Goal: Information Seeking & Learning: Learn about a topic

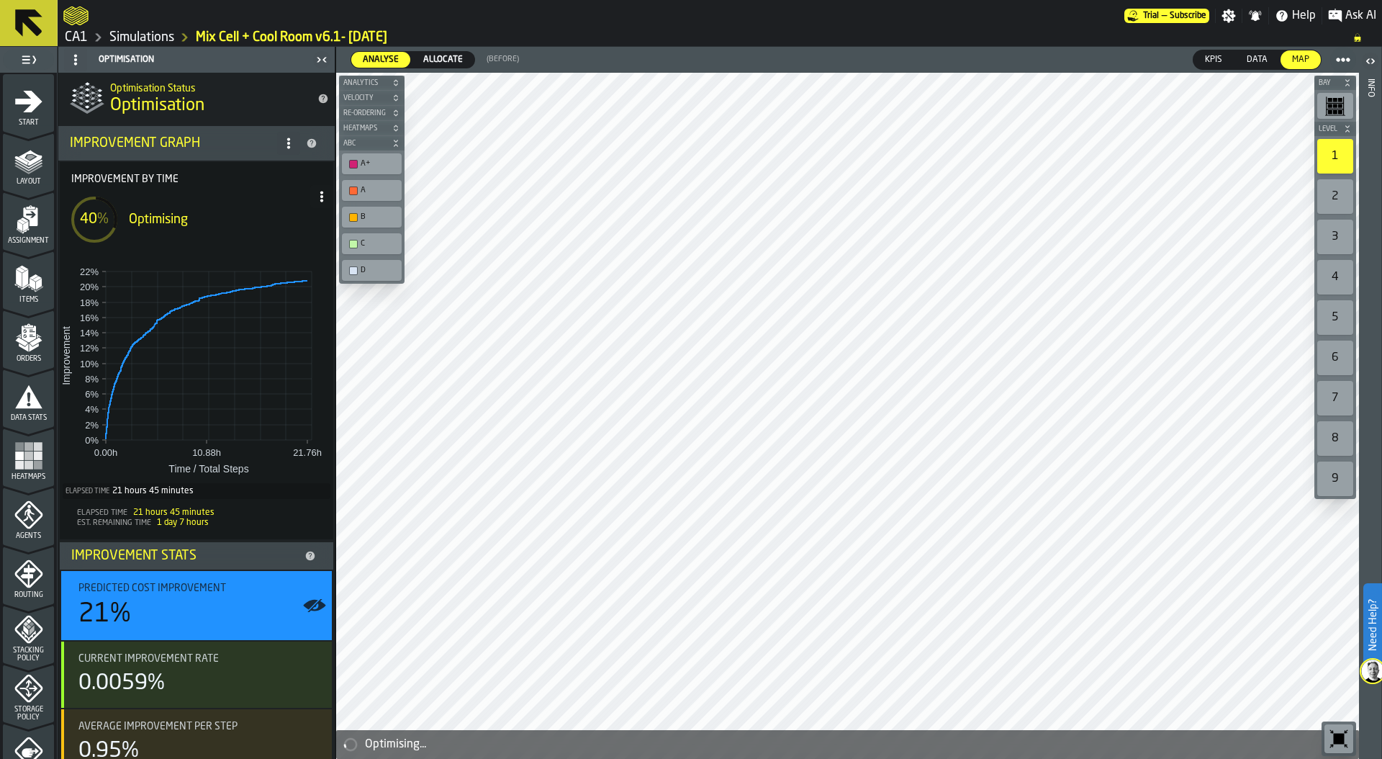
scroll to position [90, 0]
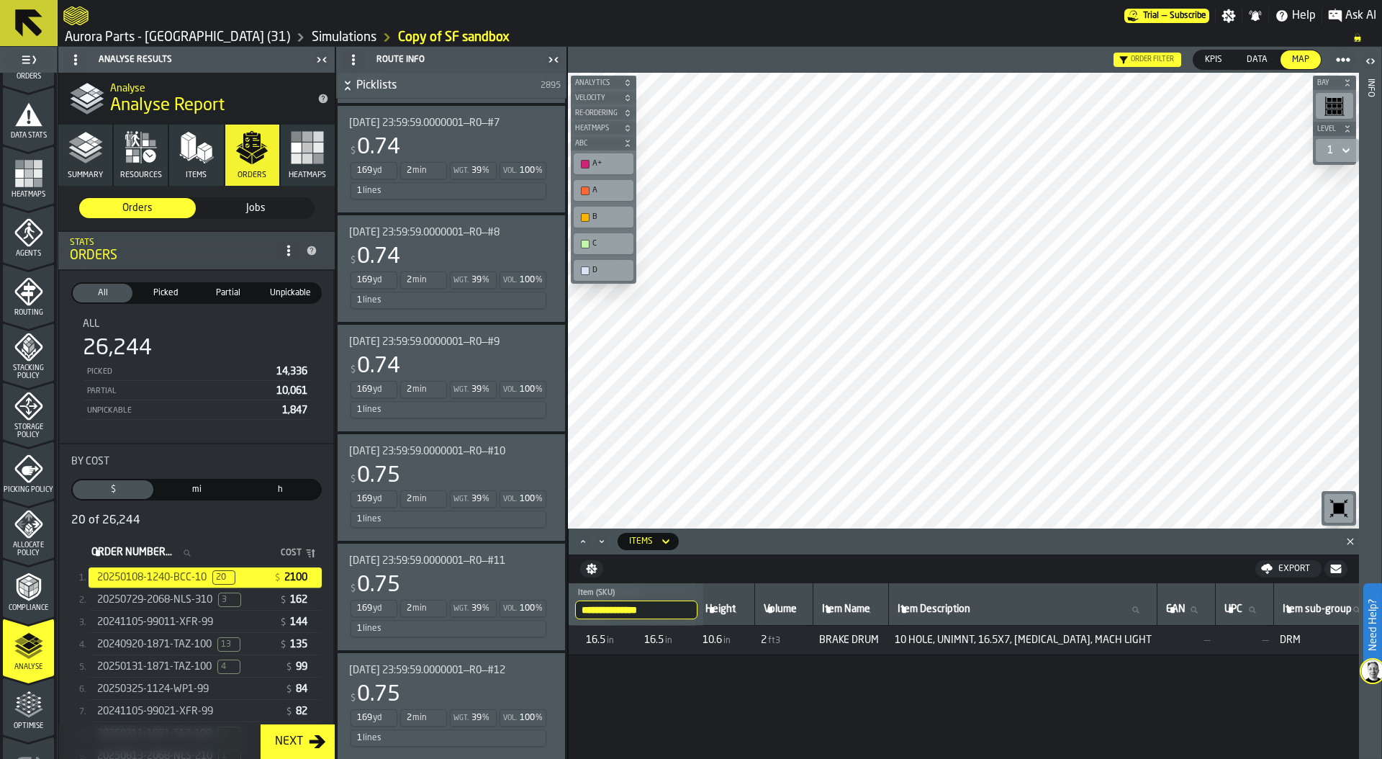
scroll to position [1491, 0]
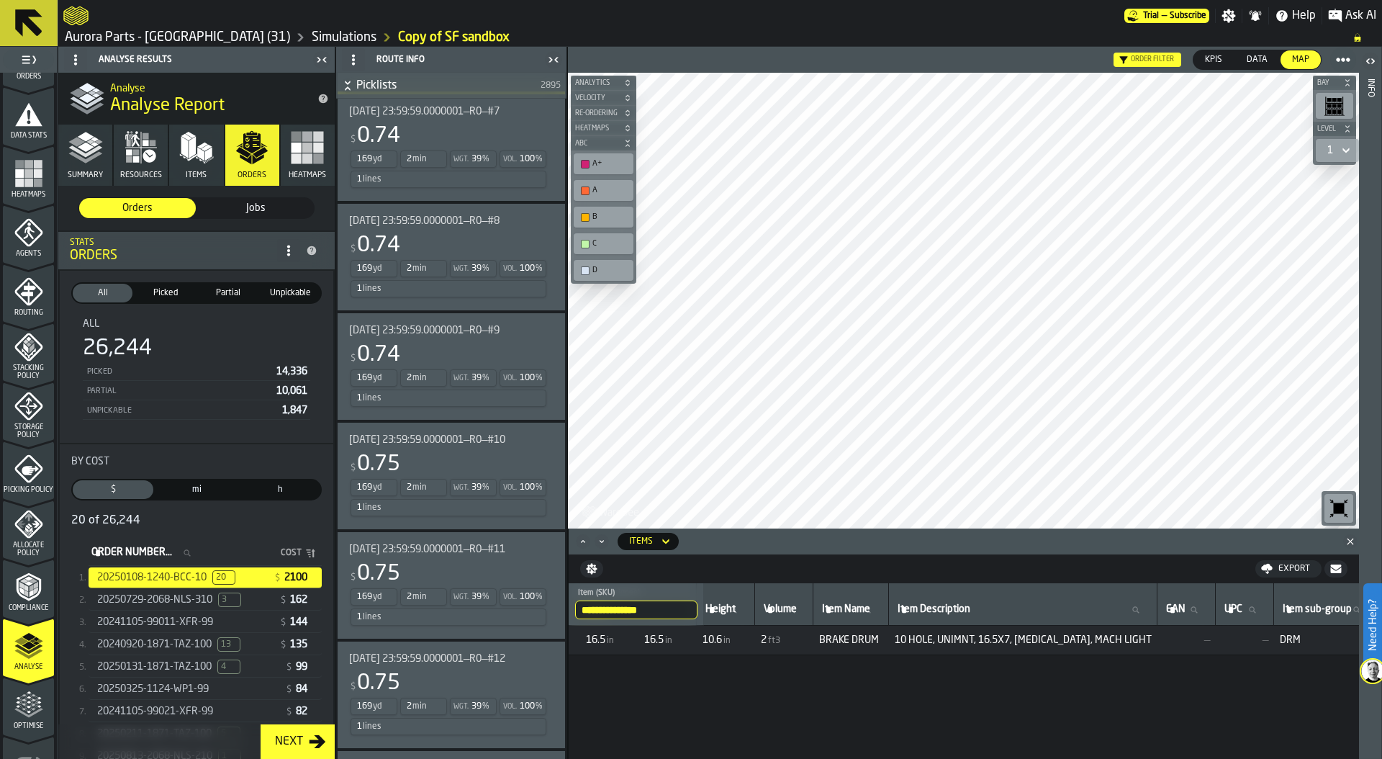
click at [523, 407] on div "1 lines" at bounding box center [449, 397] width 196 height 17
click at [465, 364] on div "$ 0.74" at bounding box center [448, 355] width 199 height 26
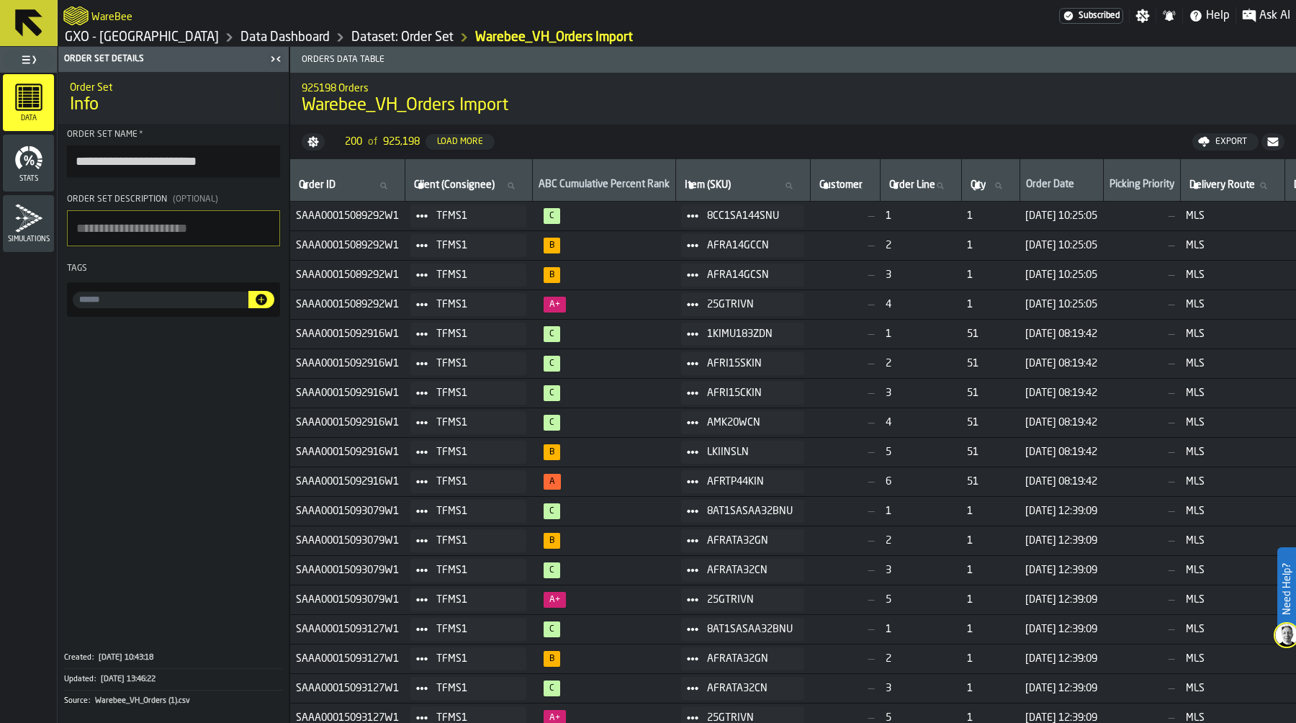
scroll to position [0, 8]
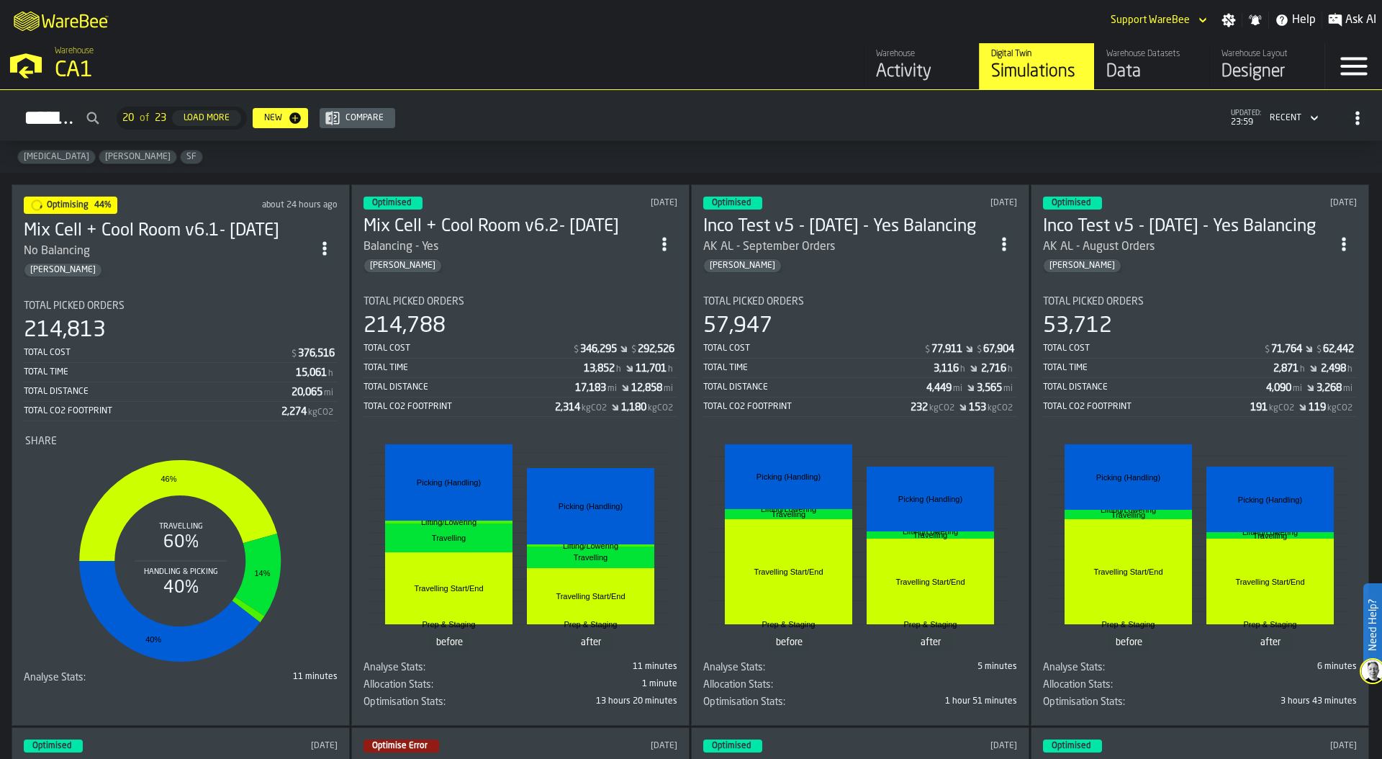
click at [77, 61] on div "CA1" at bounding box center [249, 71] width 389 height 26
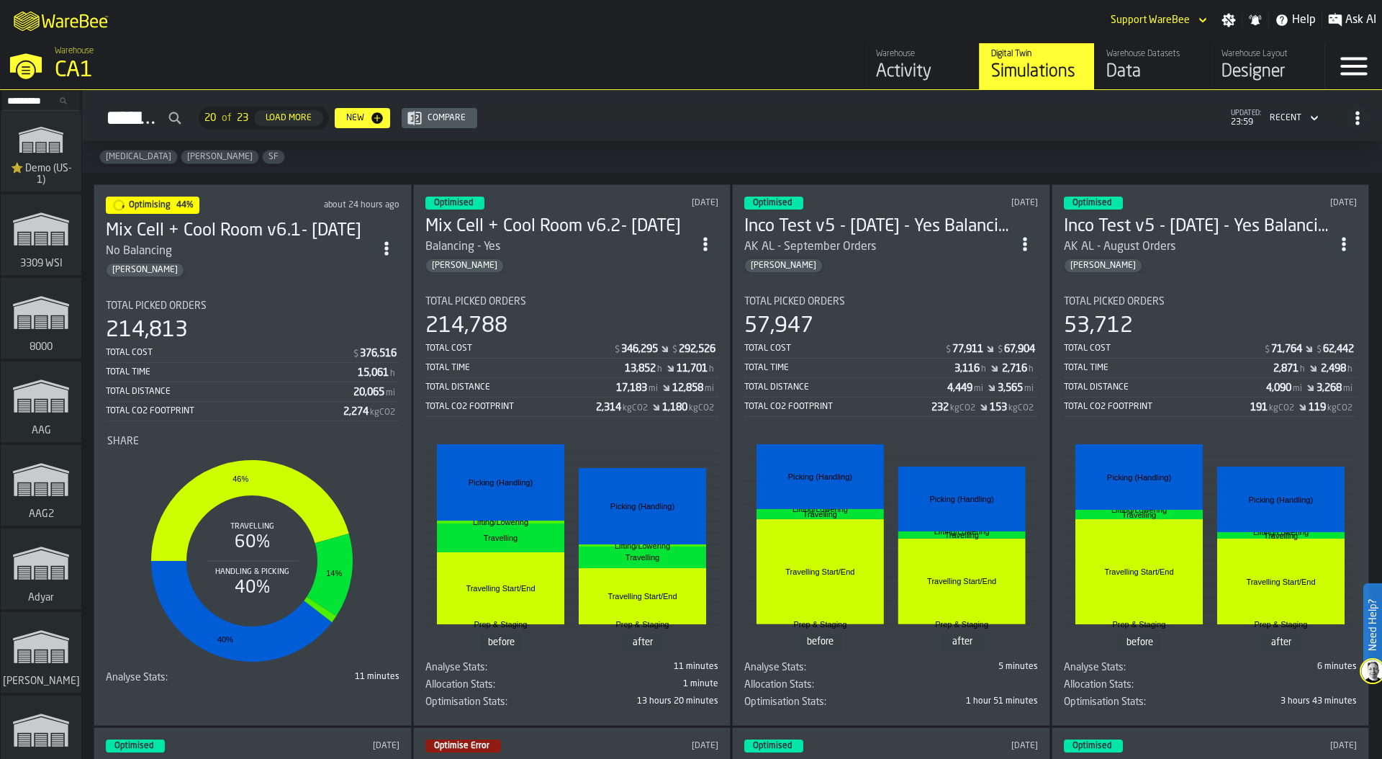
click at [33, 102] on input "Search..." at bounding box center [41, 101] width 75 height 16
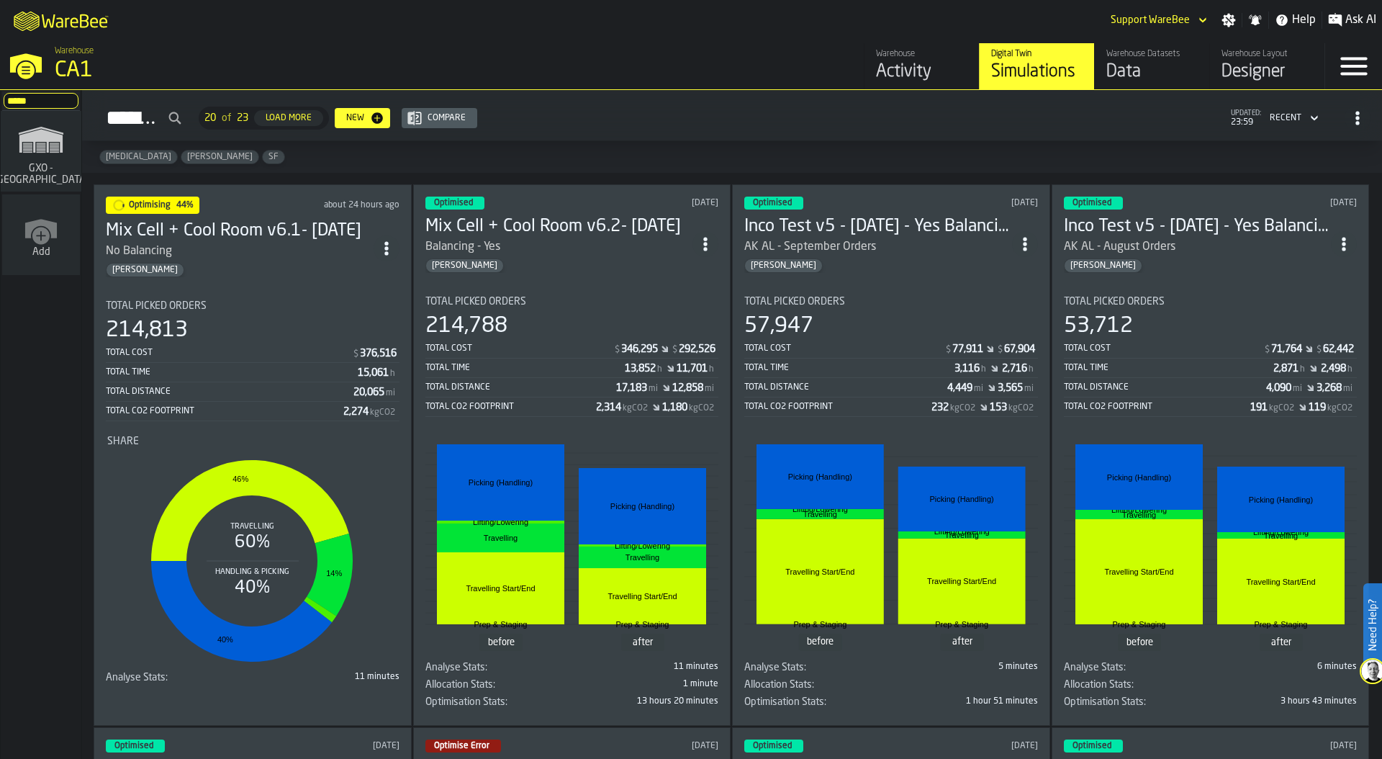
type input "*****"
click at [39, 170] on span "GXO - [GEOGRAPHIC_DATA]" at bounding box center [42, 174] width 102 height 23
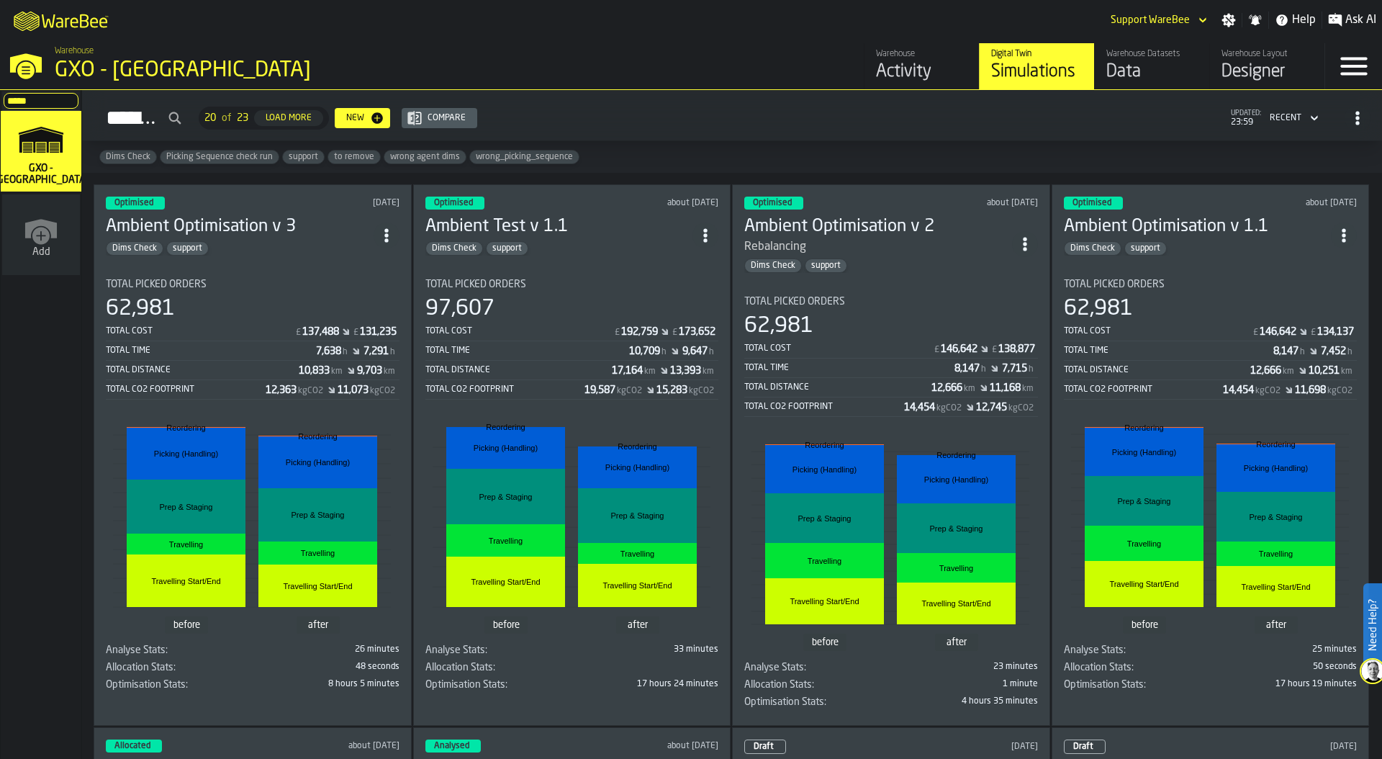
click at [231, 330] on div "Total Cost" at bounding box center [200, 331] width 189 height 10
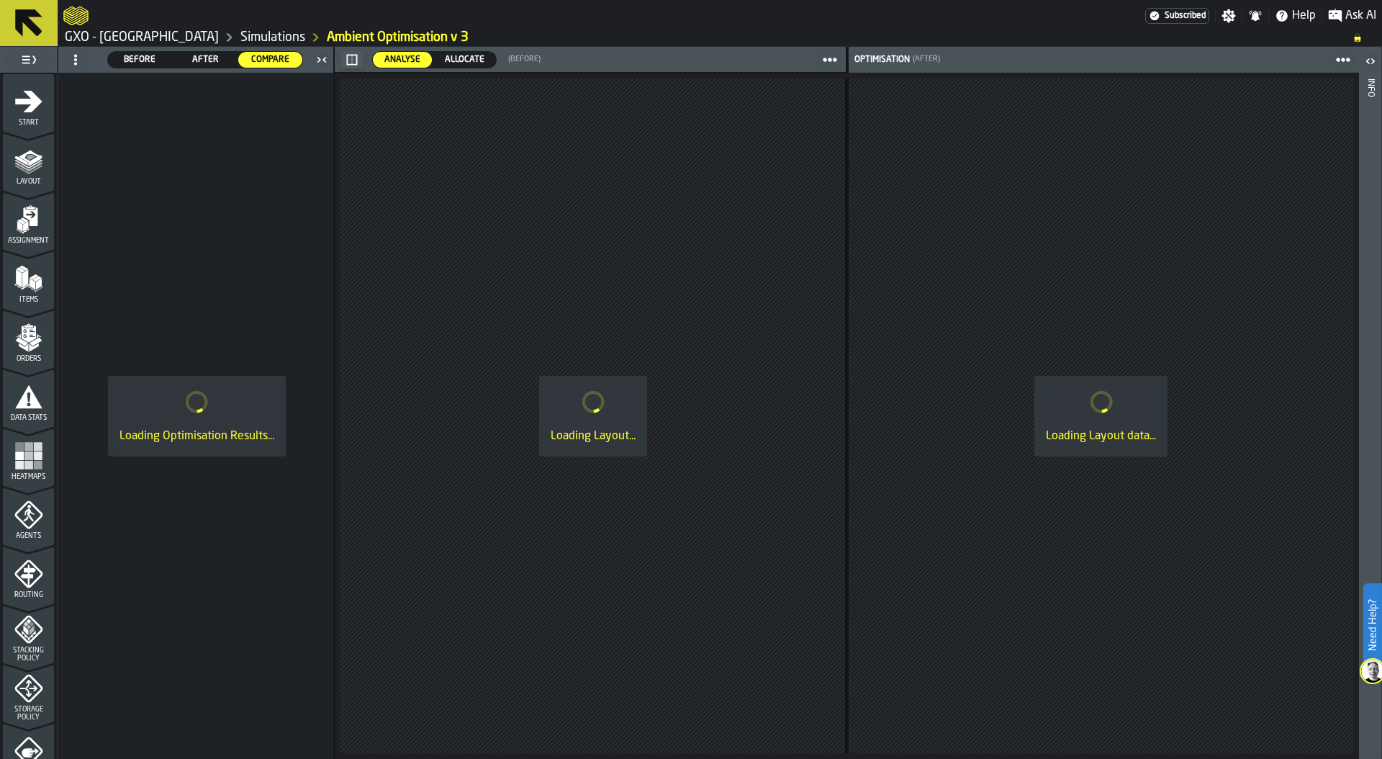
click at [112, 41] on link "GXO - [GEOGRAPHIC_DATA]" at bounding box center [142, 38] width 154 height 16
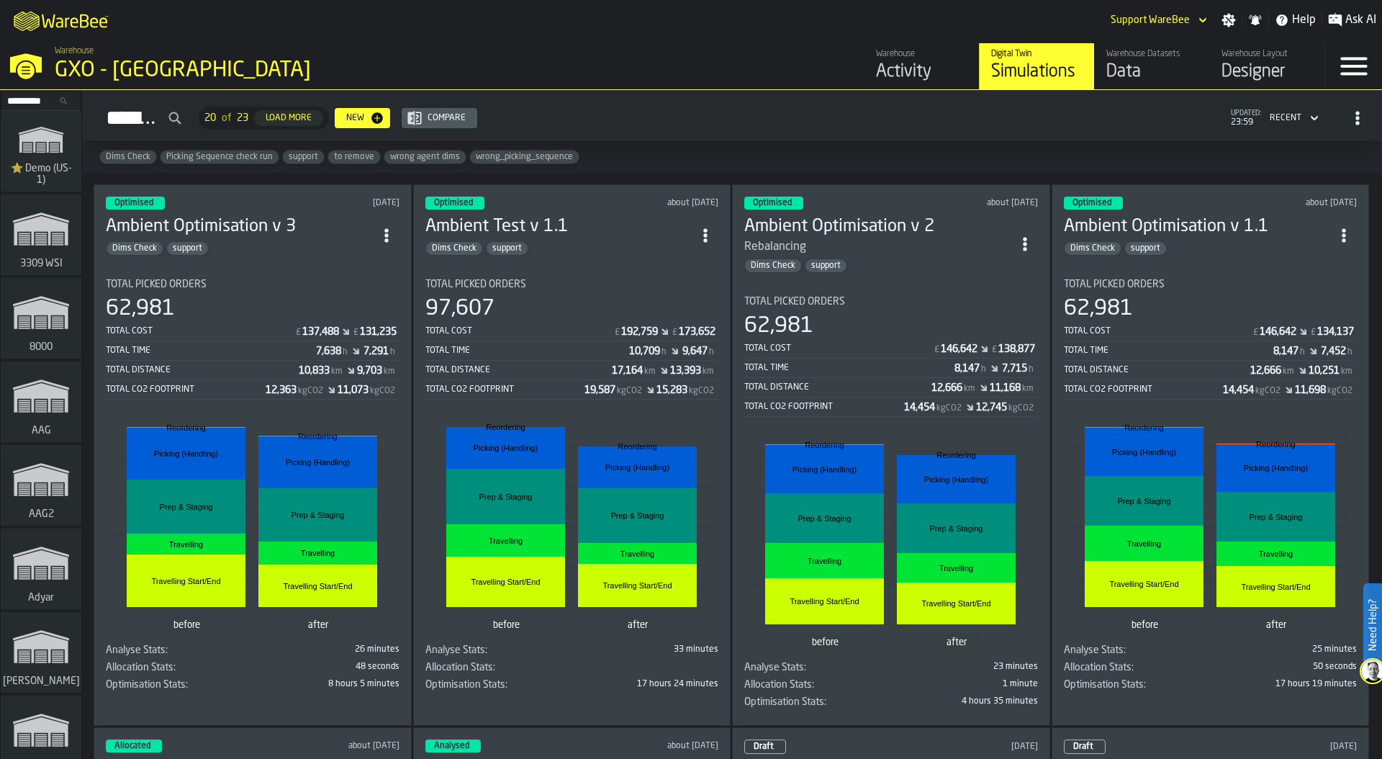
click at [384, 232] on icon "ItemListCard-DashboardItemContainer" at bounding box center [386, 235] width 14 height 14
click at [362, 324] on div "Duplicate" at bounding box center [356, 328] width 75 height 17
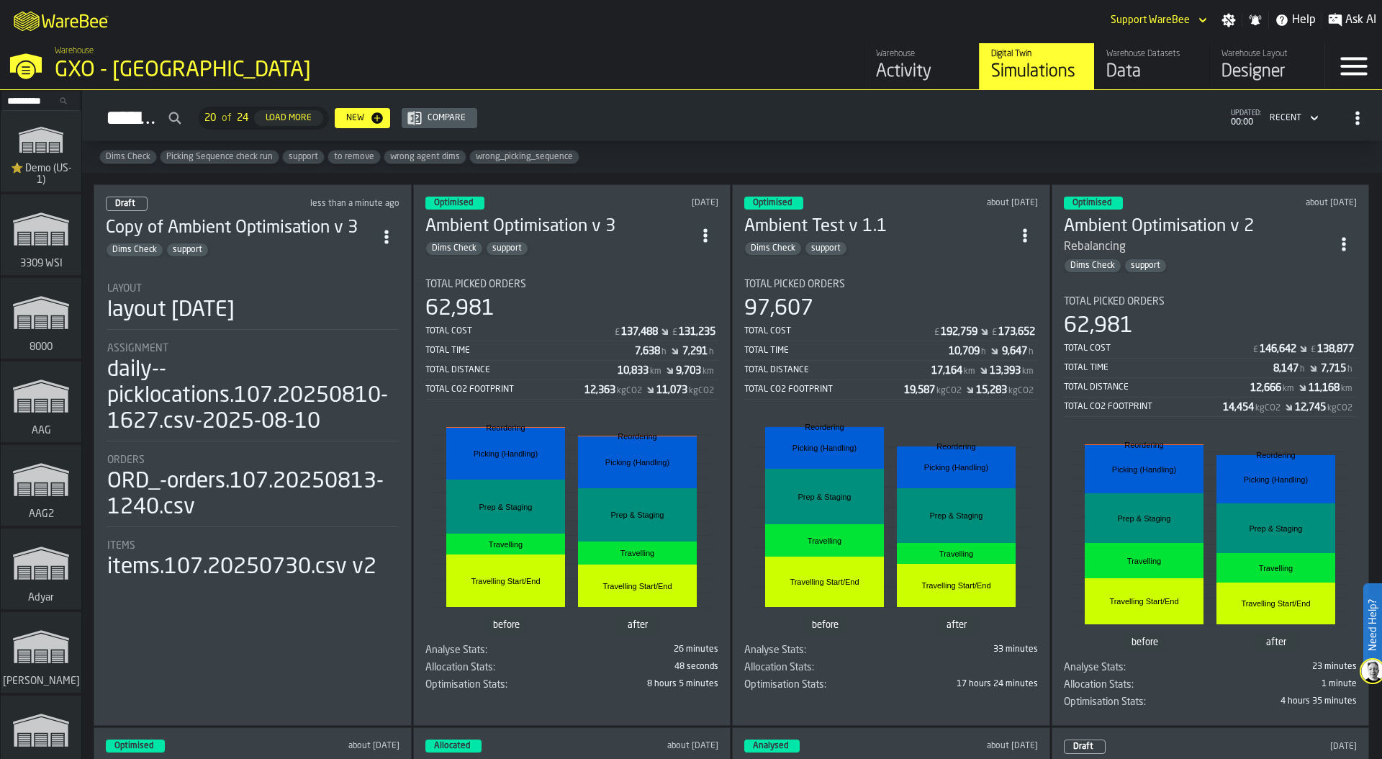
click at [217, 367] on div "daily--picklocations.107.20250810-1627.csv-2025-08-10" at bounding box center [252, 396] width 291 height 78
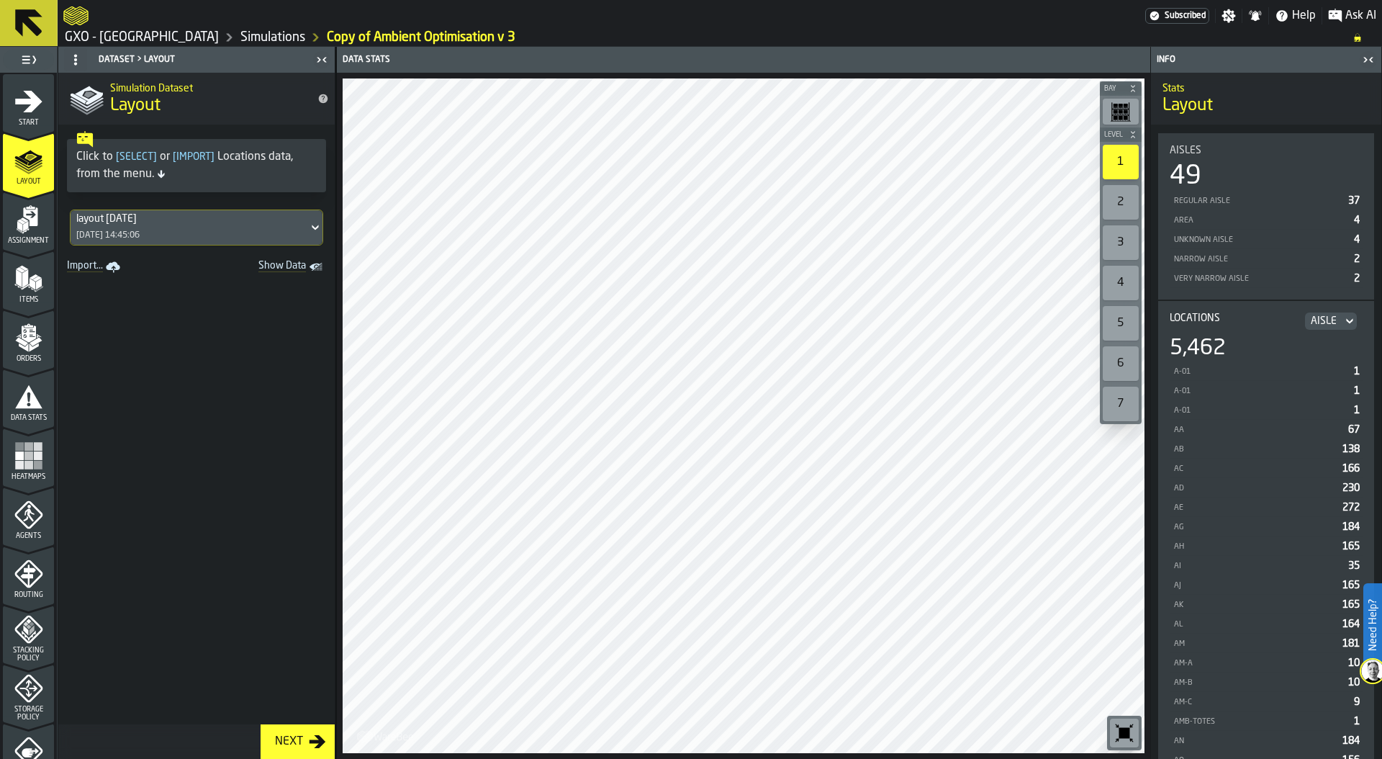
click at [165, 45] on link "GXO - [GEOGRAPHIC_DATA]" at bounding box center [142, 38] width 154 height 16
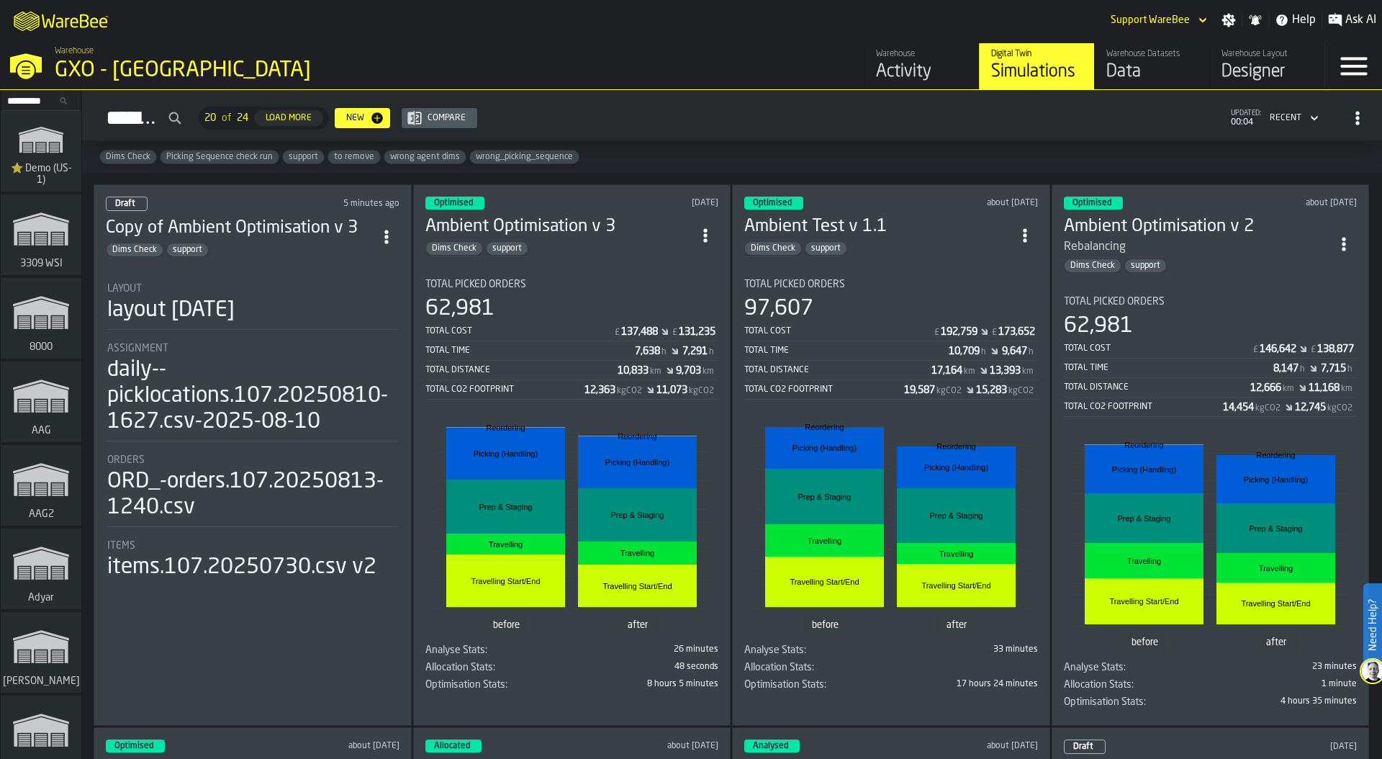
click at [389, 232] on icon "ItemListCard-DashboardItemContainer" at bounding box center [386, 237] width 14 height 14
click at [371, 290] on div "Delete" at bounding box center [356, 295] width 75 height 17
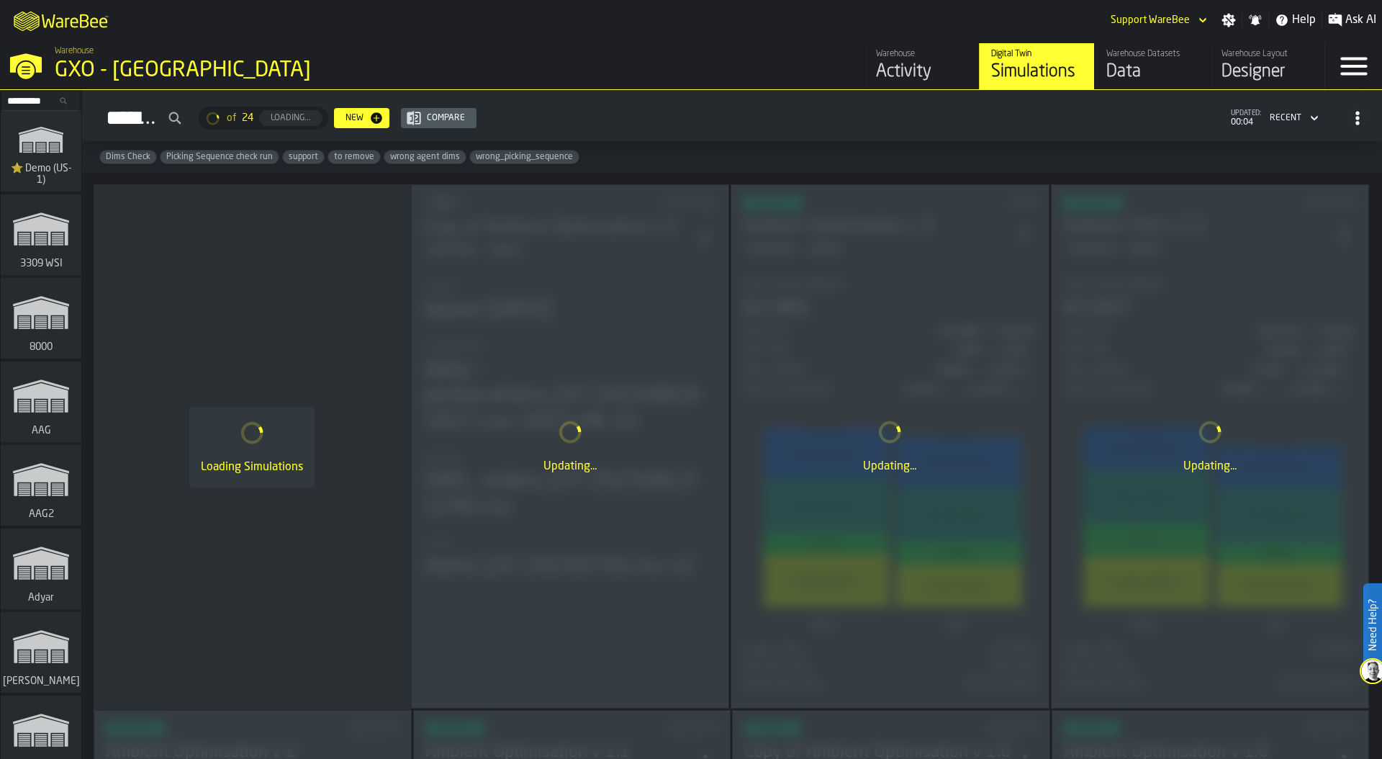
click at [920, 68] on div "Activity" at bounding box center [921, 71] width 91 height 23
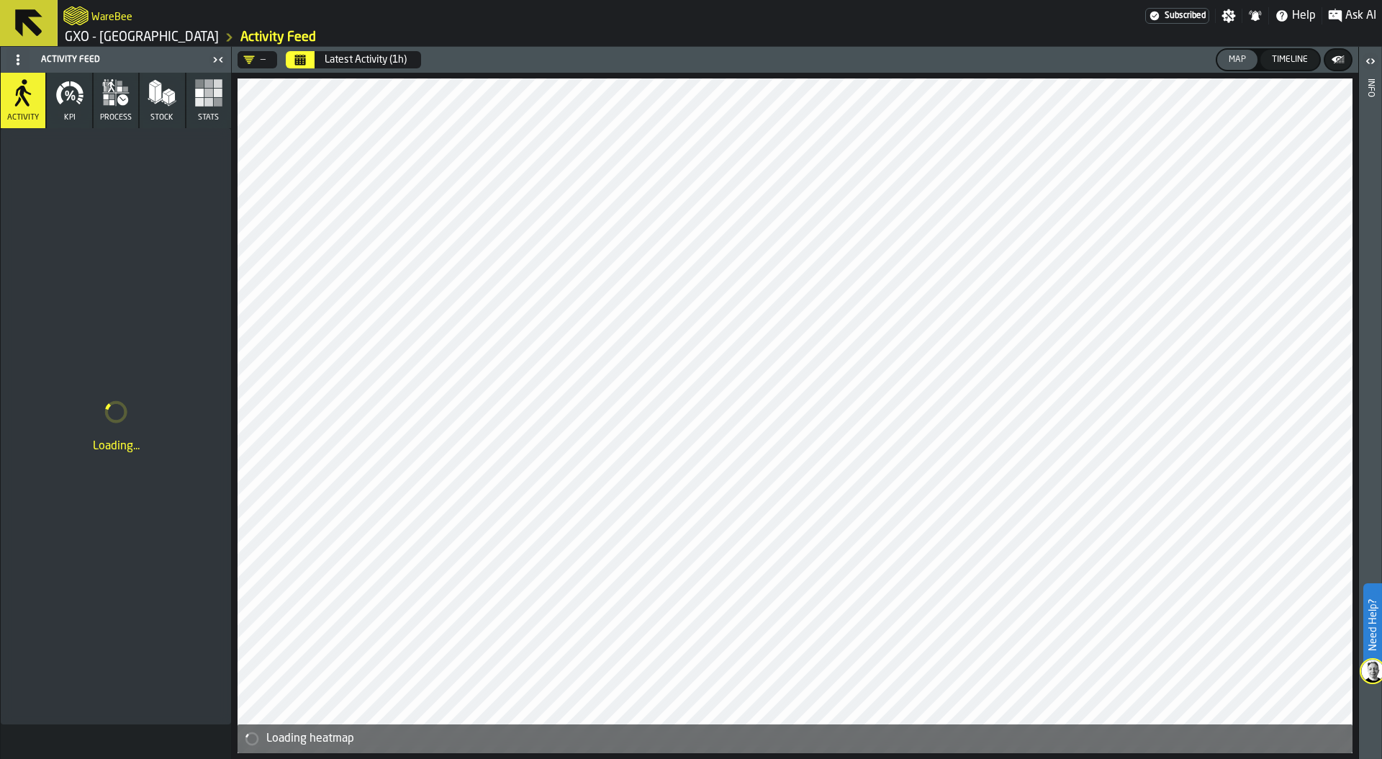
click at [68, 108] on button "KPI" at bounding box center [69, 100] width 45 height 55
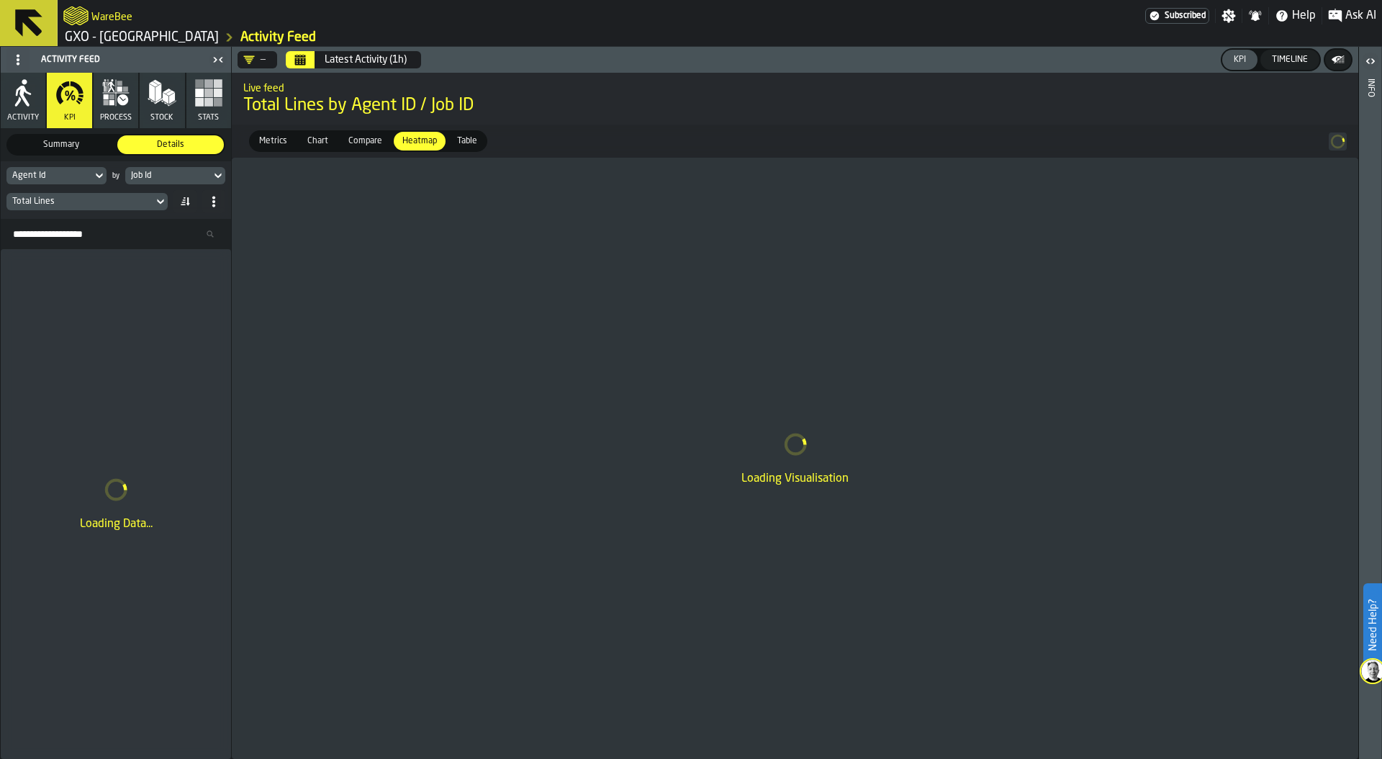
click at [279, 139] on span "Metrics" at bounding box center [273, 141] width 40 height 13
click at [171, 166] on div "Agent Id by Job Id Total Lines" at bounding box center [116, 190] width 230 height 58
click at [171, 173] on div "Job Id" at bounding box center [168, 176] width 74 height 10
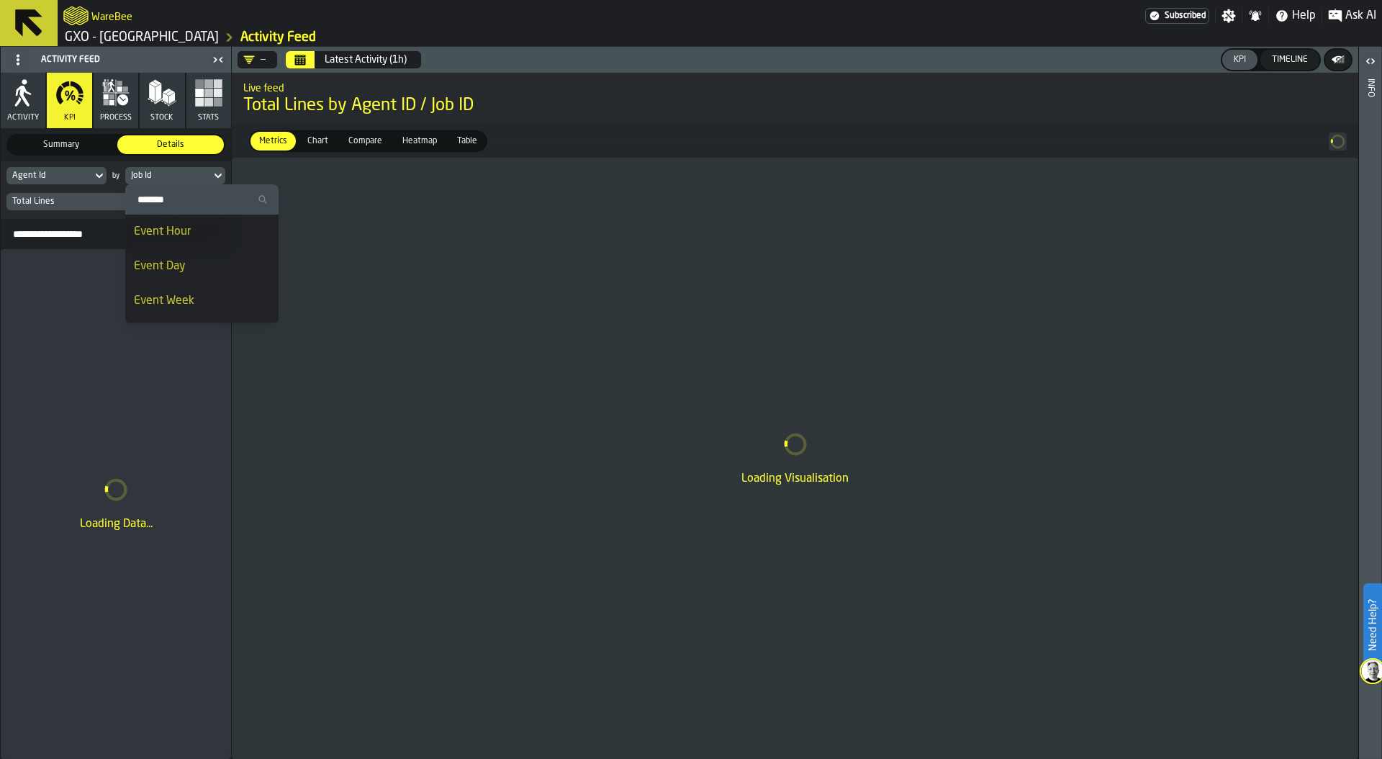
click at [184, 256] on li "Event Day" at bounding box center [201, 266] width 153 height 35
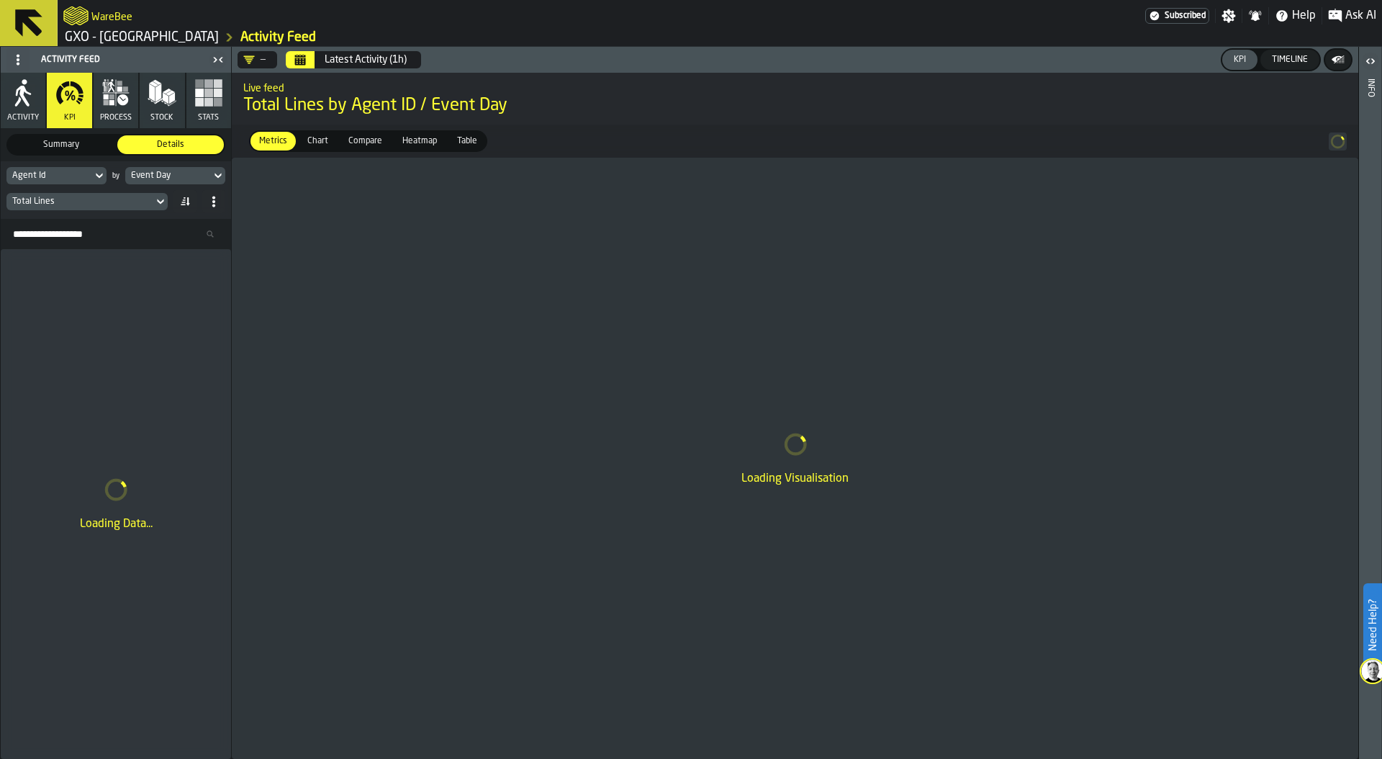
click at [84, 173] on div "Agent Id" at bounding box center [49, 176] width 74 height 10
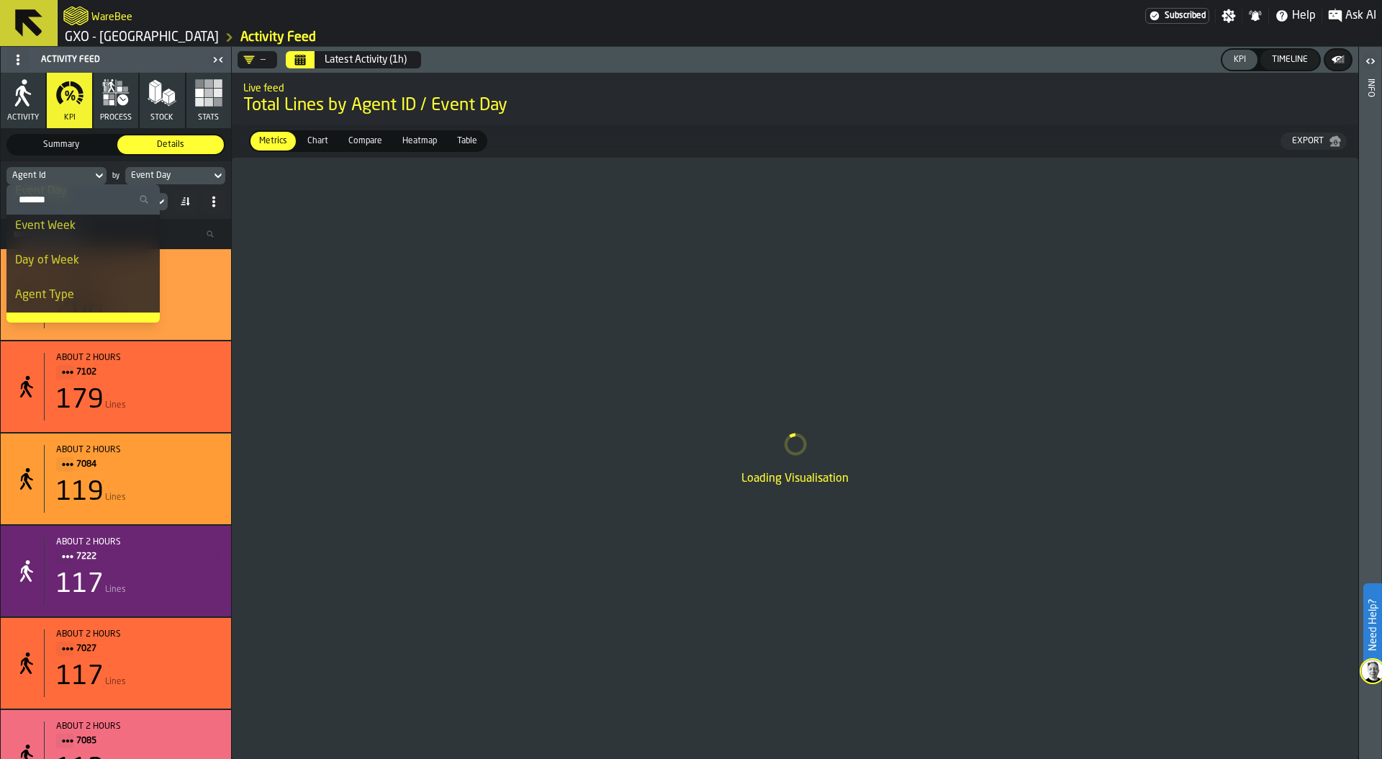
scroll to position [84, 0]
click at [63, 286] on div "Agent Type" at bounding box center [83, 286] width 136 height 17
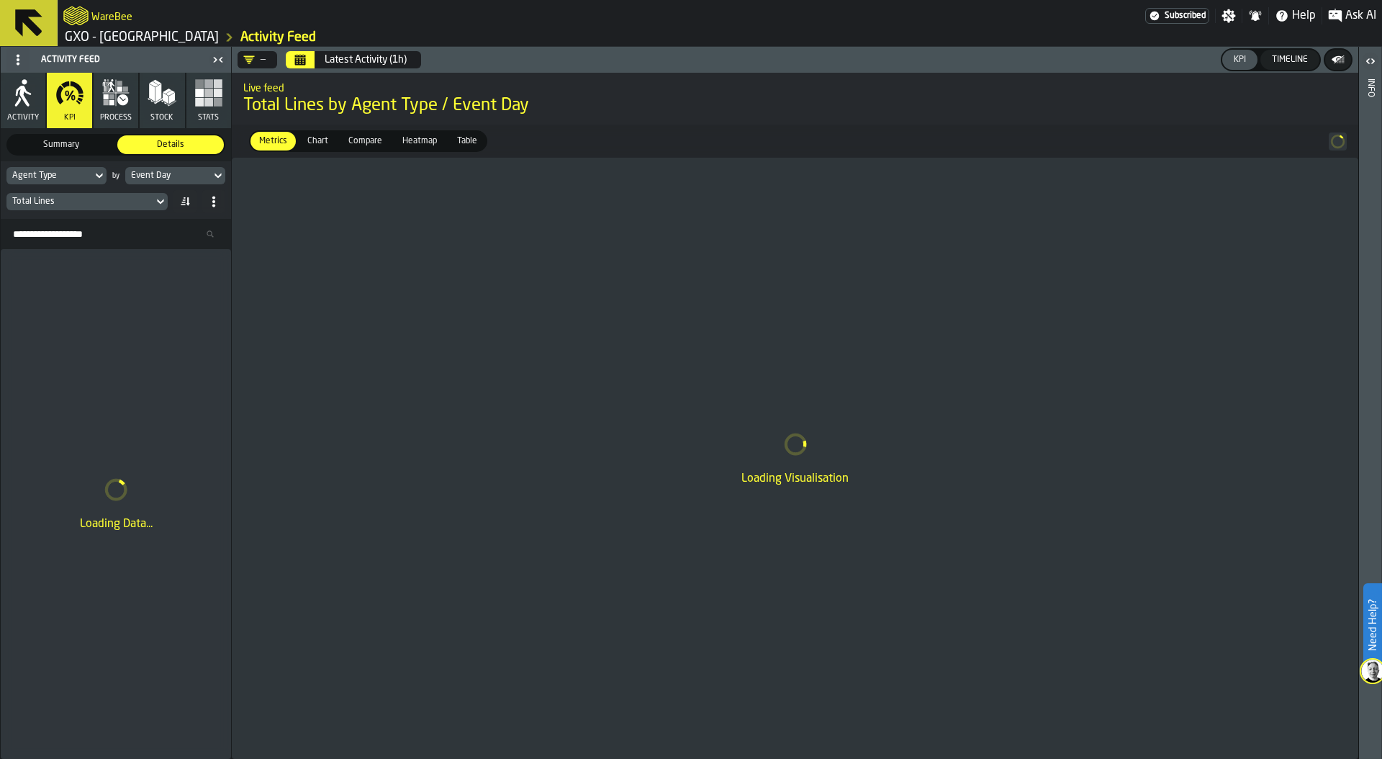
click at [261, 53] on div "—" at bounding box center [255, 59] width 34 height 17
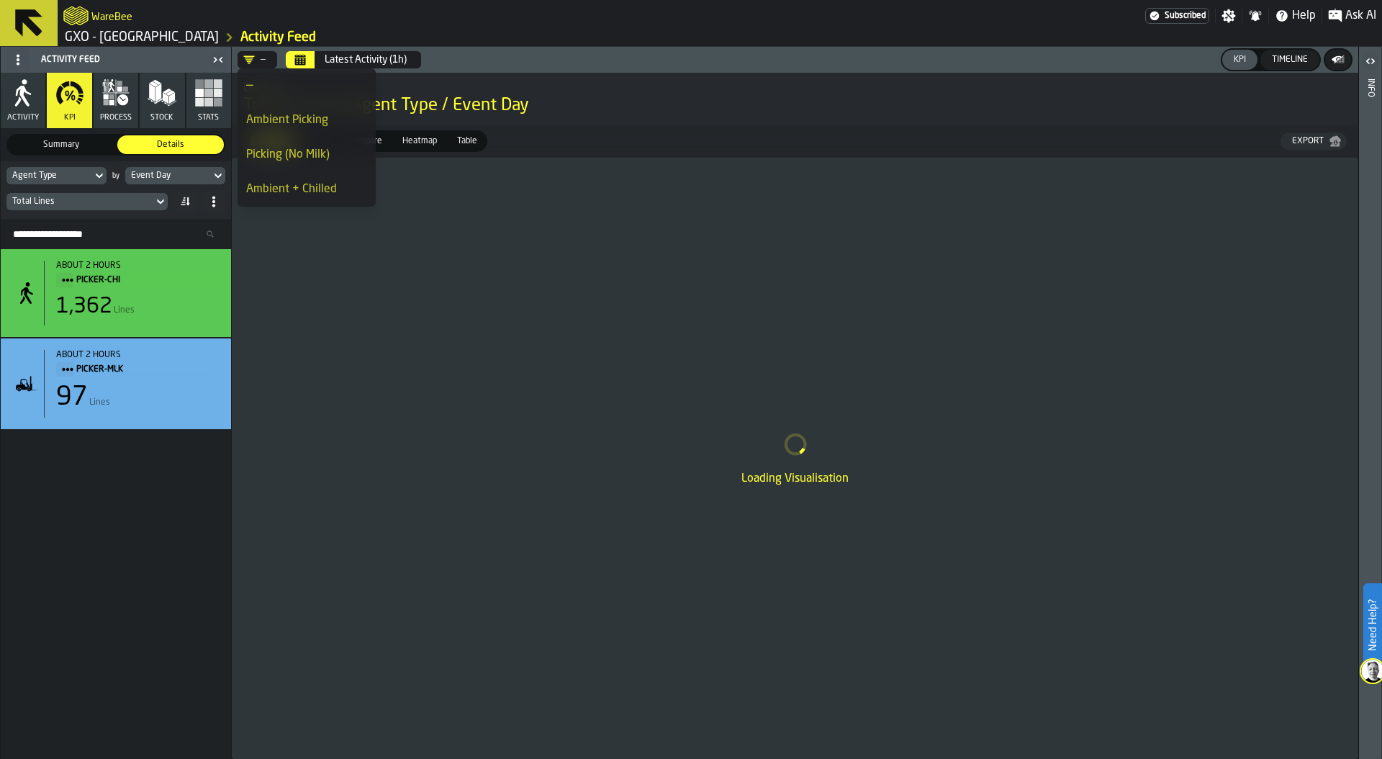
click at [431, 27] on div "WareBee" at bounding box center [604, 16] width 1082 height 26
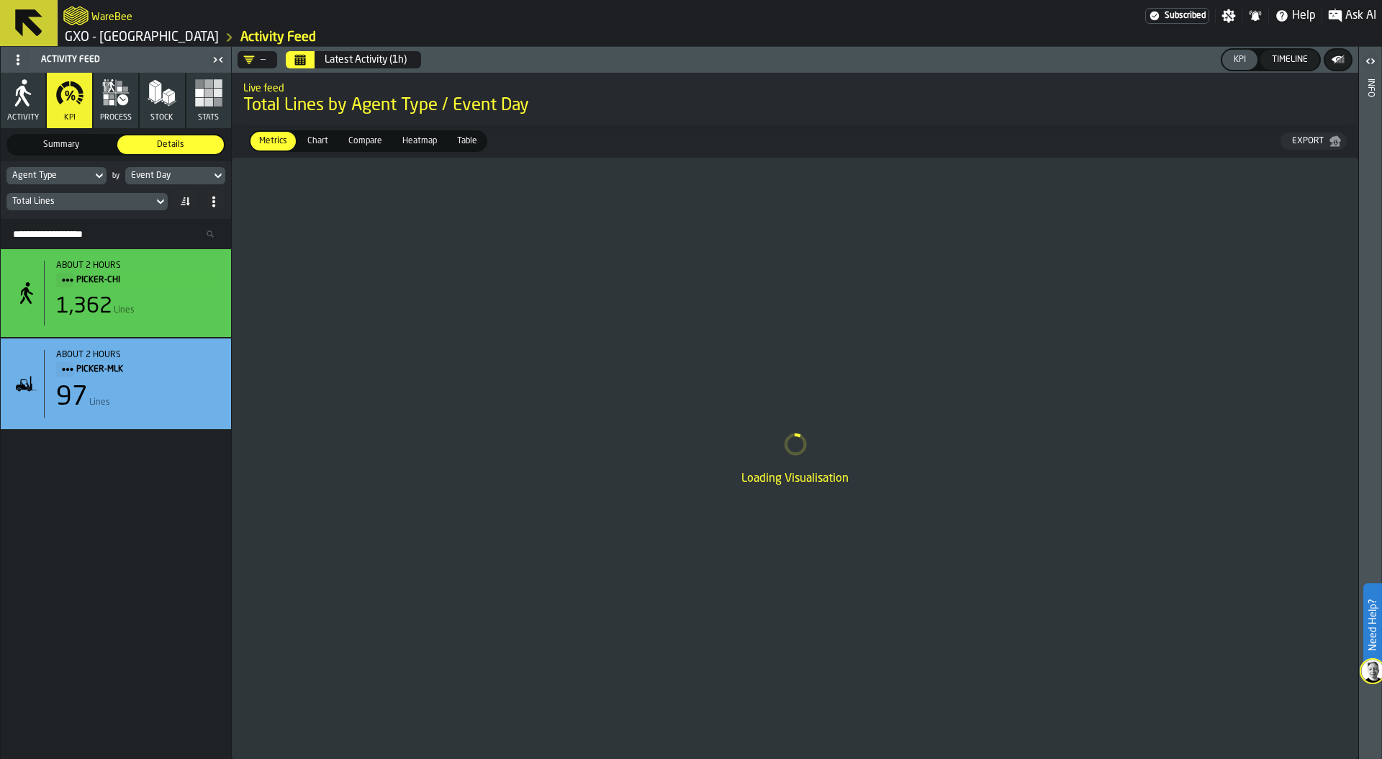
click at [108, 201] on div "Total Lines" at bounding box center [79, 202] width 135 height 10
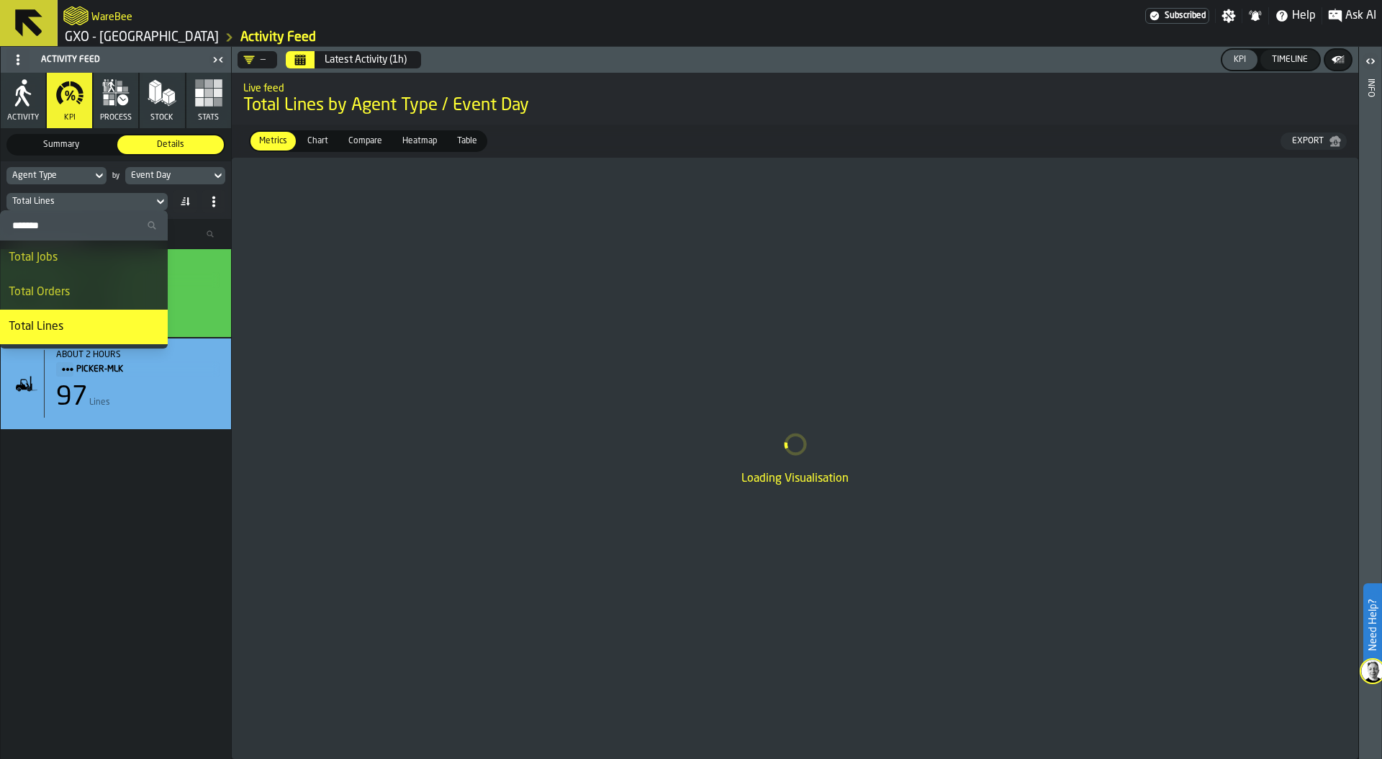
click at [84, 225] on input "Search" at bounding box center [84, 225] width 156 height 19
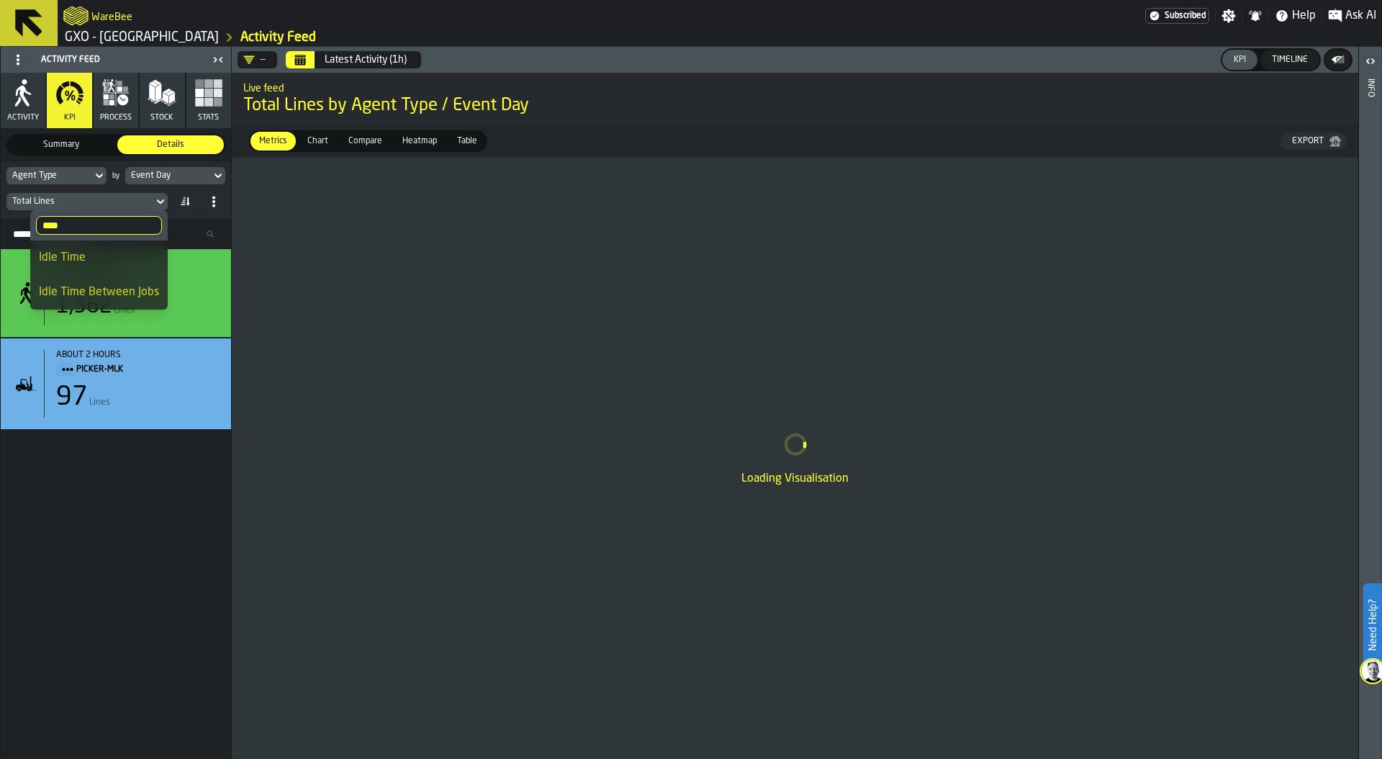
click at [83, 225] on input "****" at bounding box center [99, 225] width 126 height 19
type input "*"
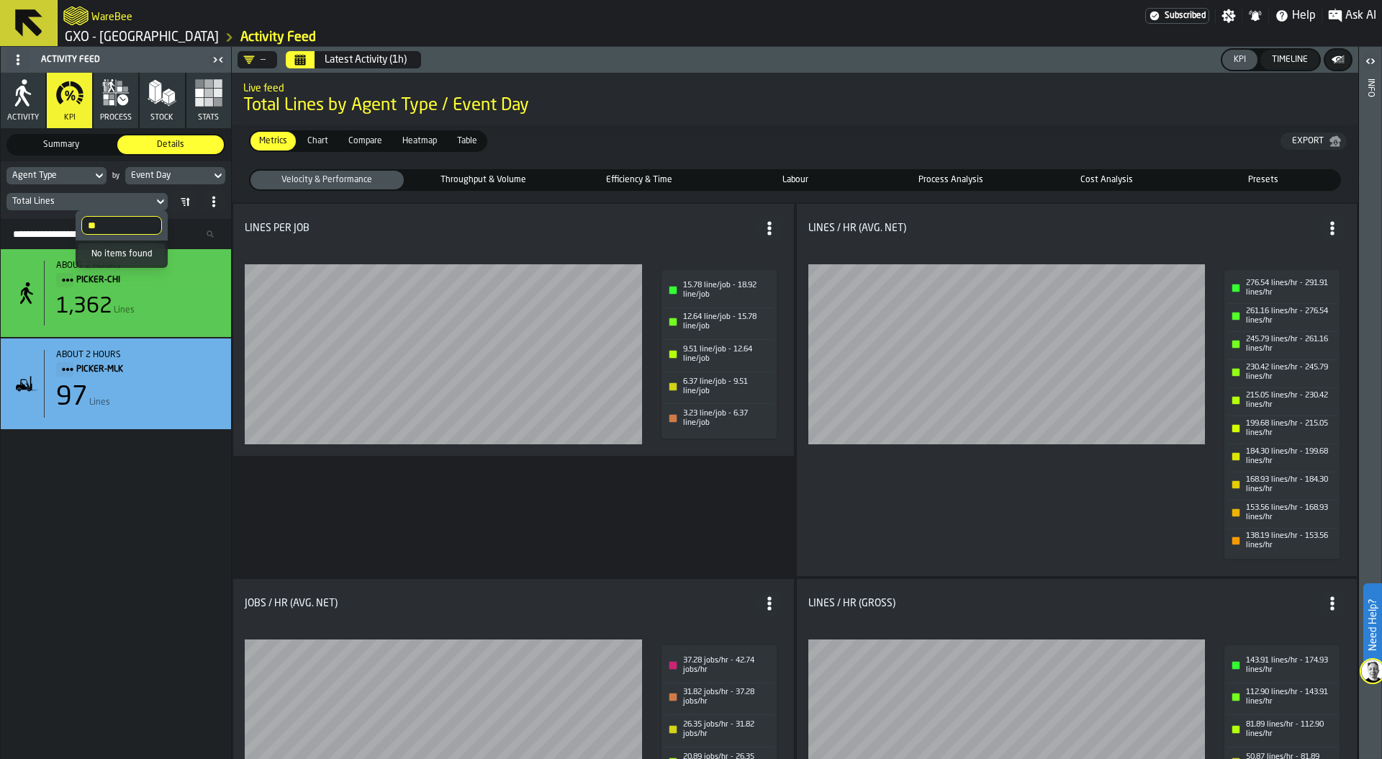
type input "*"
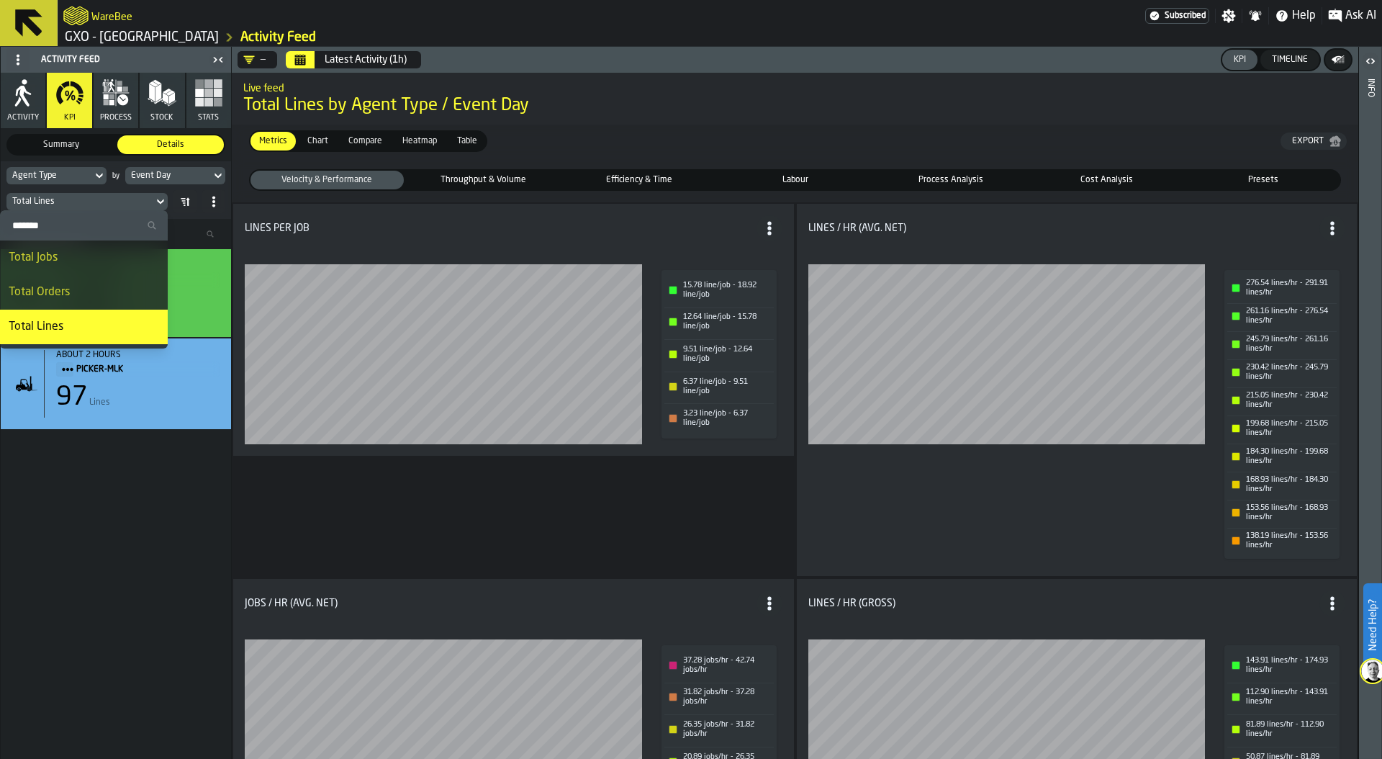
click at [676, 96] on span "Total Lines by Agent Type / Event Day" at bounding box center [795, 105] width 1104 height 23
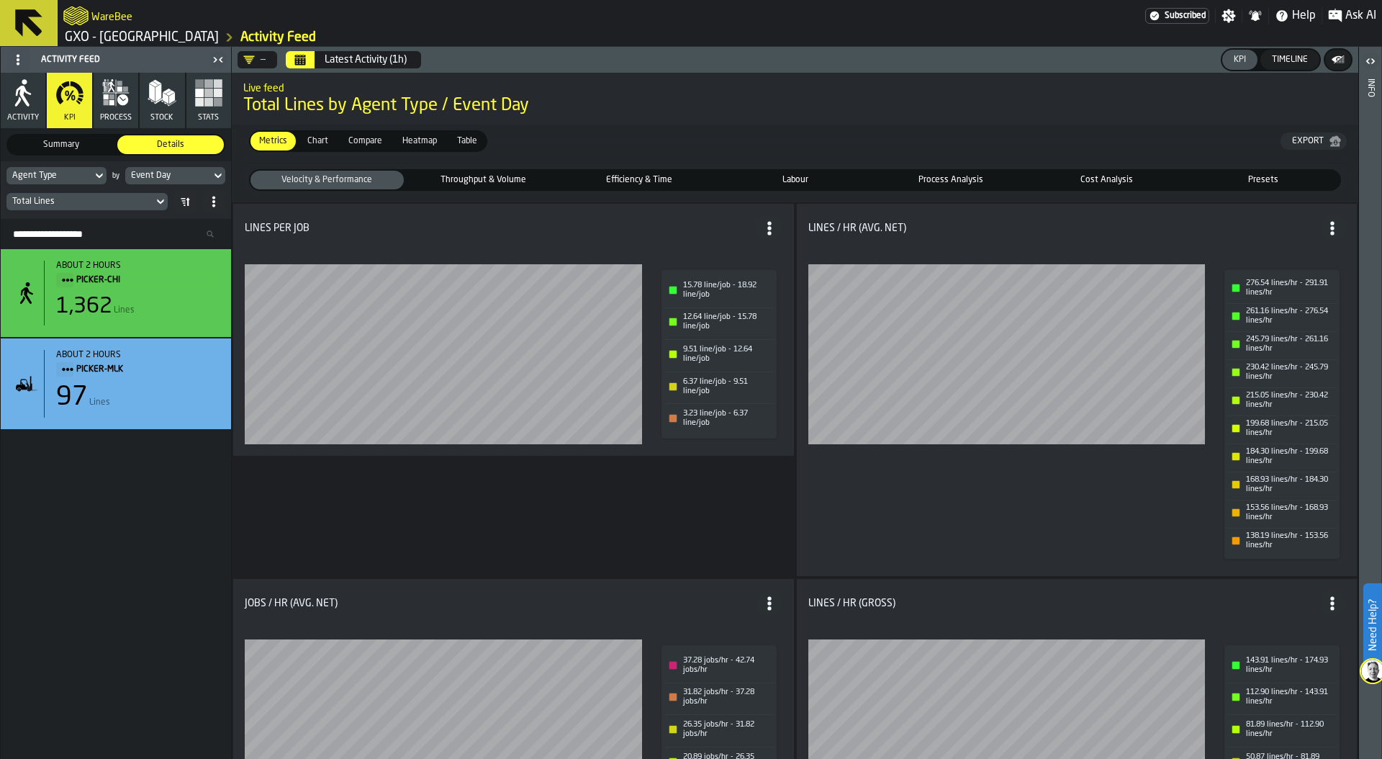
click at [86, 177] on div "Agent Type" at bounding box center [49, 176] width 74 height 10
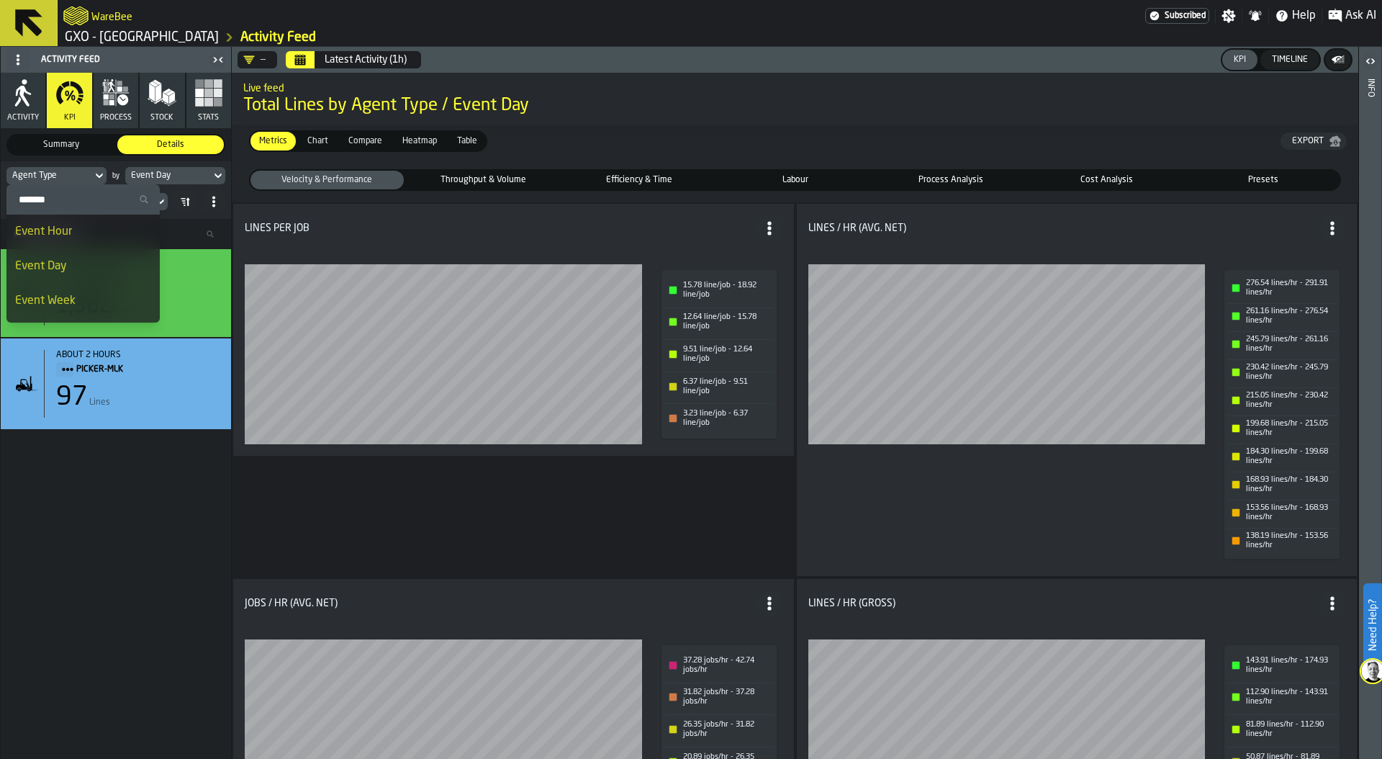
click at [66, 265] on div "Event Day" at bounding box center [83, 266] width 136 height 17
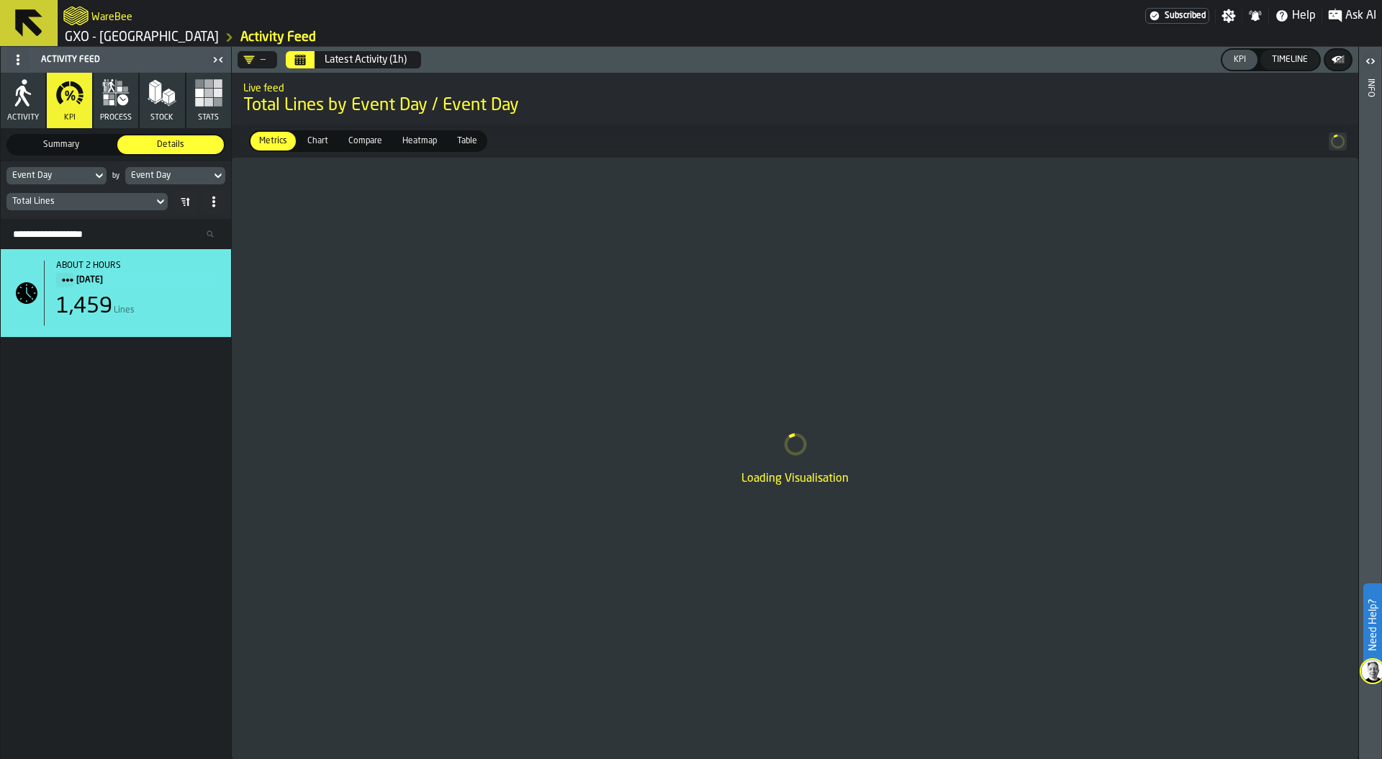
click at [192, 176] on div "Event Day" at bounding box center [168, 176] width 74 height 10
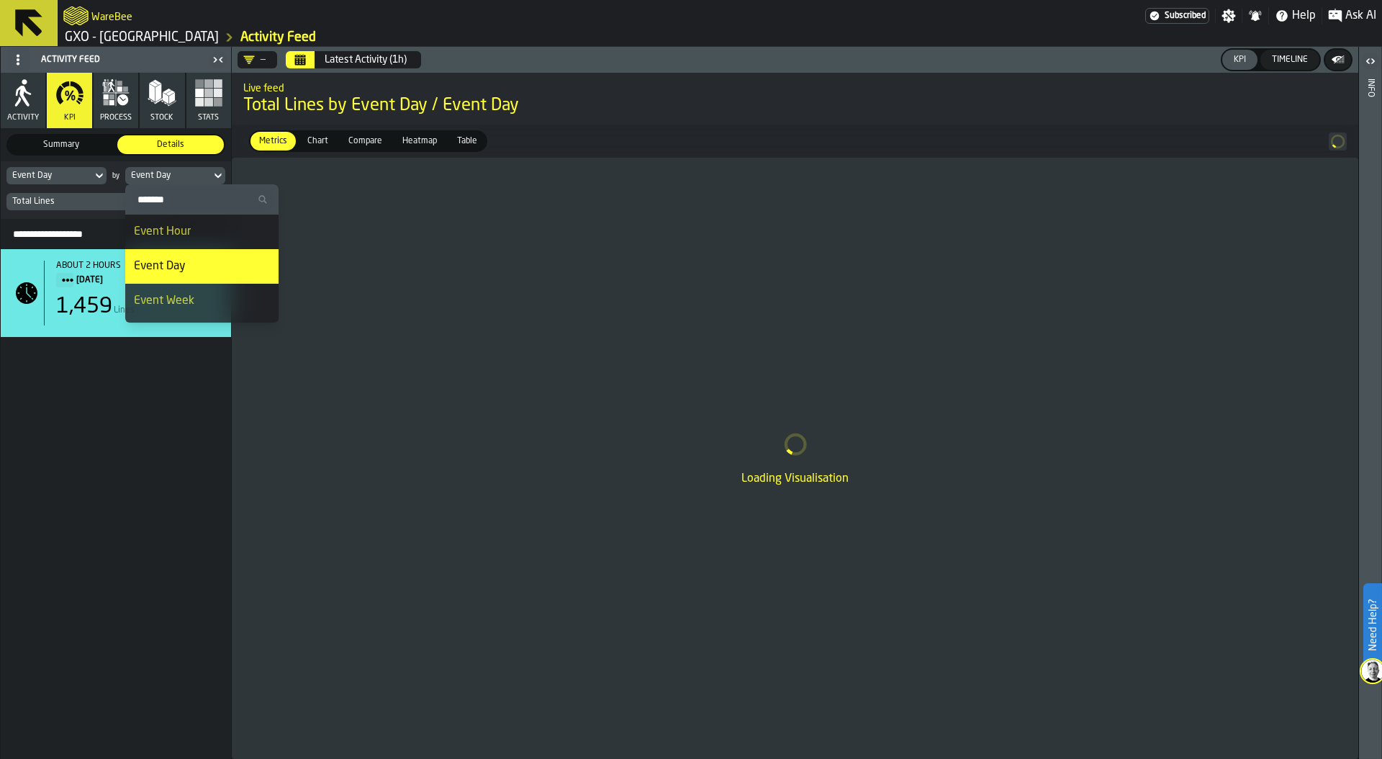
click at [181, 196] on input "Search" at bounding box center [202, 199] width 142 height 19
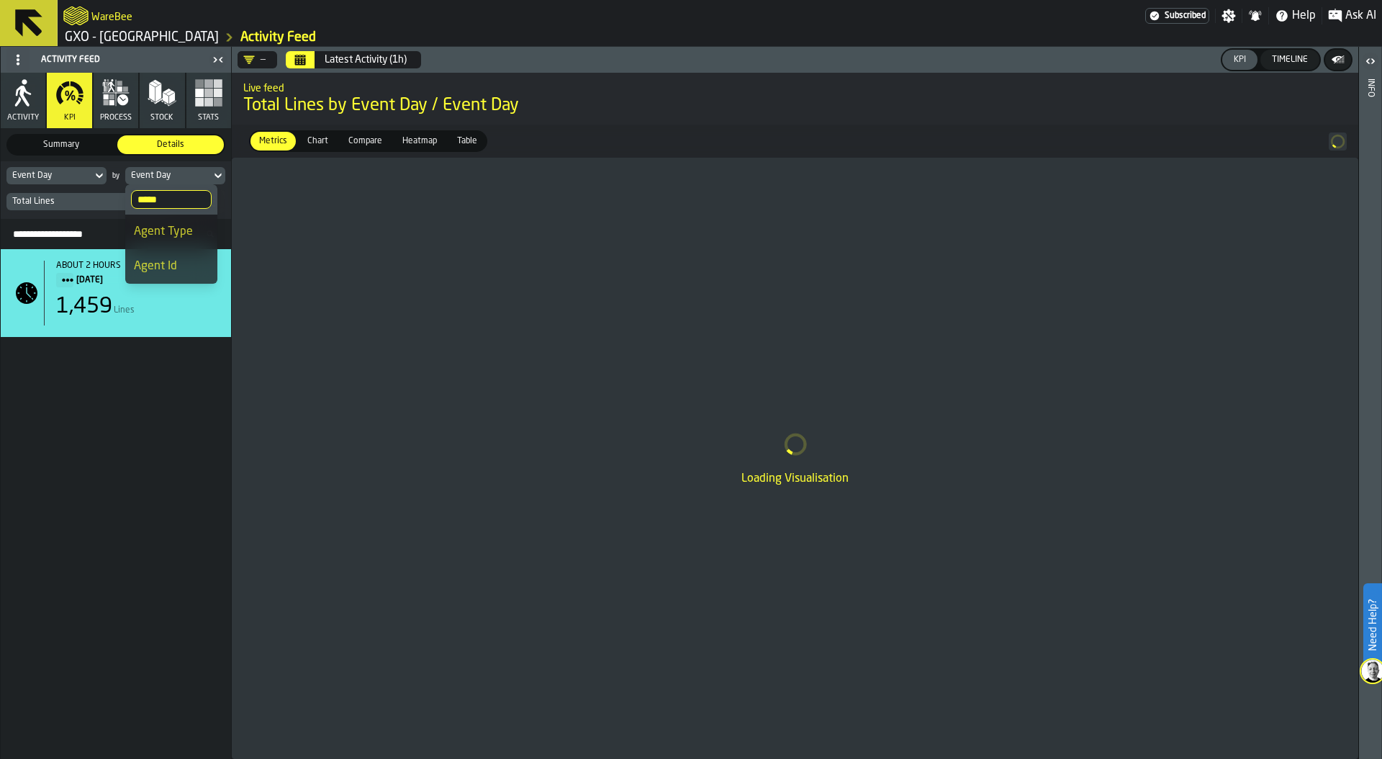
type input "*****"
click at [173, 230] on div "Agent Type" at bounding box center [171, 231] width 75 height 17
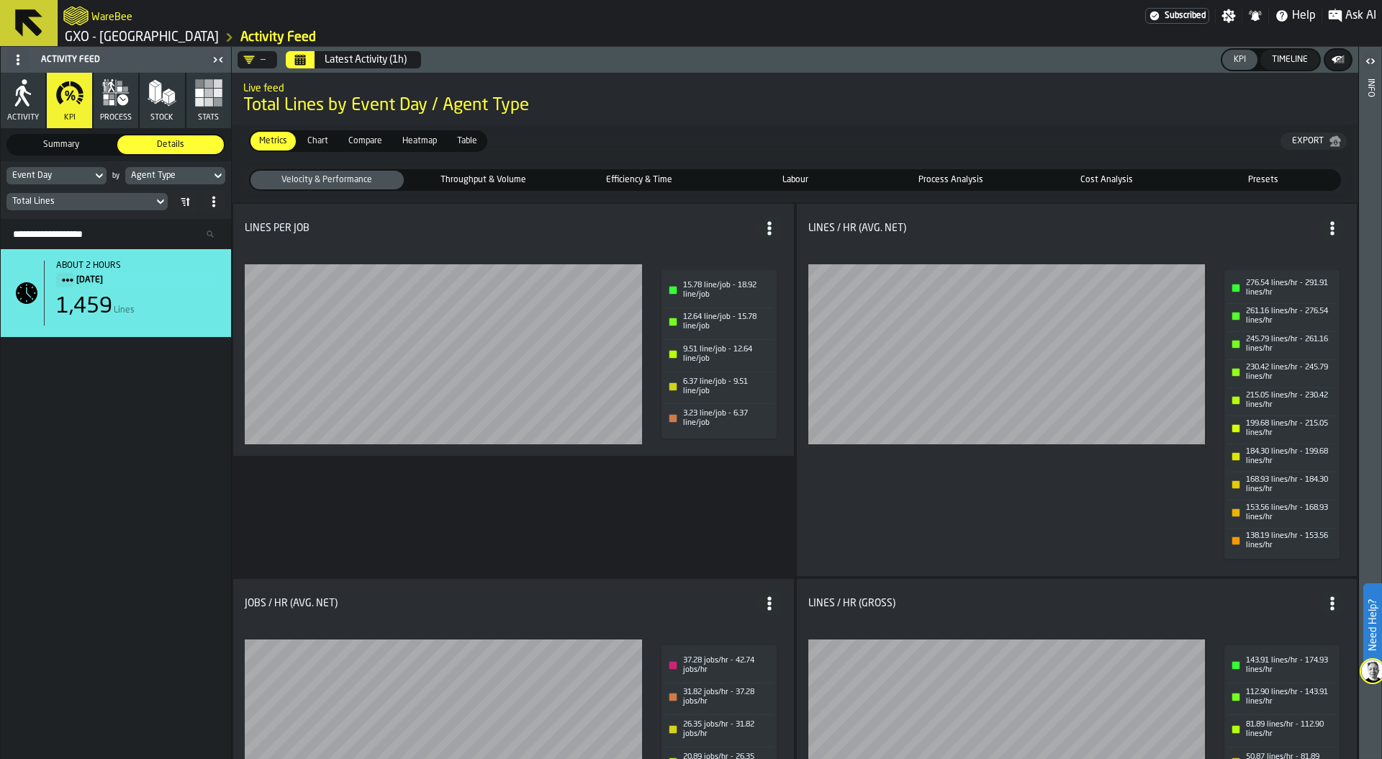
click at [62, 173] on div "Event Day" at bounding box center [49, 176] width 74 height 10
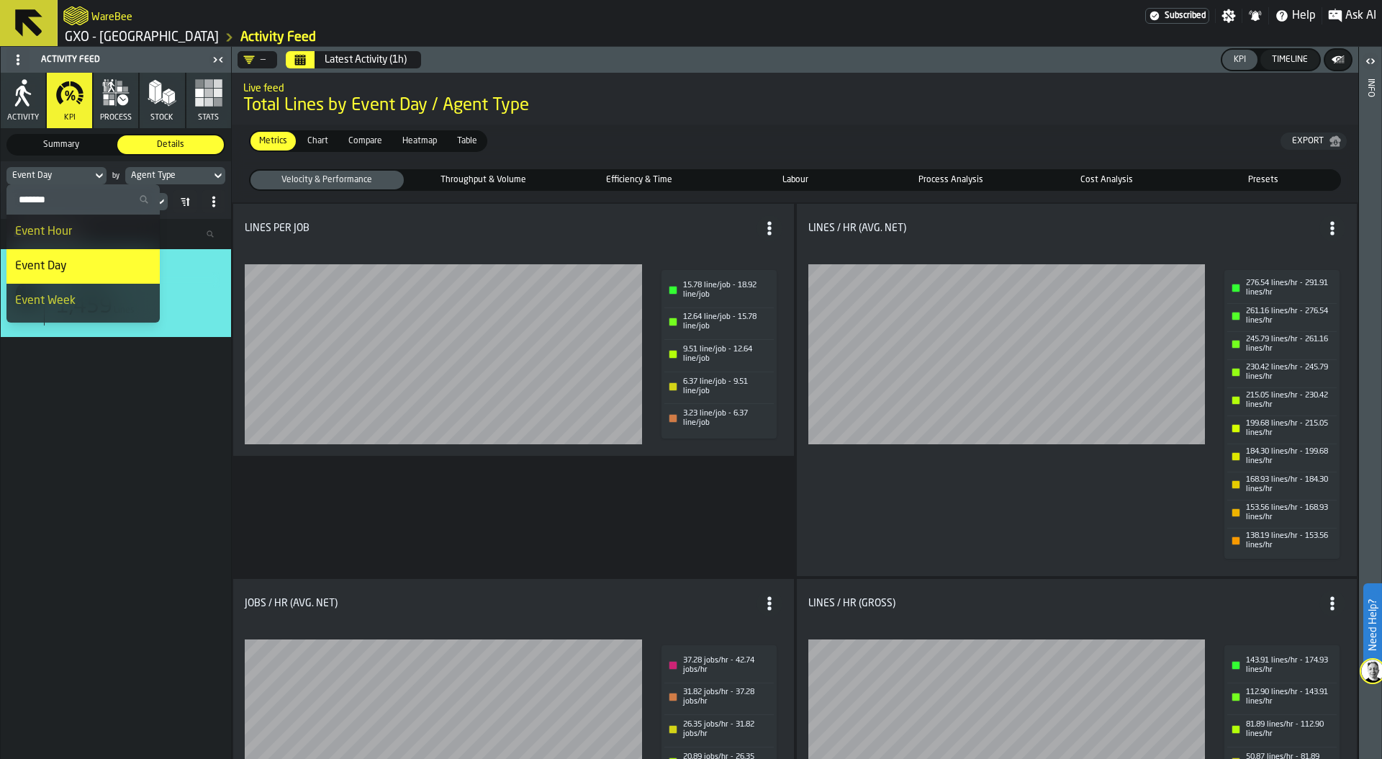
click at [68, 201] on input "Search" at bounding box center [83, 199] width 142 height 19
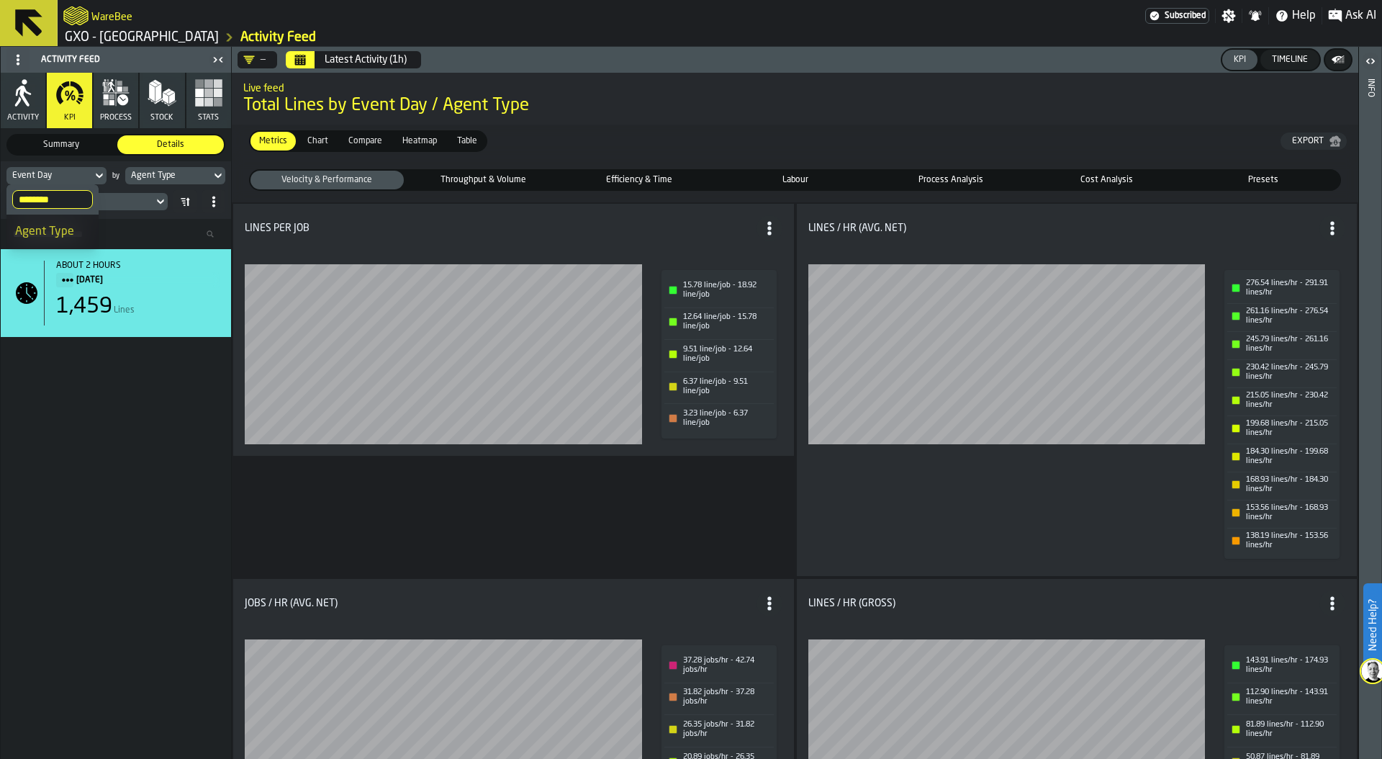
type input "********"
click at [66, 238] on div "Agent Type" at bounding box center [52, 231] width 75 height 17
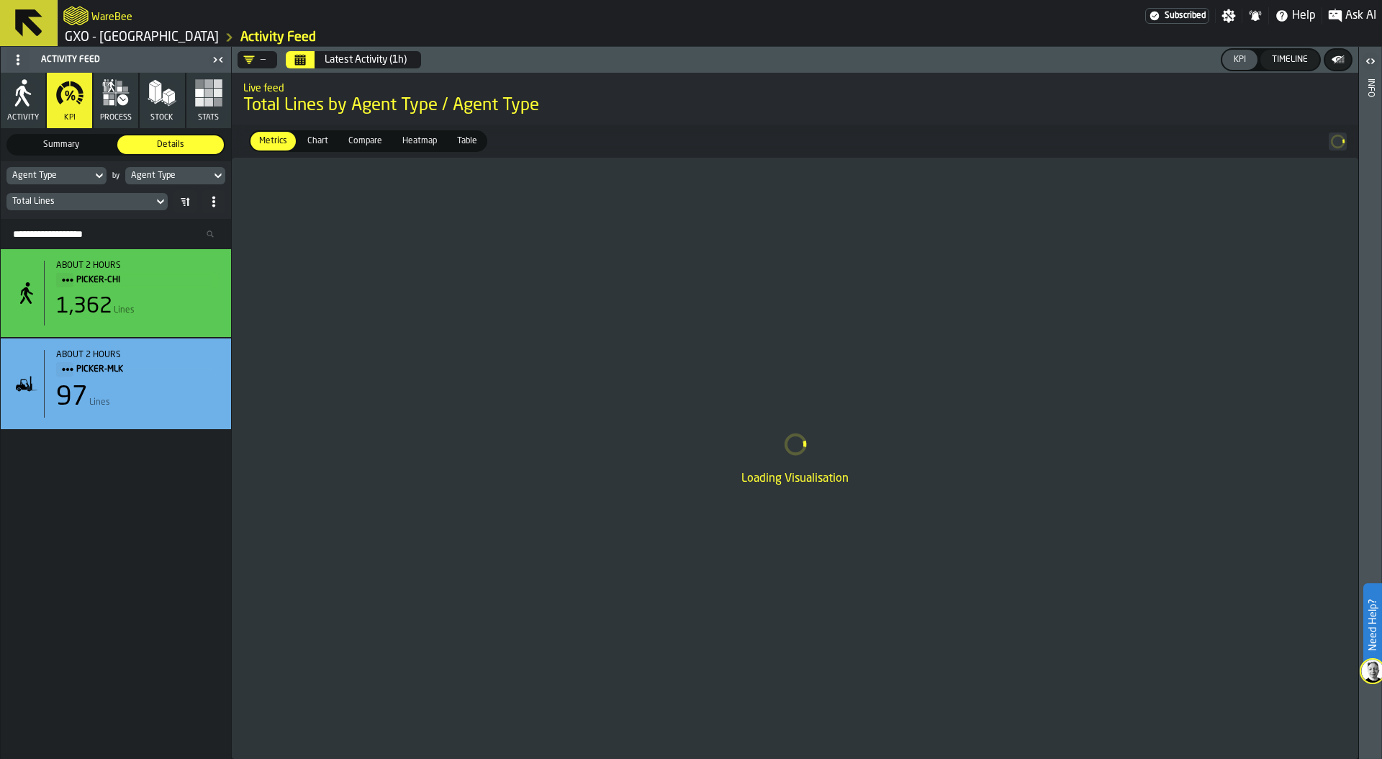
click at [192, 176] on div "Agent Type" at bounding box center [168, 176] width 74 height 10
drag, startPoint x: 180, startPoint y: 197, endPoint x: 116, endPoint y: 197, distance: 64.1
click at [116, 197] on body "Need Help? WareBee Subscribed Settings Notifications Help Ask AI GXO - Costa - …" at bounding box center [691, 379] width 1382 height 759
click at [173, 176] on div "Agent Type" at bounding box center [168, 176] width 74 height 10
click at [202, 199] on input "*****" at bounding box center [171, 199] width 81 height 19
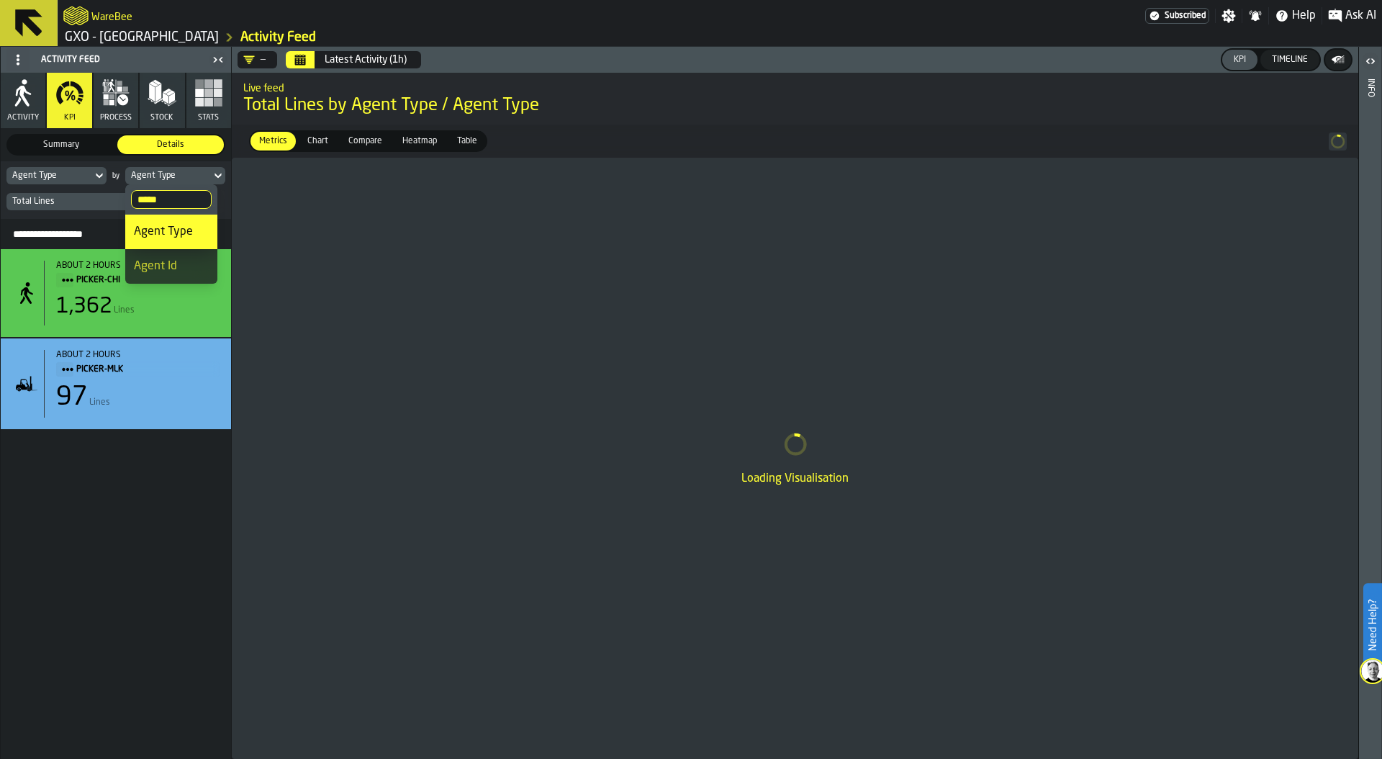
click at [199, 199] on input "*****" at bounding box center [171, 199] width 81 height 19
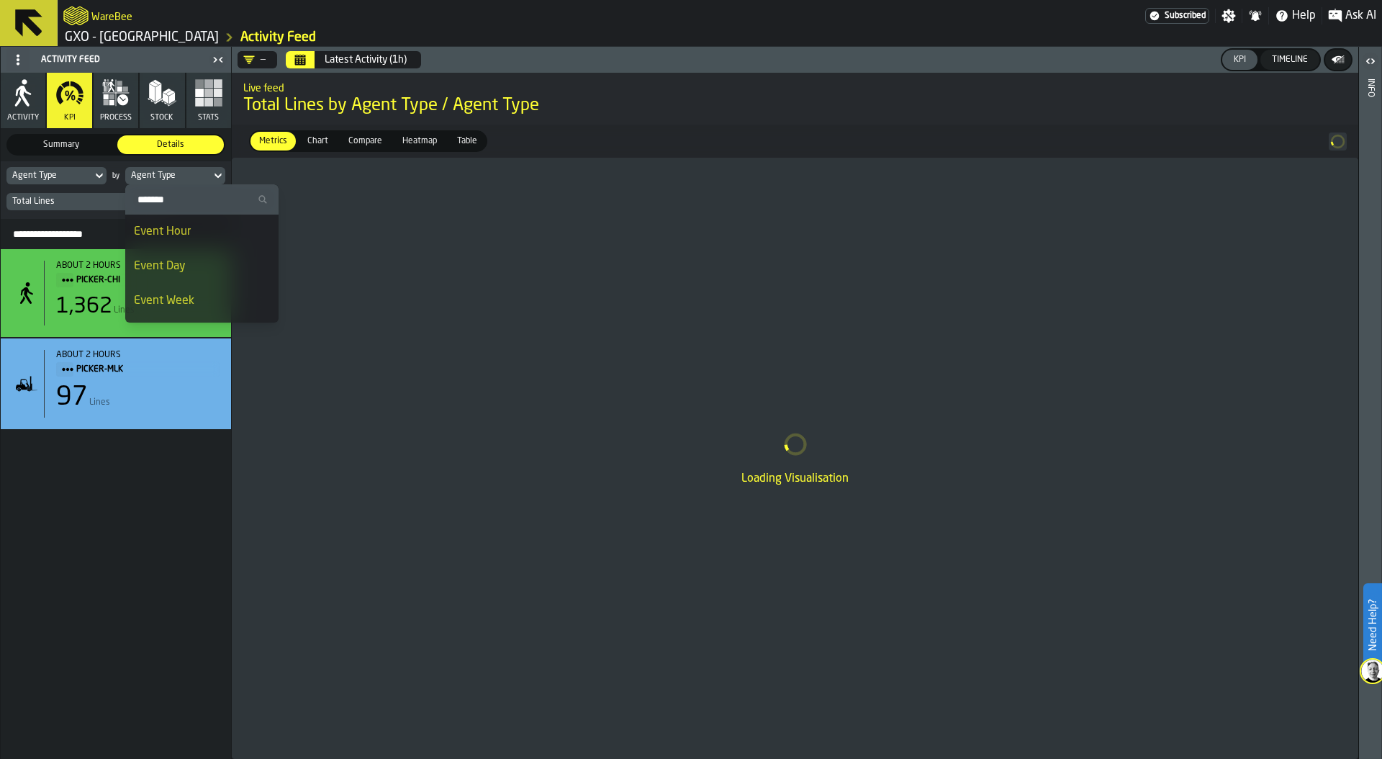
click at [179, 272] on div "Event Day" at bounding box center [202, 266] width 136 height 17
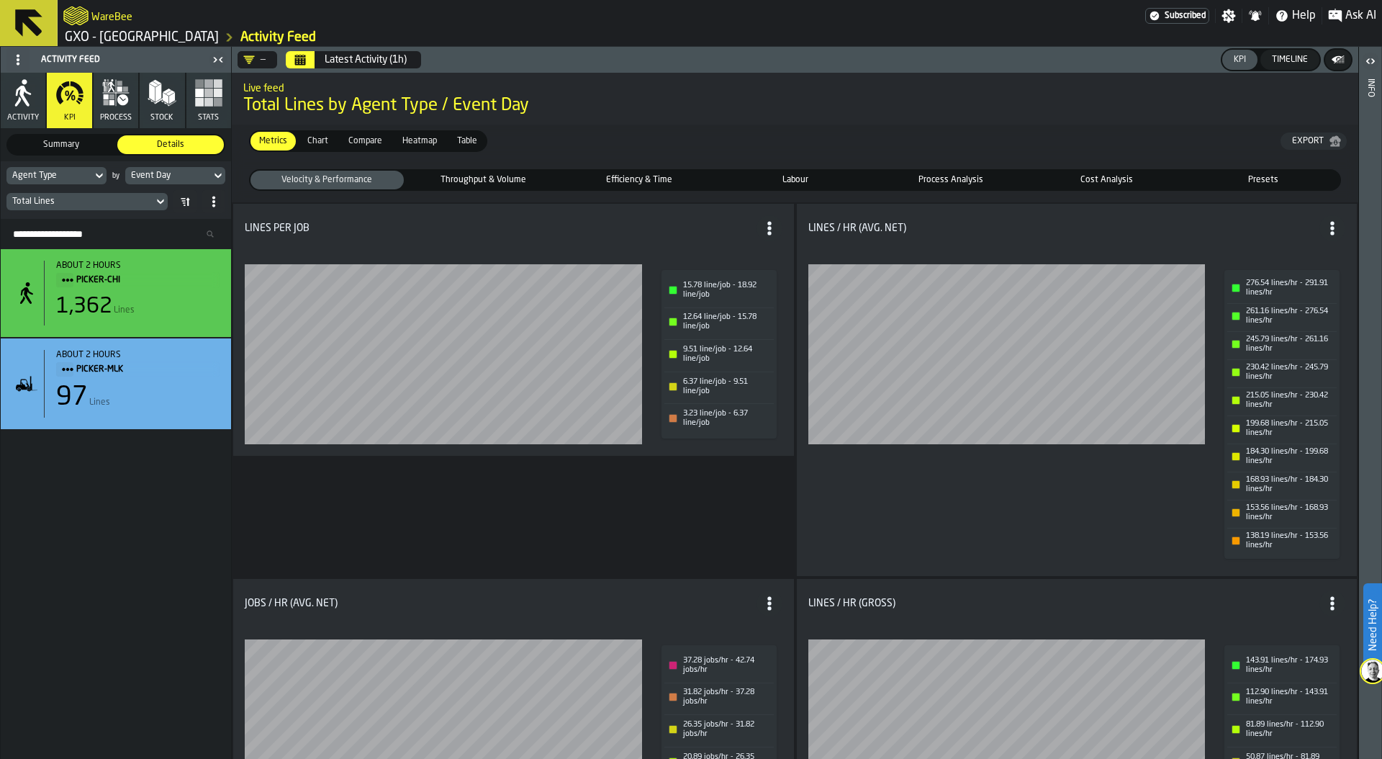
click at [120, 203] on div "Total Lines" at bounding box center [79, 202] width 135 height 10
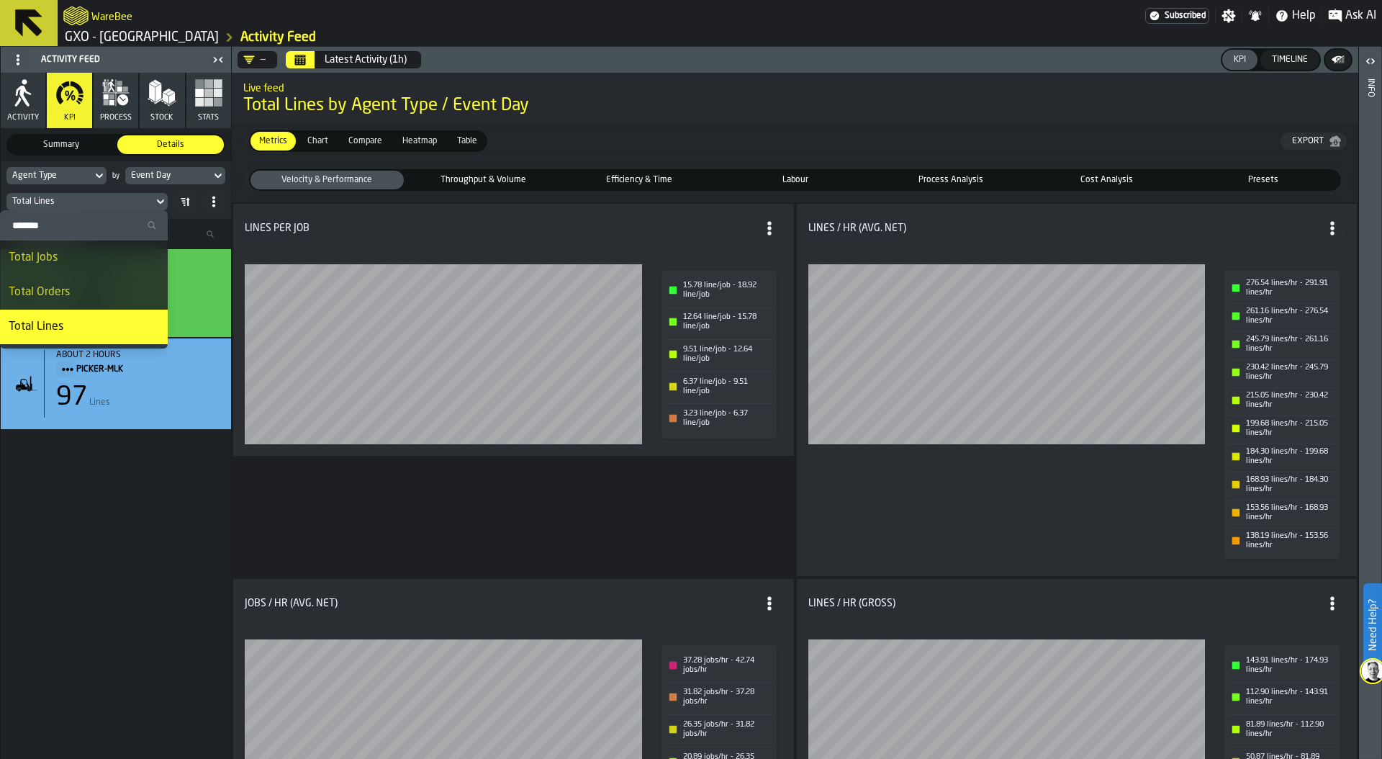
click at [102, 225] on input "Search" at bounding box center [84, 225] width 156 height 19
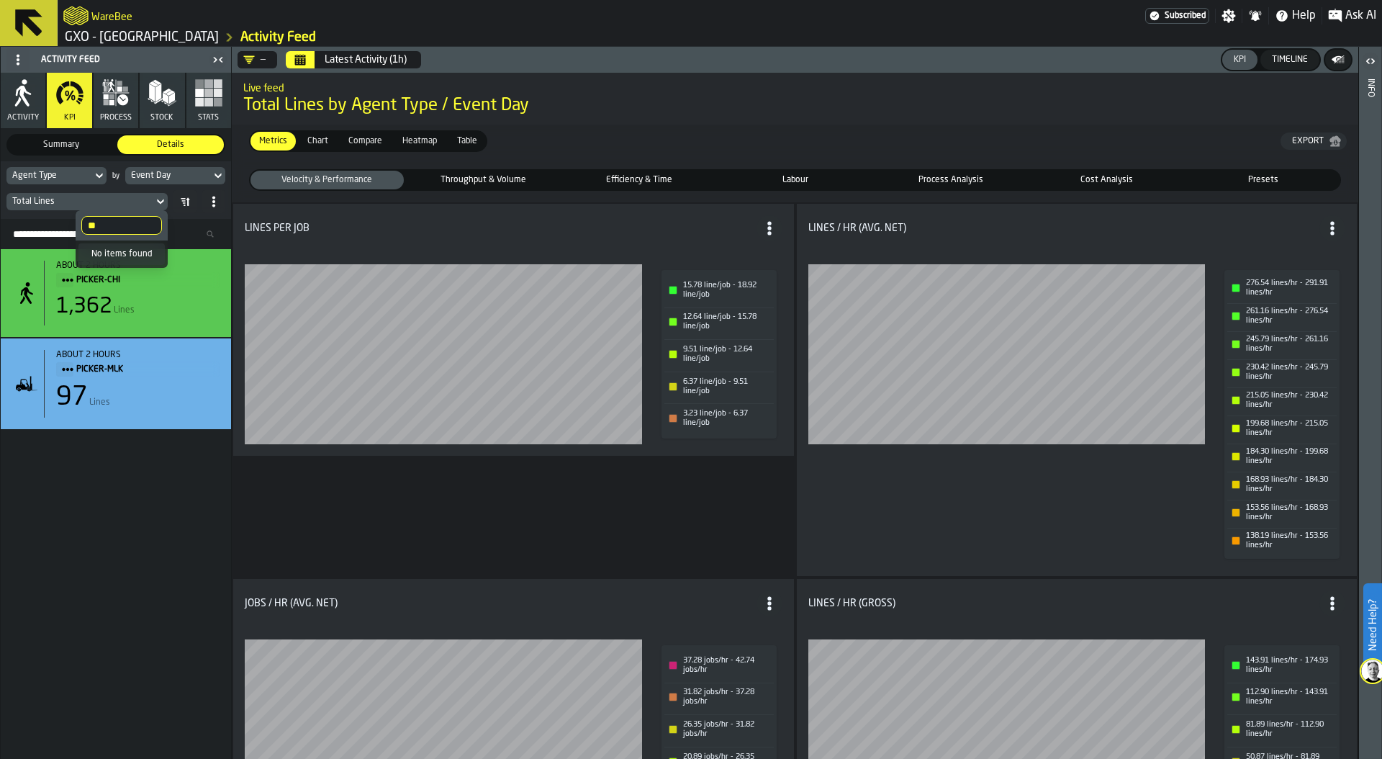
type input "*"
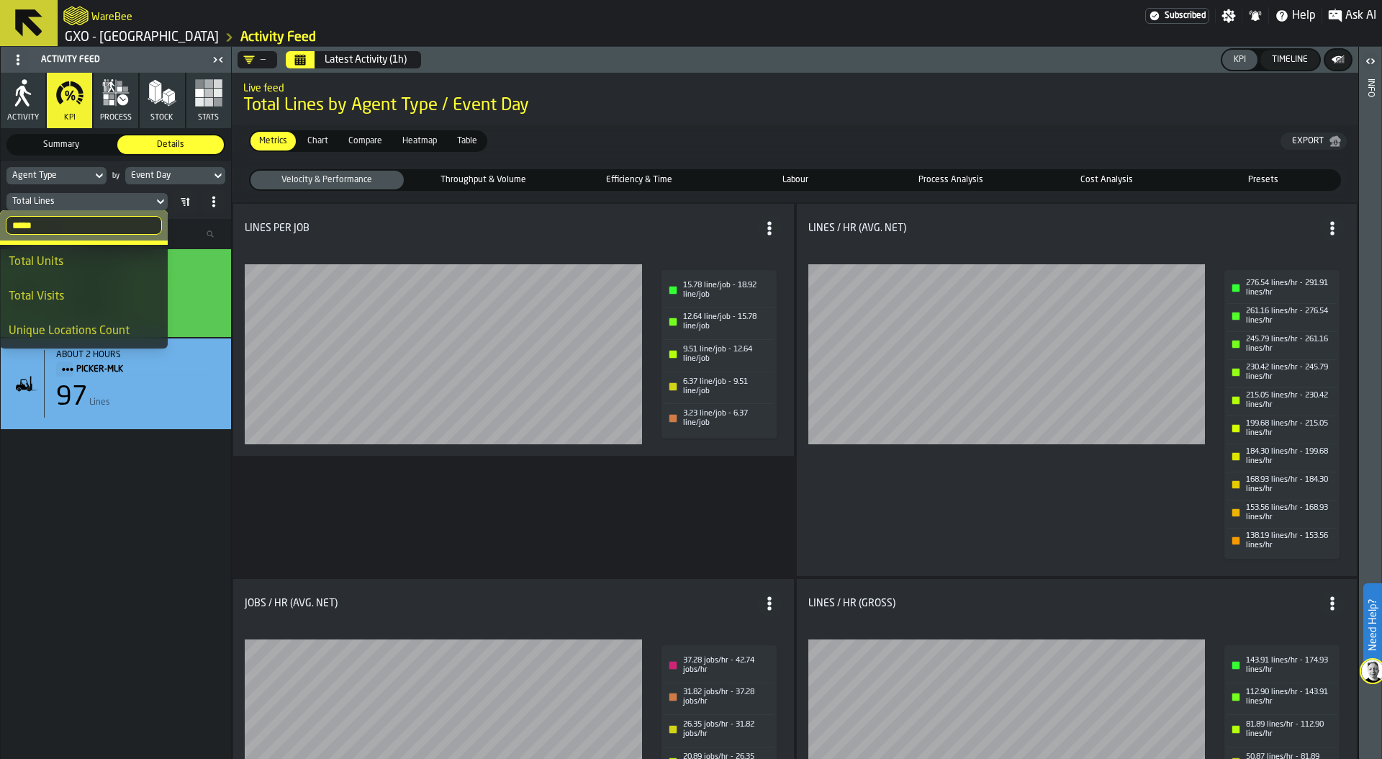
scroll to position [0, 0]
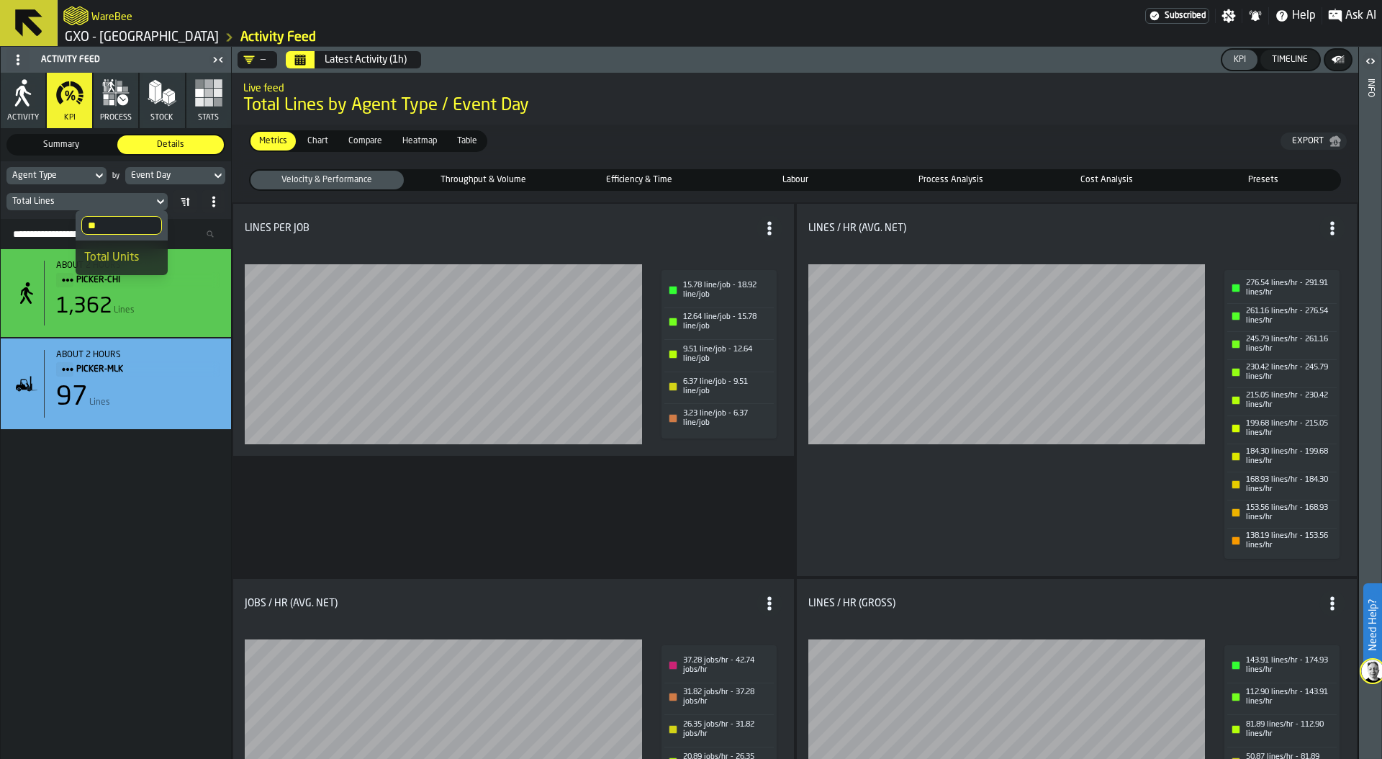
type input "*"
type input "**"
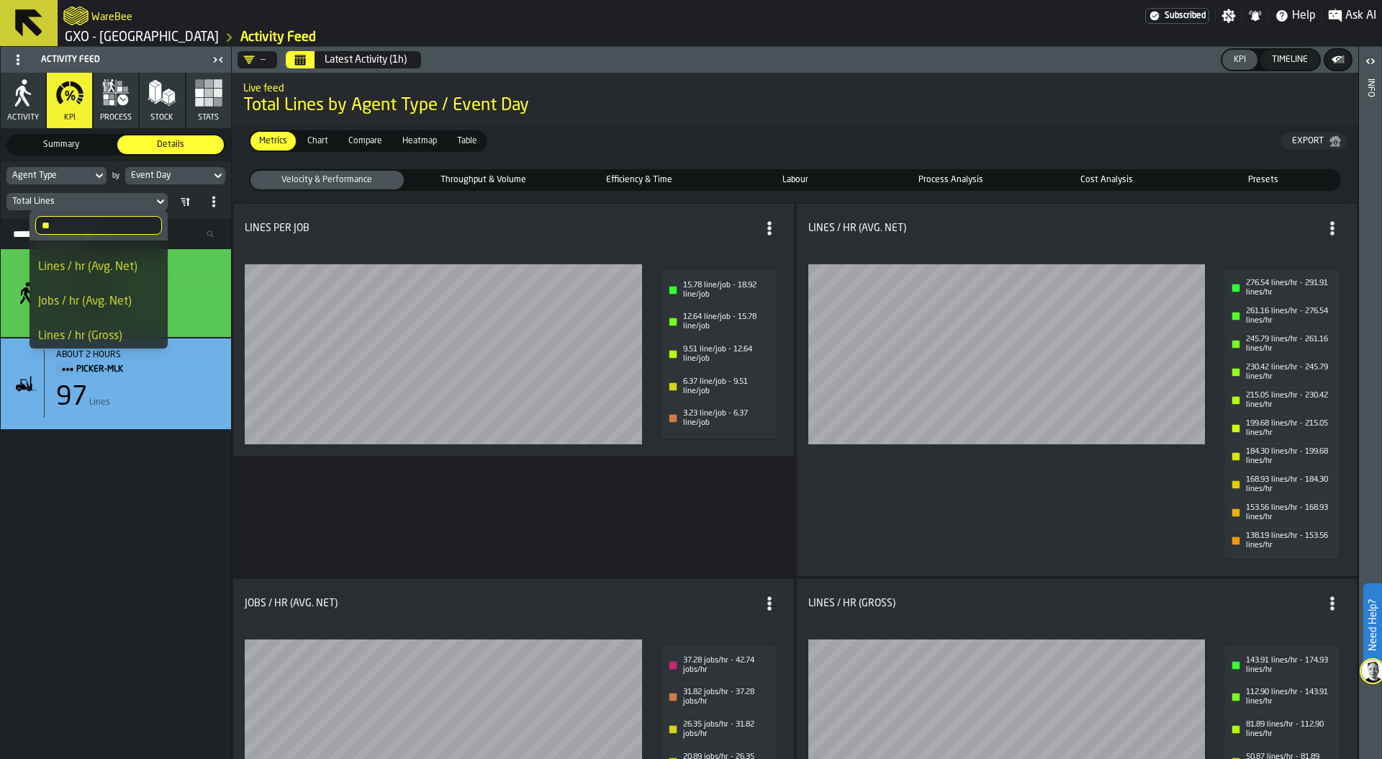
scroll to position [238, 0]
click at [145, 225] on input "**" at bounding box center [98, 225] width 127 height 19
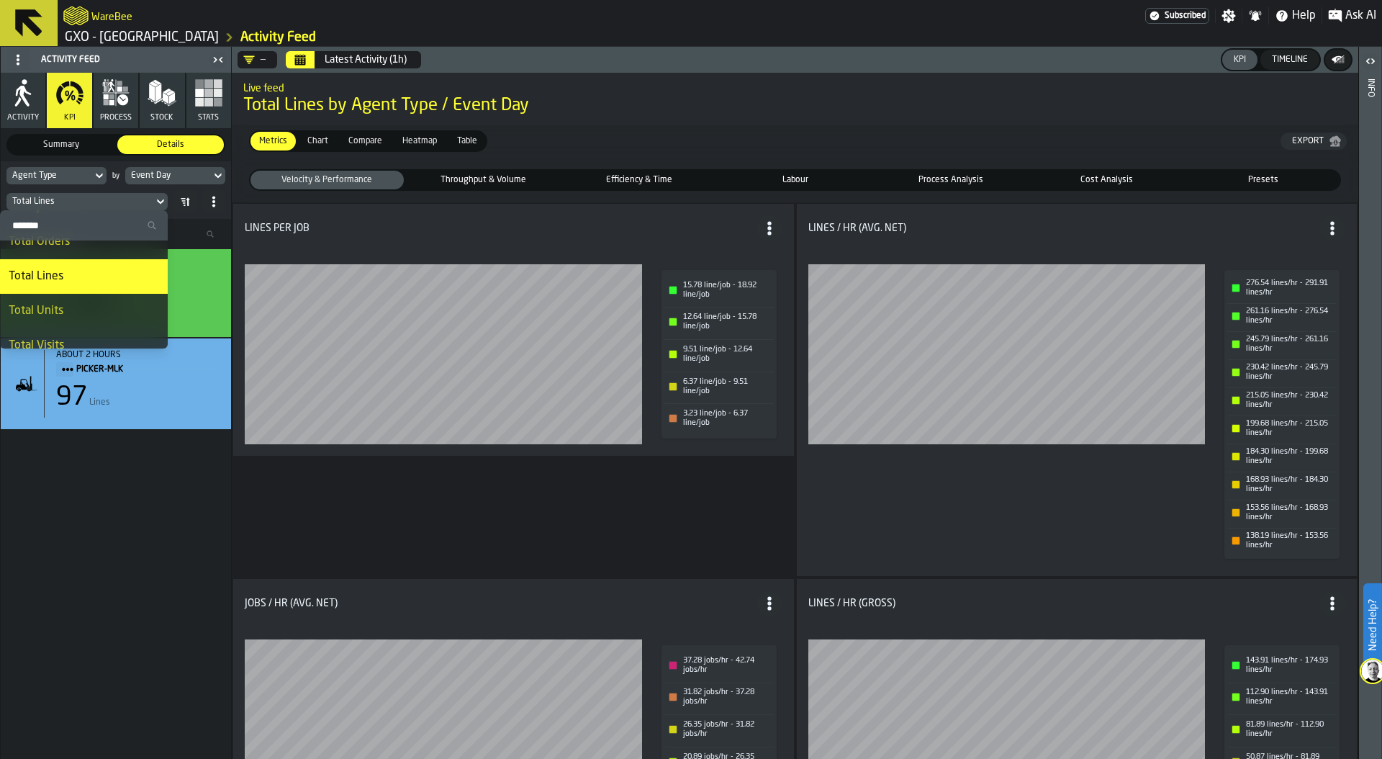
scroll to position [0, 0]
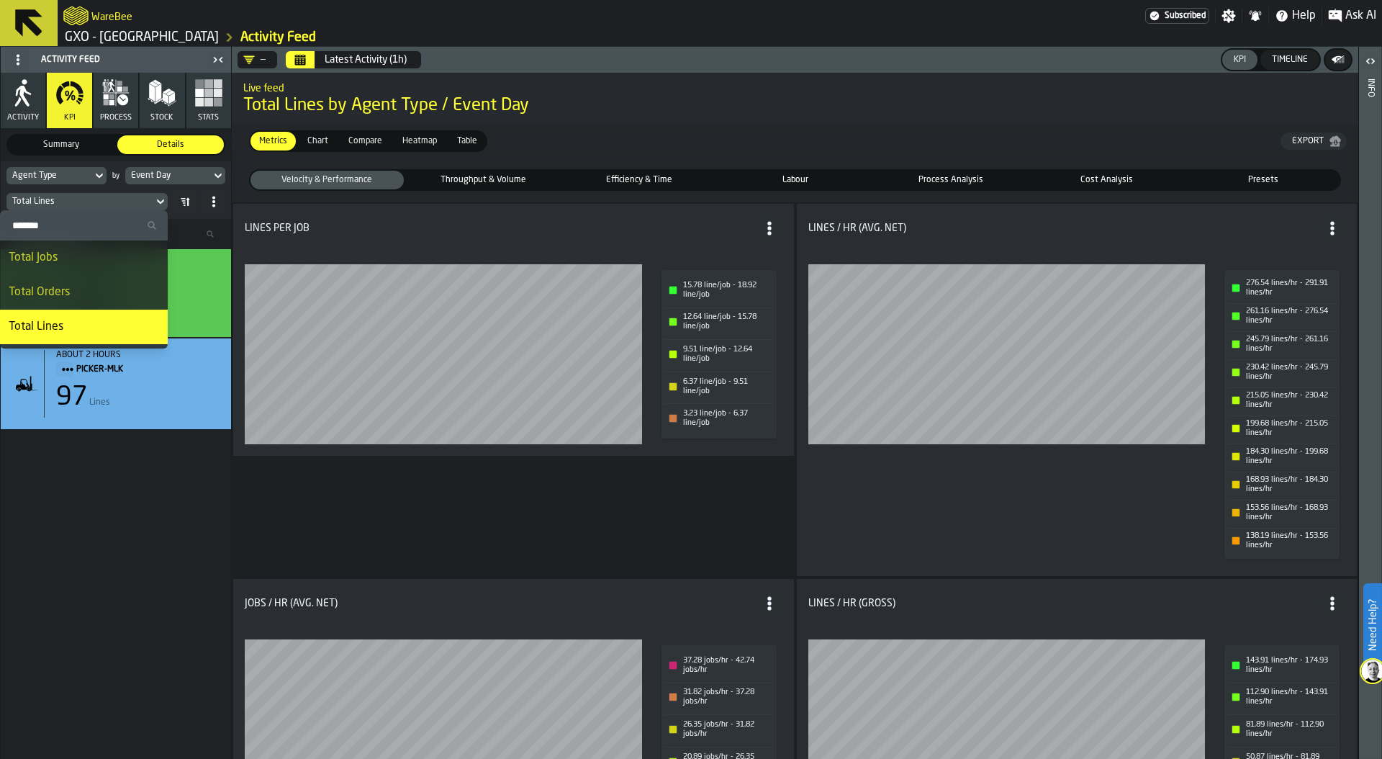
click at [18, 58] on icon at bounding box center [18, 60] width 12 height 12
click at [45, 123] on div "Full Menu" at bounding box center [57, 122] width 84 height 17
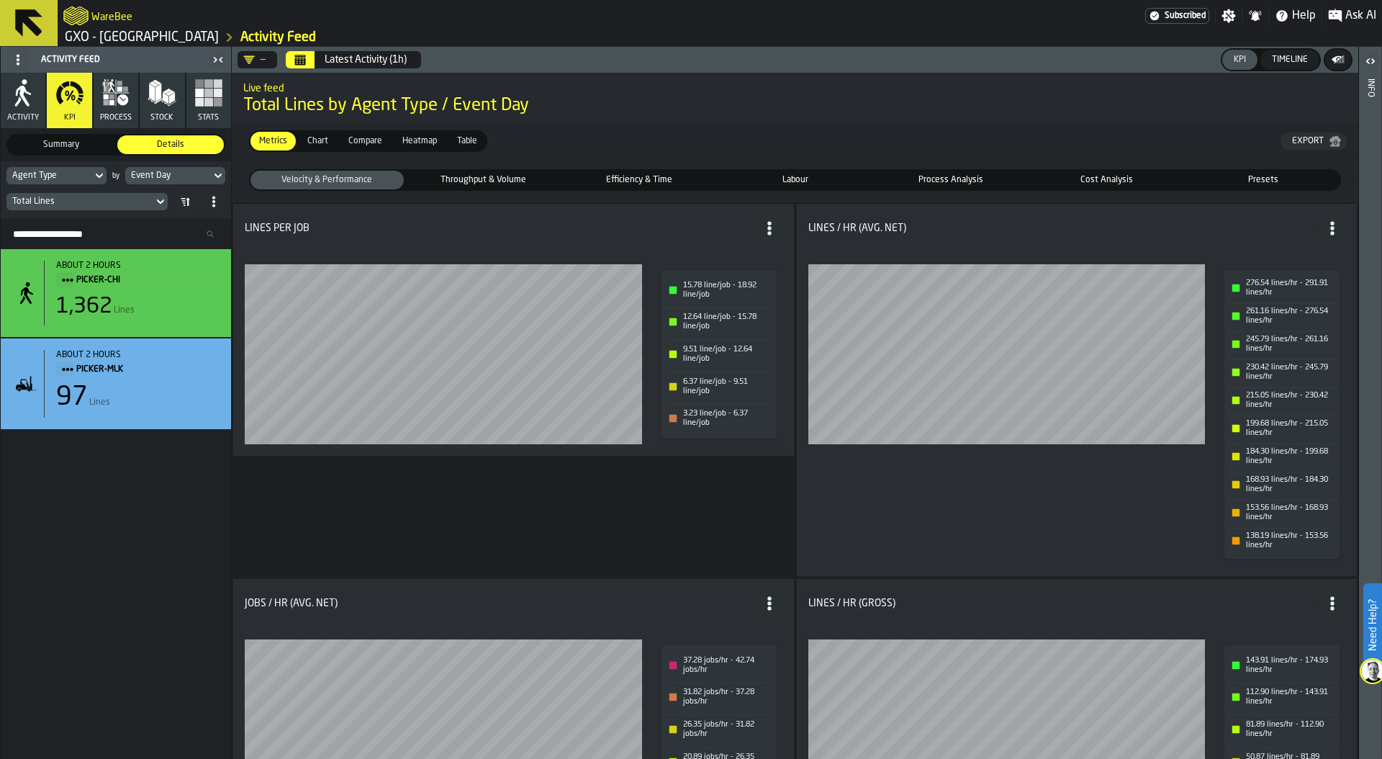
click at [15, 63] on icon at bounding box center [18, 60] width 12 height 12
click at [223, 109] on button "Stats" at bounding box center [208, 100] width 45 height 55
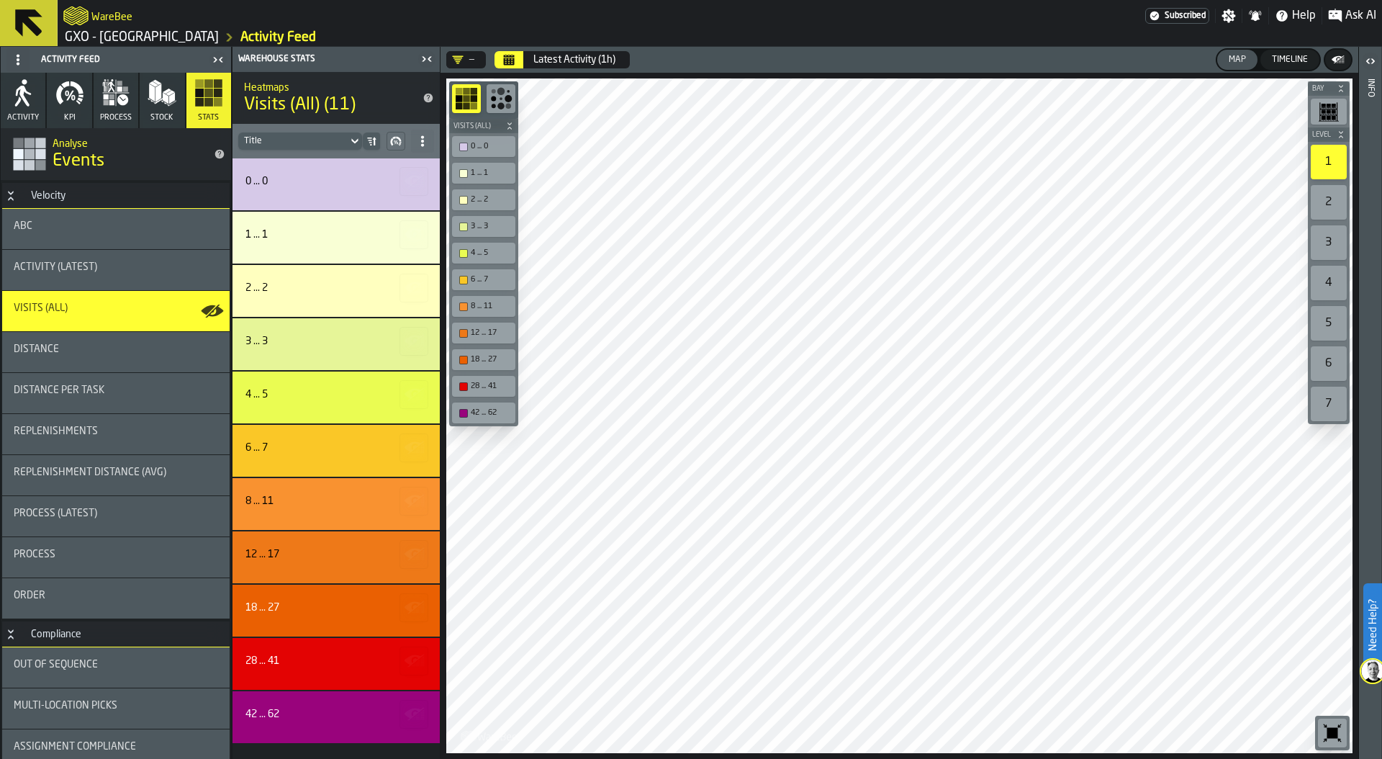
click at [19, 56] on icon at bounding box center [18, 60] width 12 height 12
click at [40, 87] on div "Hide Feed Menu" at bounding box center [57, 88] width 84 height 17
click at [17, 57] on icon at bounding box center [18, 60] width 12 height 12
click at [36, 90] on div "Show Feed Menu" at bounding box center [59, 88] width 89 height 17
click at [1302, 15] on span "Help" at bounding box center [1304, 15] width 24 height 17
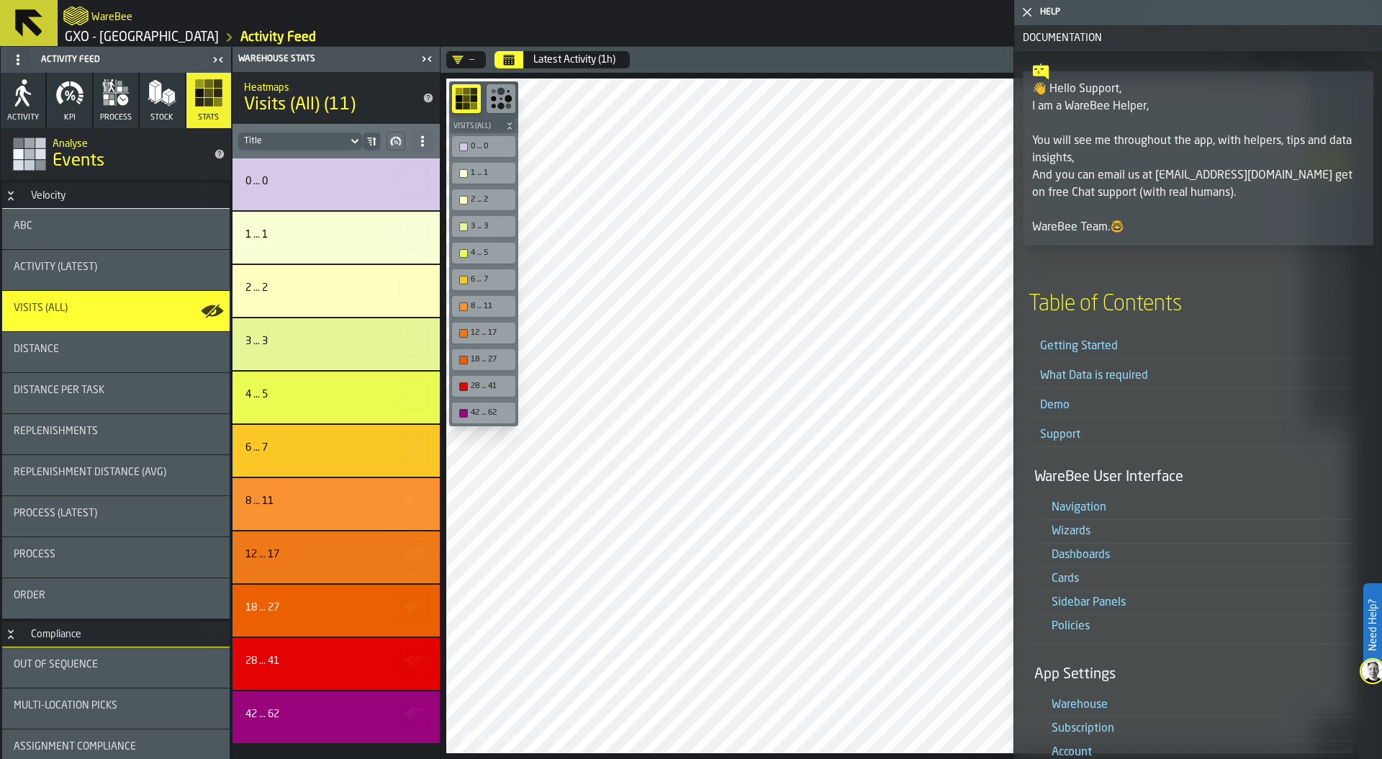
click at [1024, 11] on icon "button-toggle-Close me" at bounding box center [1027, 12] width 17 height 17
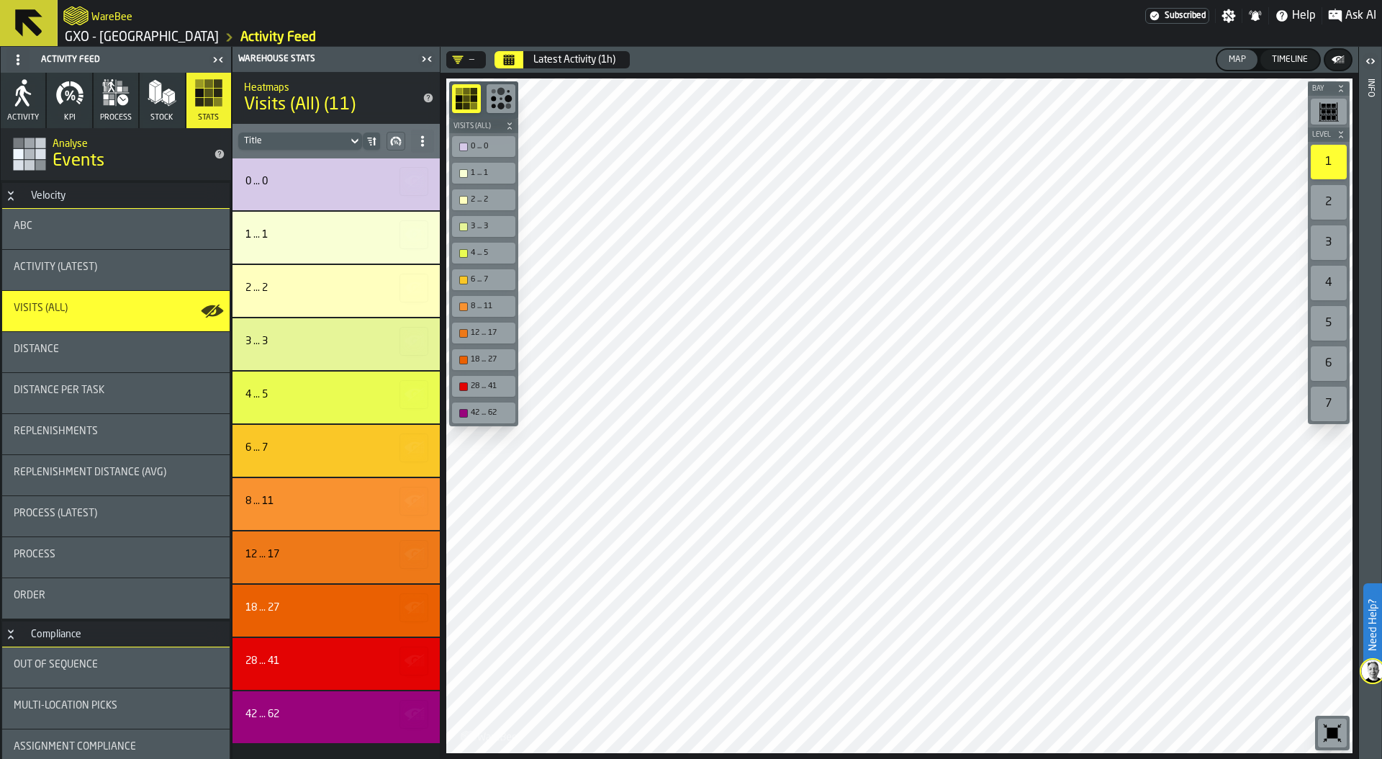
click at [1229, 15] on icon "button-toggle-Settings" at bounding box center [1229, 16] width 14 height 14
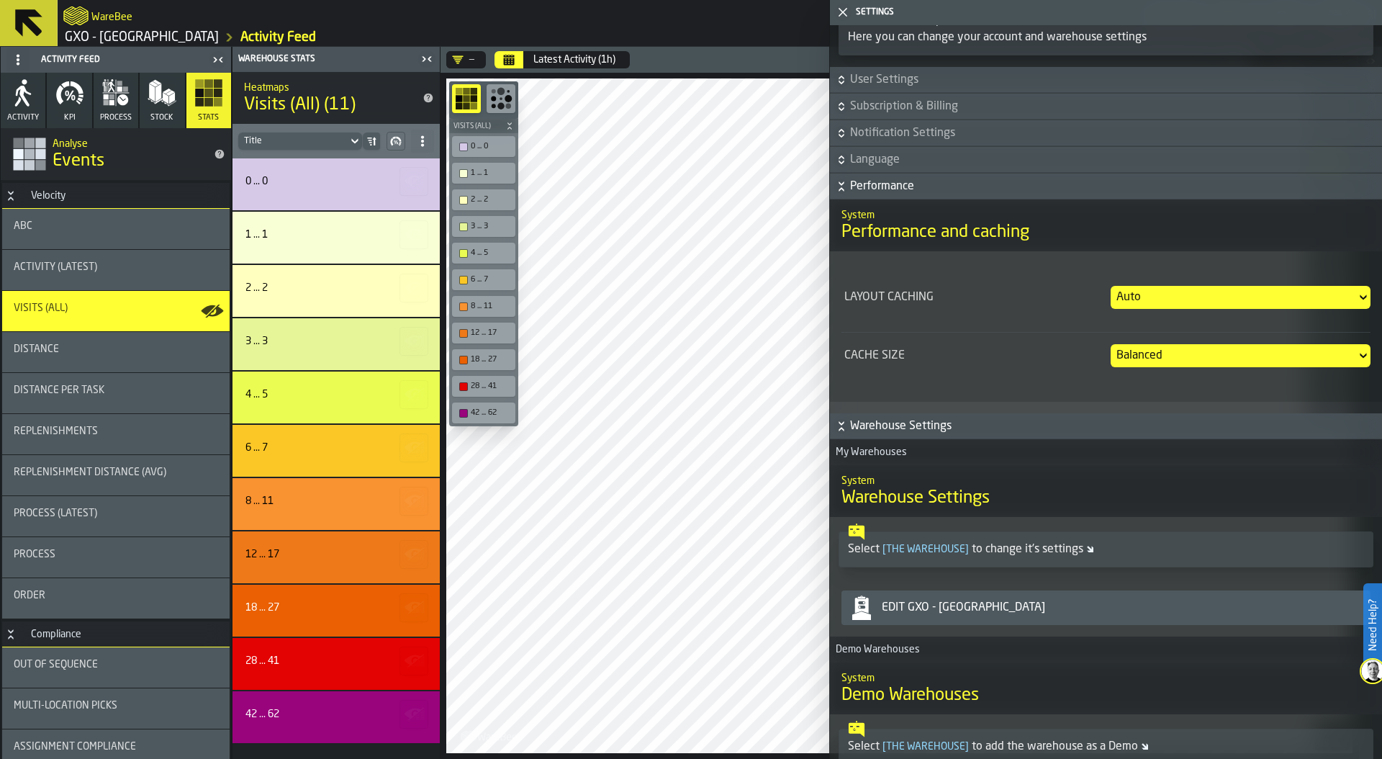
scroll to position [107, 0]
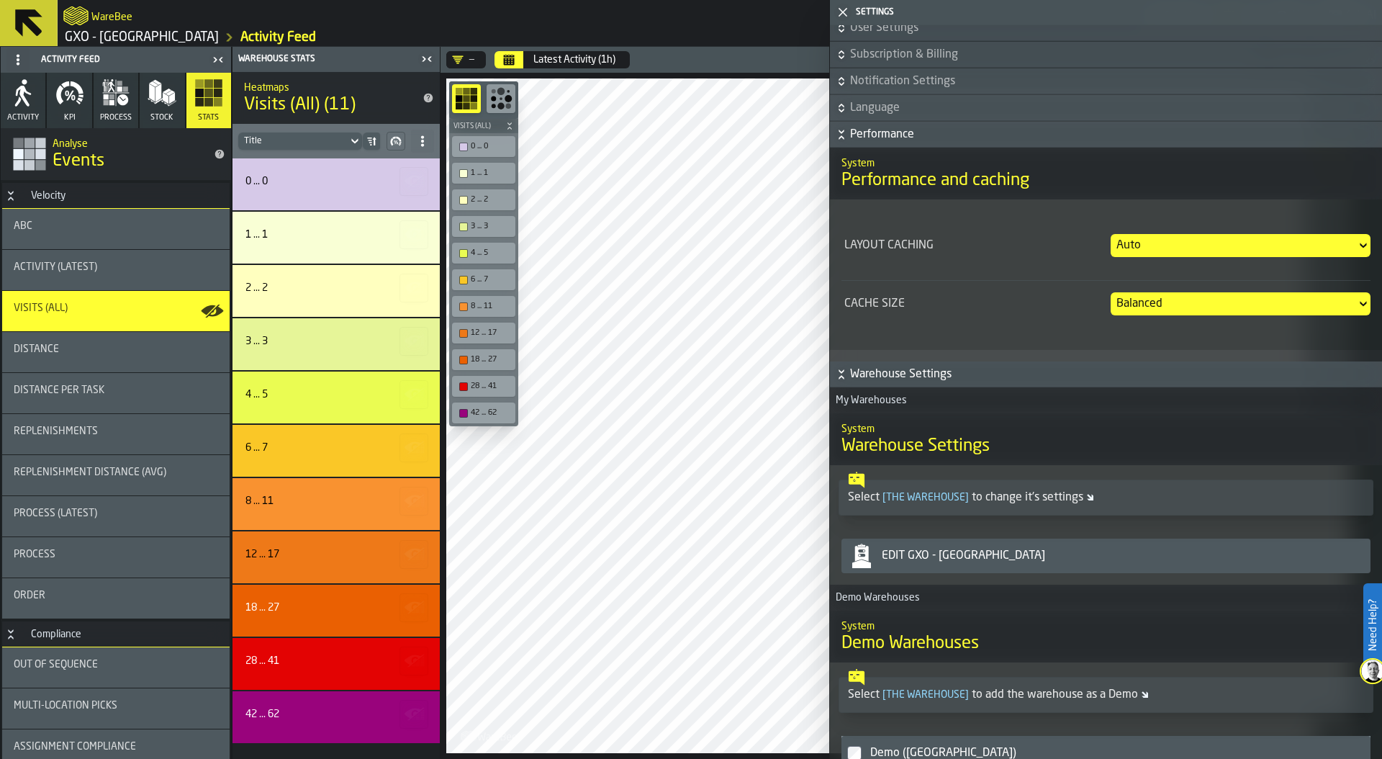
click at [1026, 557] on div "Edit GXO - Costa - Trafford Park" at bounding box center [1120, 555] width 489 height 17
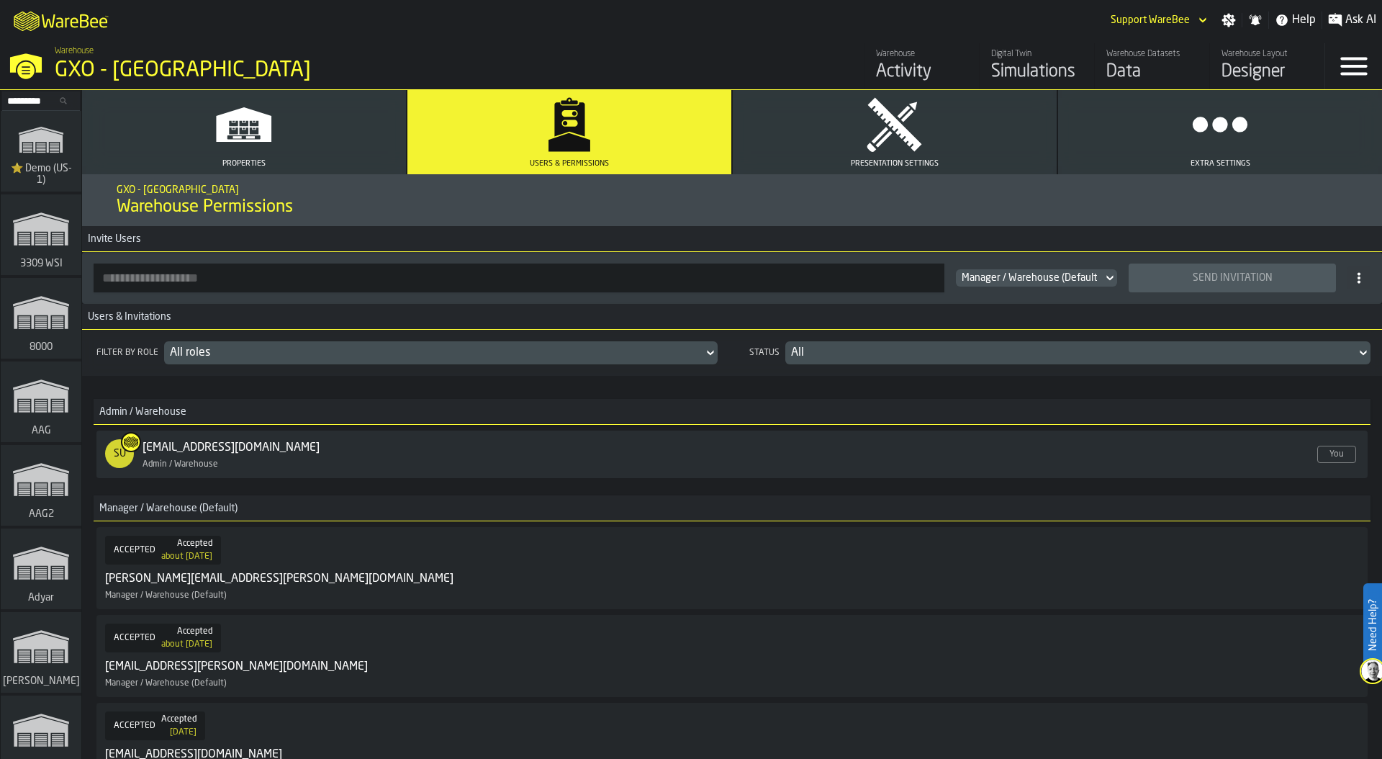
click at [490, 449] on div "SU support@warebee.com Enabled Admin / Warehouse" at bounding box center [709, 454] width 1209 height 30
click at [71, 56] on div "Warehouse GXO - Costa - Trafford Park" at bounding box center [353, 64] width 608 height 49
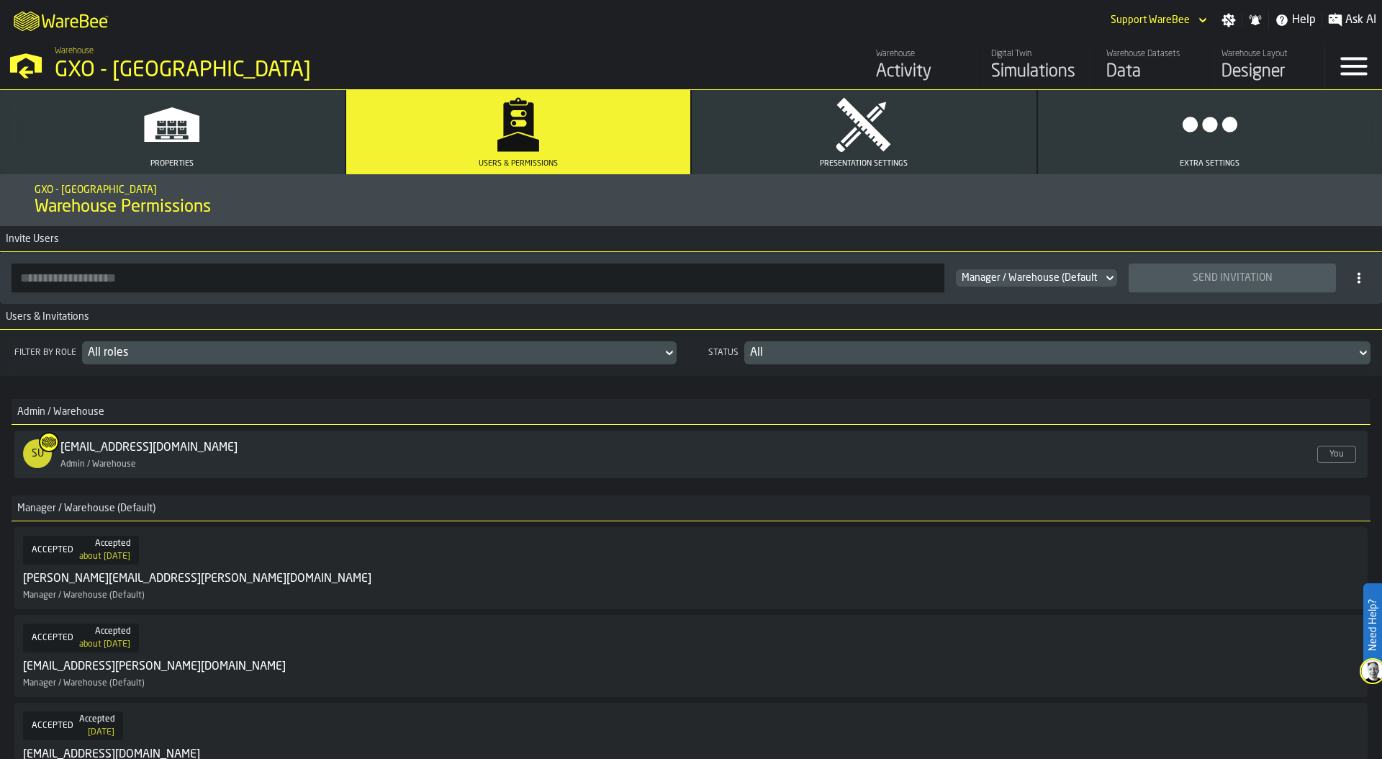
click at [73, 56] on div "Warehouse GXO - Costa - Trafford Park" at bounding box center [353, 64] width 608 height 49
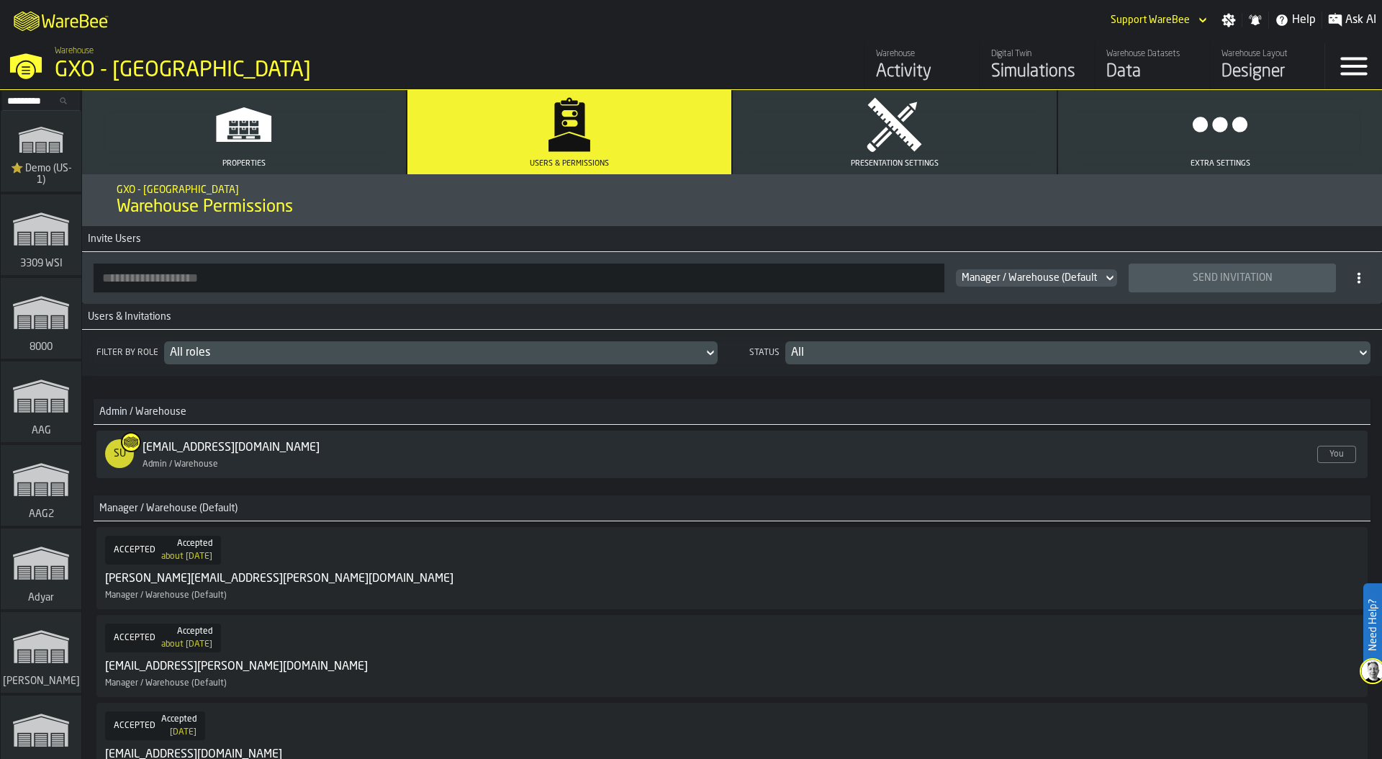
click at [911, 68] on div "Activity" at bounding box center [921, 71] width 91 height 23
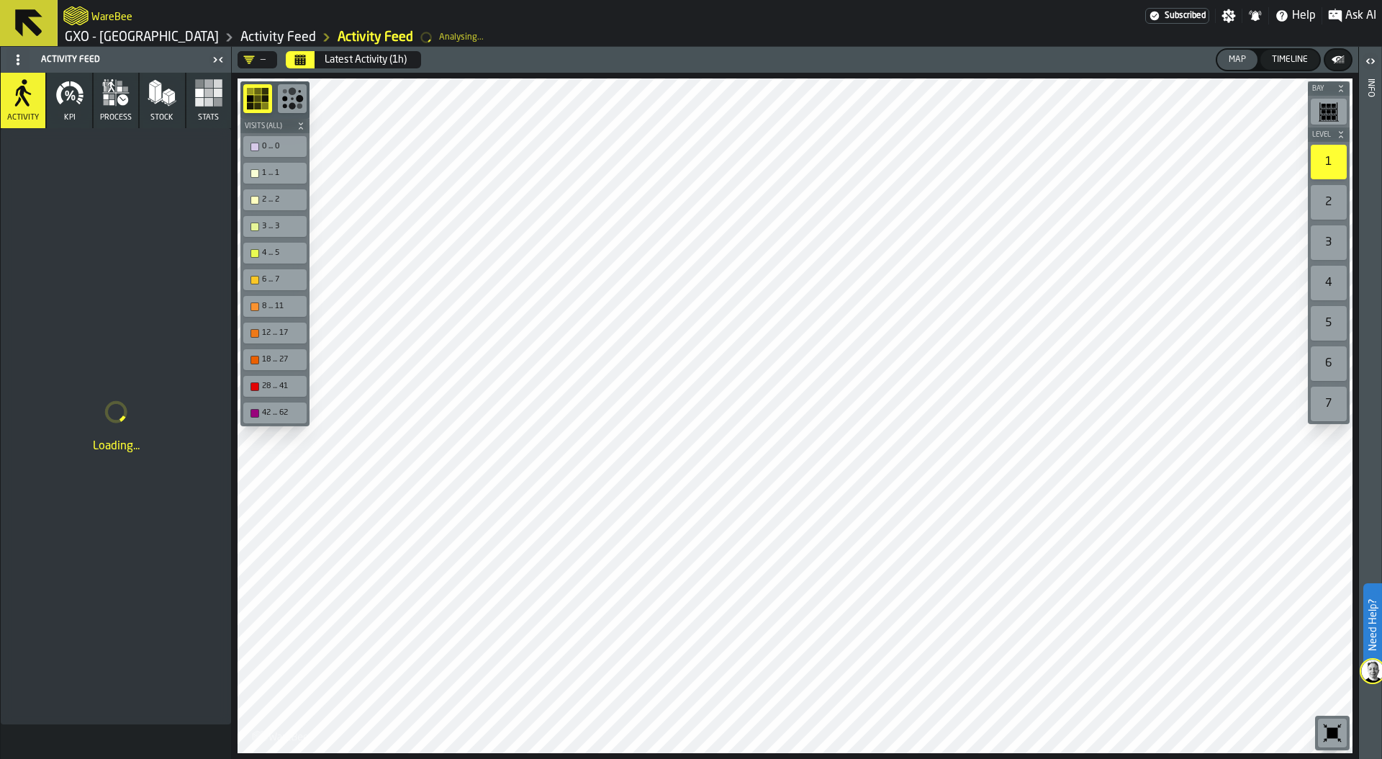
click at [211, 107] on icon "button" at bounding box center [208, 92] width 29 height 29
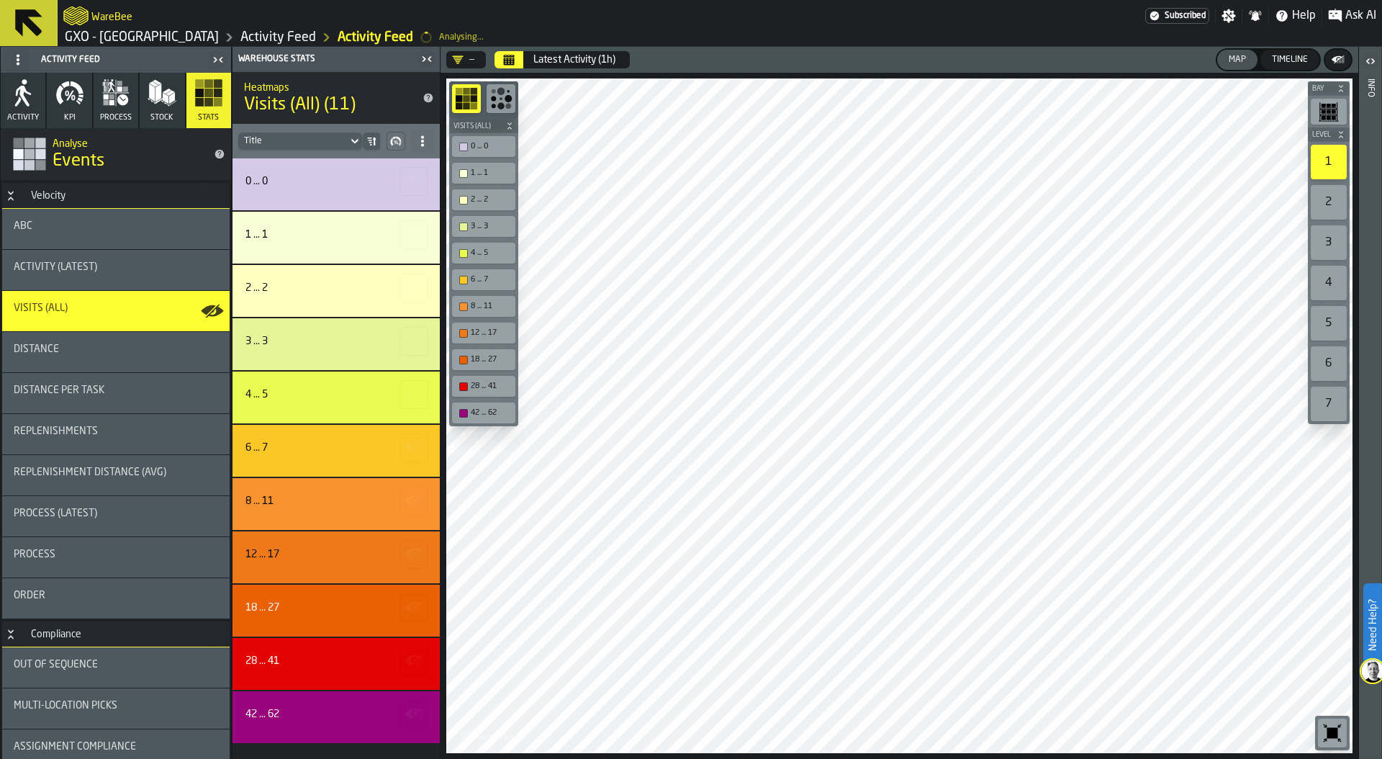
click at [60, 109] on button "KPI" at bounding box center [69, 100] width 45 height 55
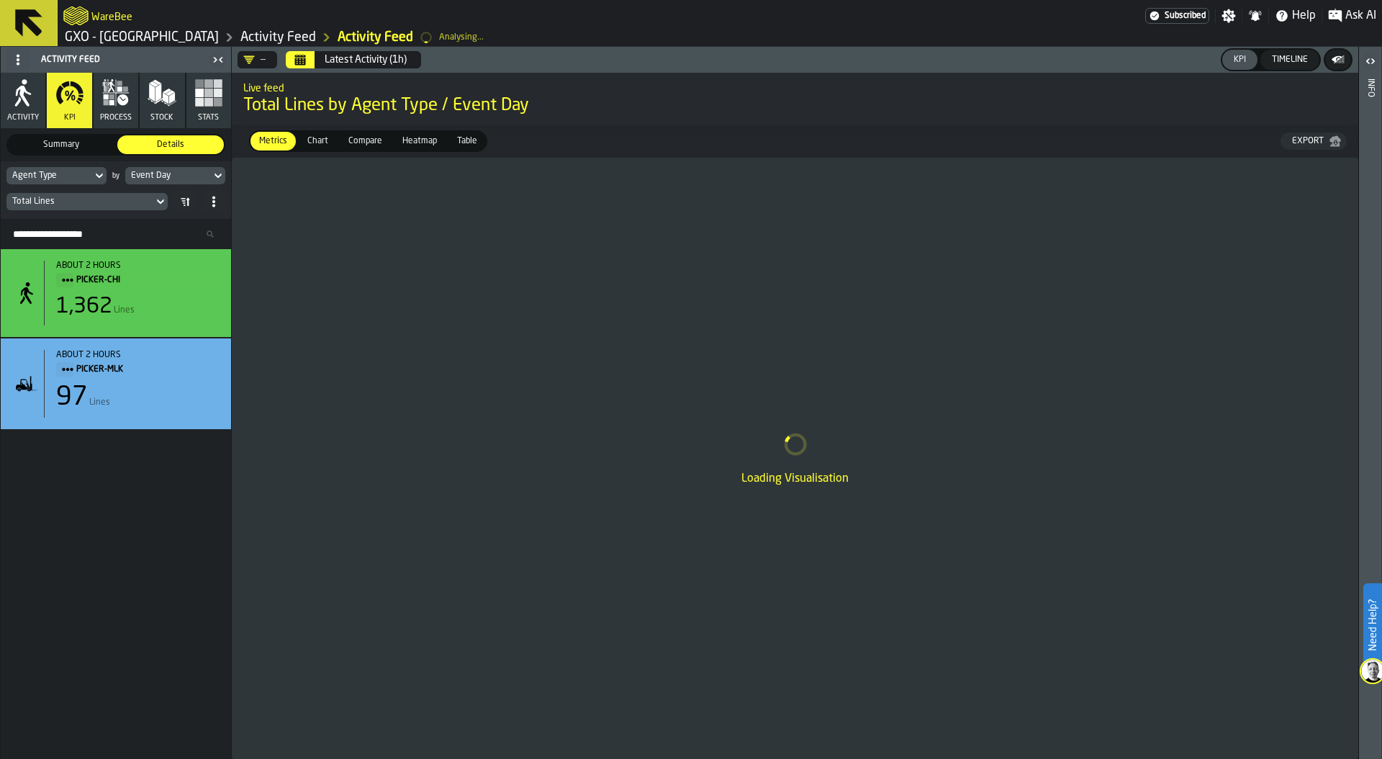
click at [122, 202] on div "Total Lines" at bounding box center [79, 202] width 135 height 10
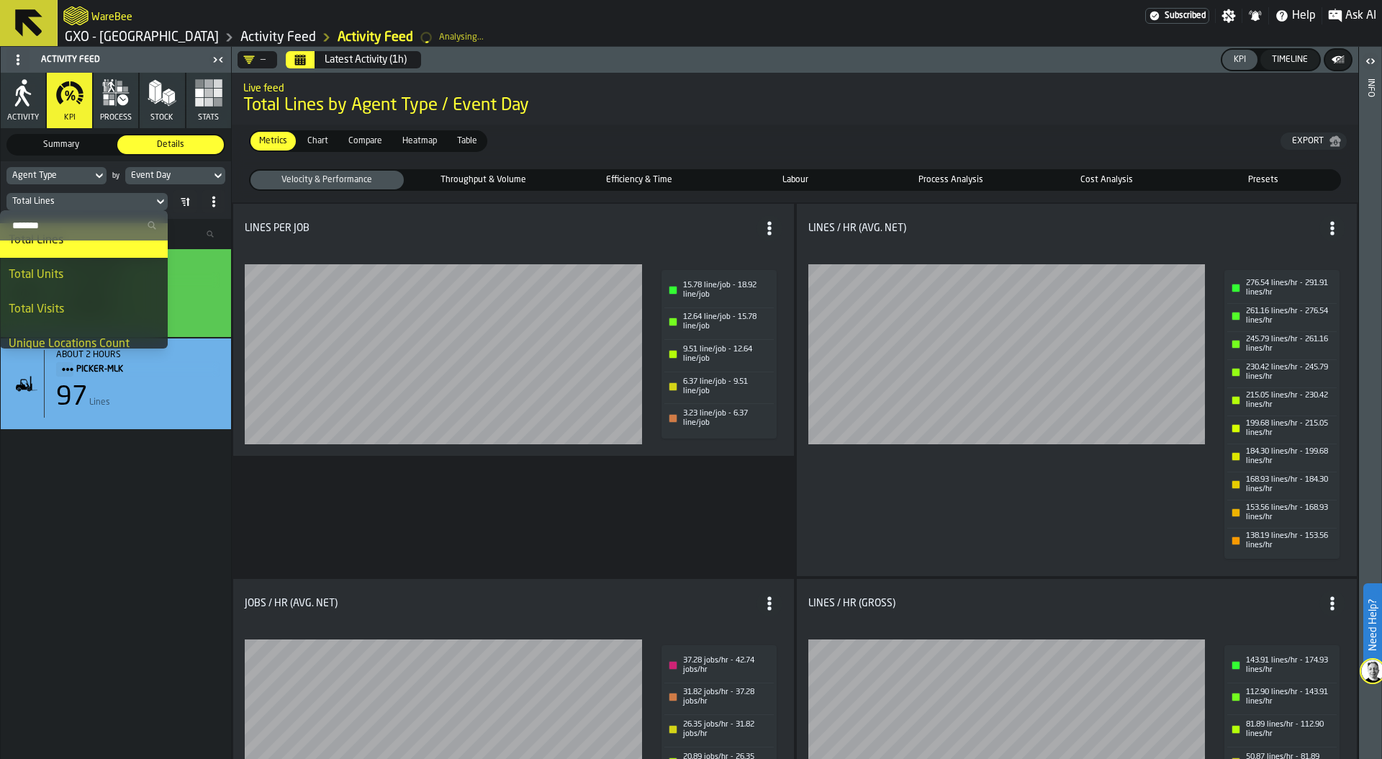
scroll to position [91, 0]
click at [102, 267] on div "Total Units" at bounding box center [84, 269] width 150 height 17
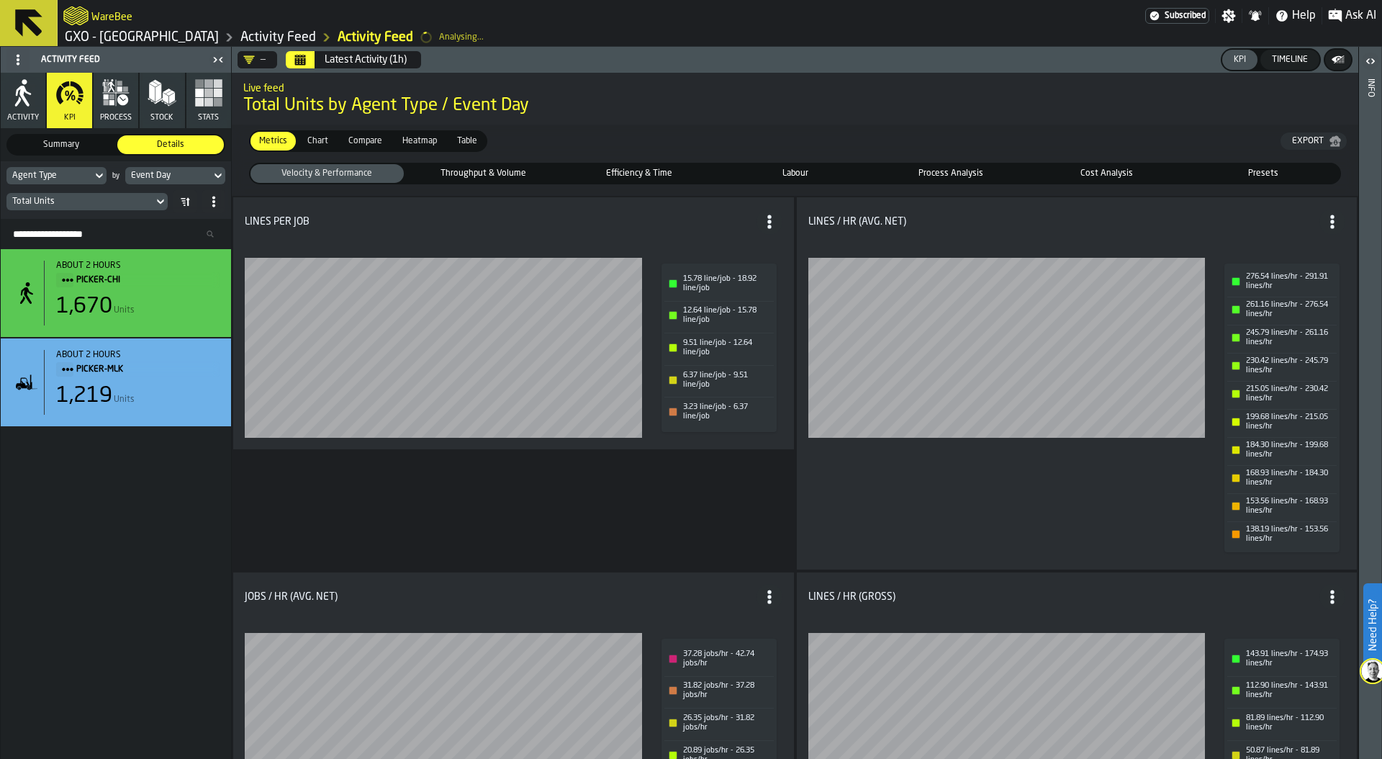
scroll to position [0, 0]
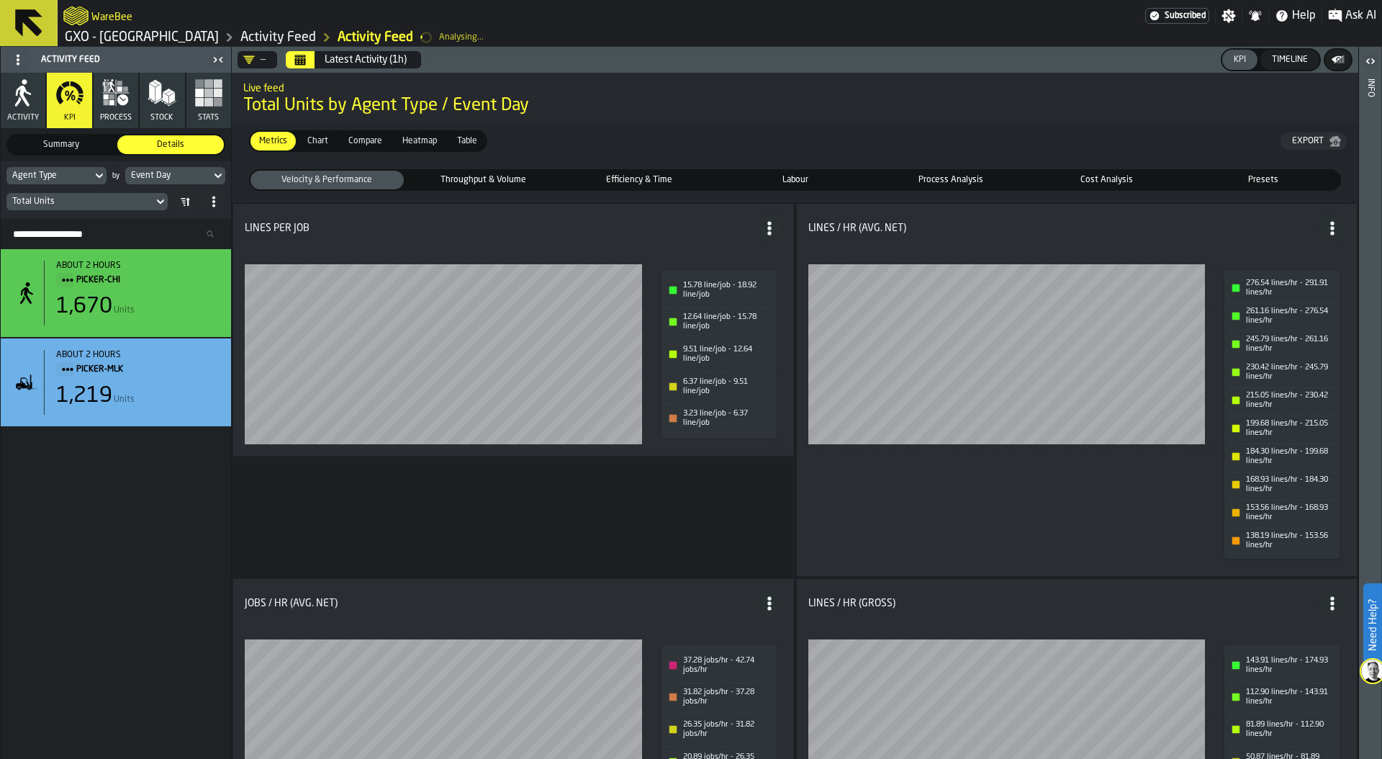
click at [505, 179] on span "Throughput & Volume" at bounding box center [484, 179] width 148 height 13
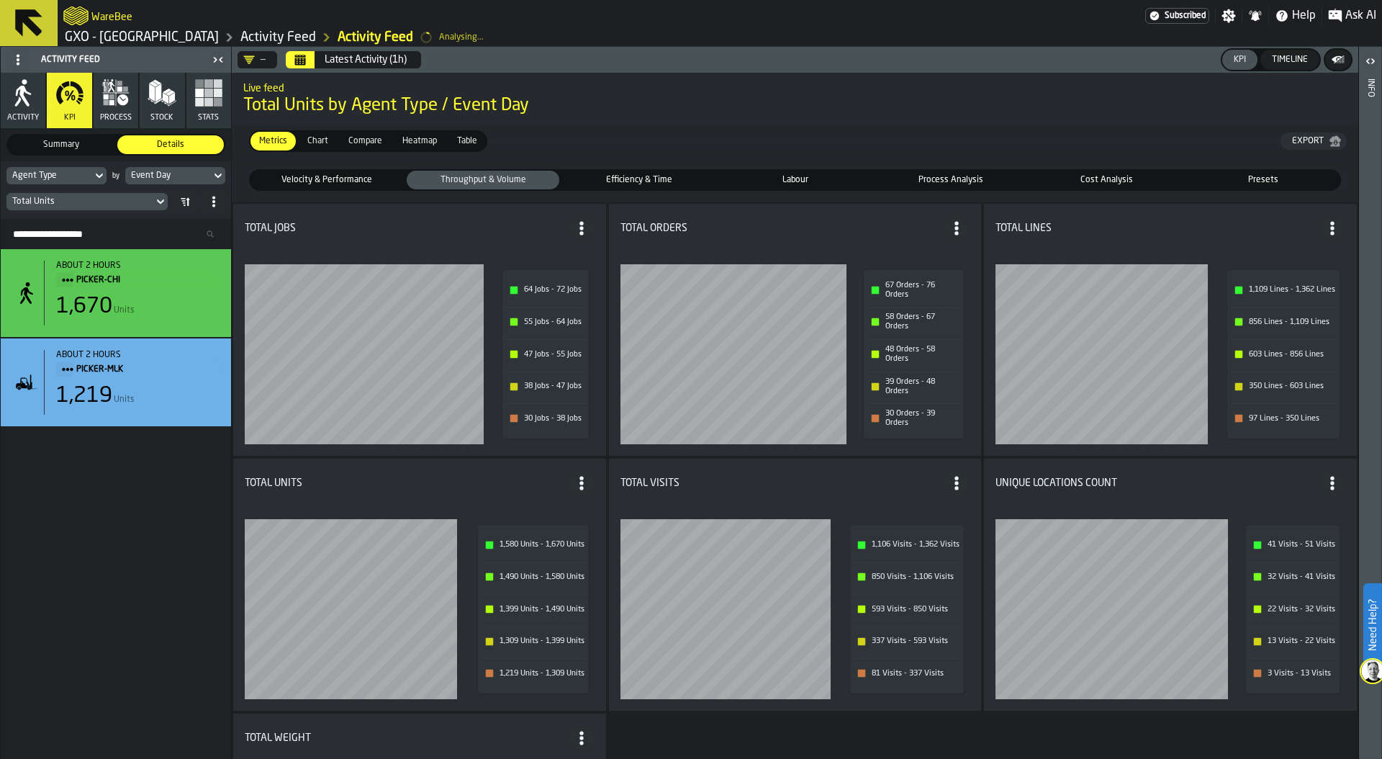
click at [653, 180] on span "Efficiency & Time" at bounding box center [639, 179] width 148 height 13
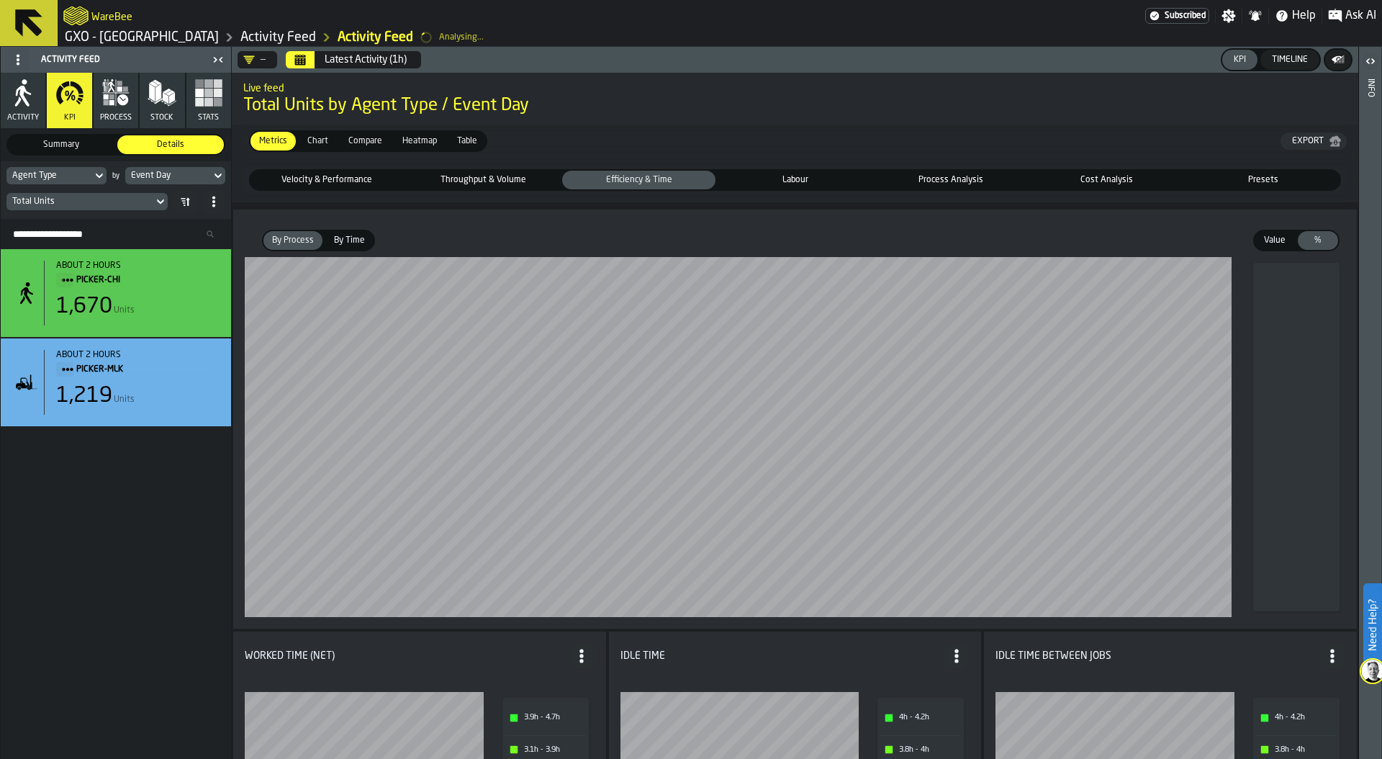
click at [1274, 235] on span "Value" at bounding box center [1275, 240] width 35 height 13
click at [1316, 238] on span "%" at bounding box center [1318, 240] width 35 height 13
click at [774, 180] on span "Labour" at bounding box center [795, 179] width 148 height 13
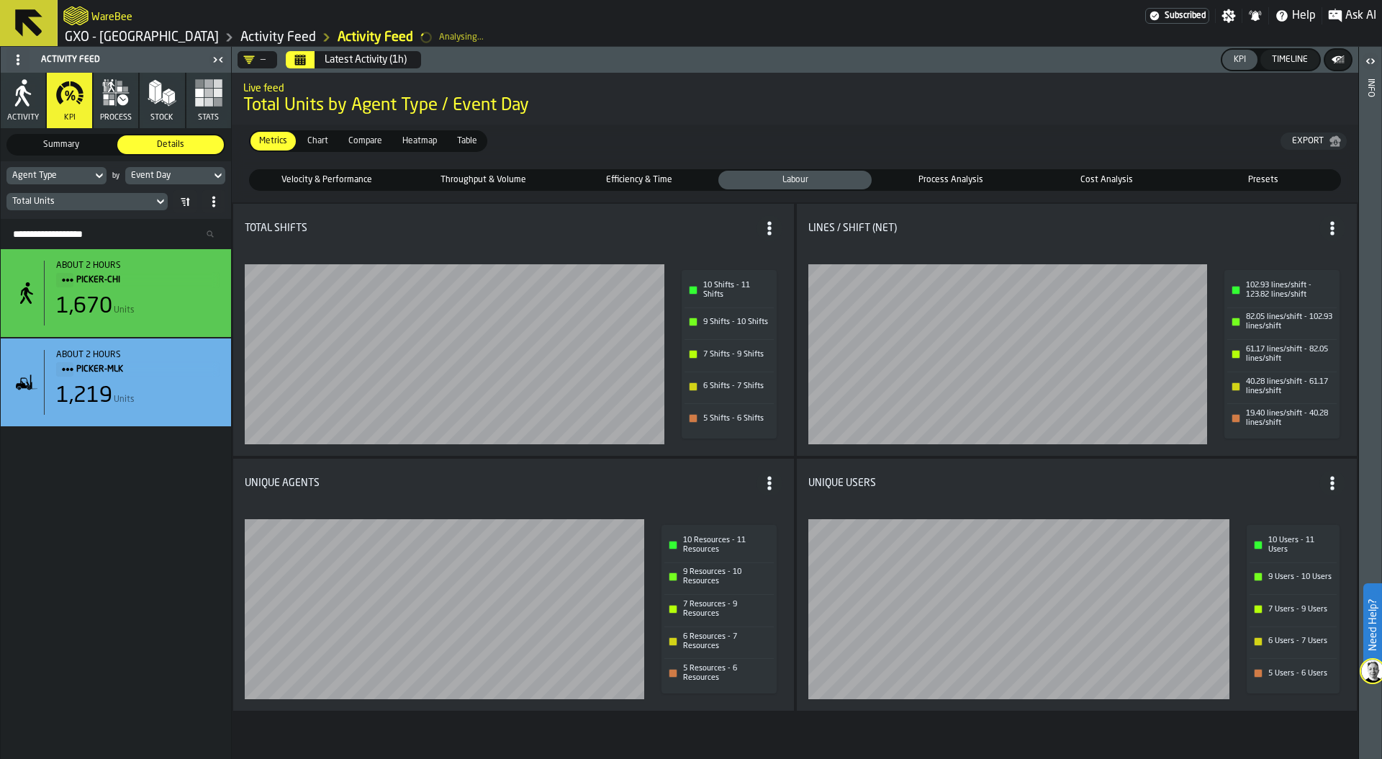
click at [962, 181] on span "Process Analysis" at bounding box center [952, 179] width 148 height 13
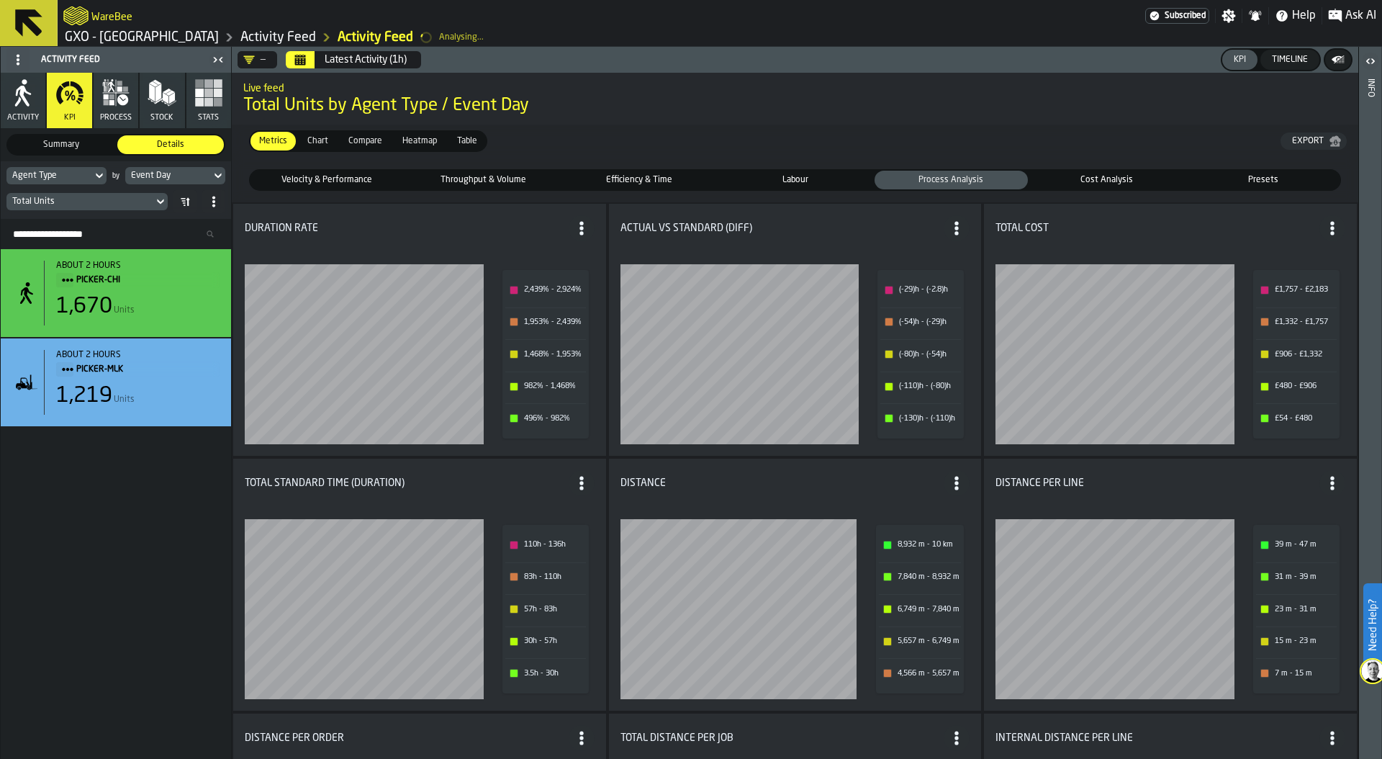
click at [1101, 182] on span "Cost Analysis" at bounding box center [1108, 179] width 148 height 13
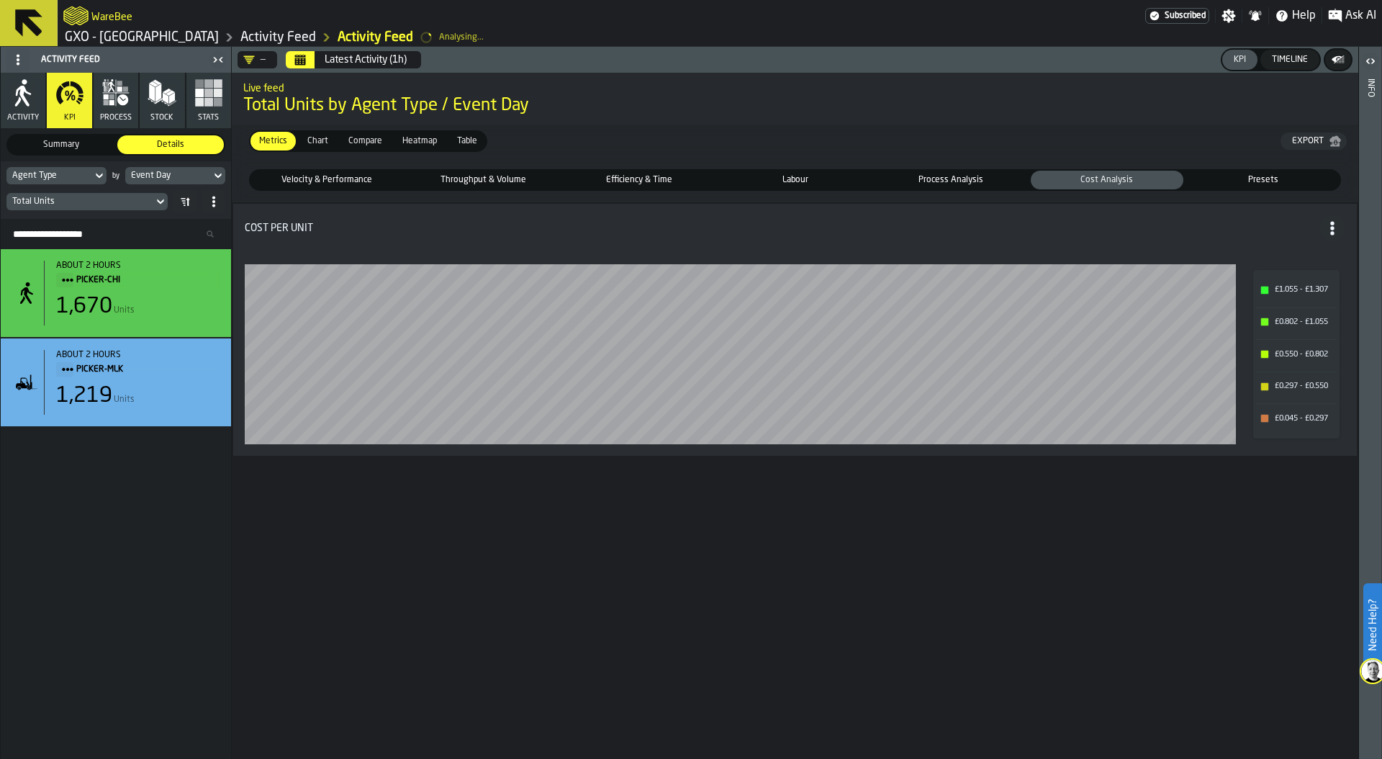
click at [1268, 179] on span "Presets" at bounding box center [1263, 179] width 148 height 13
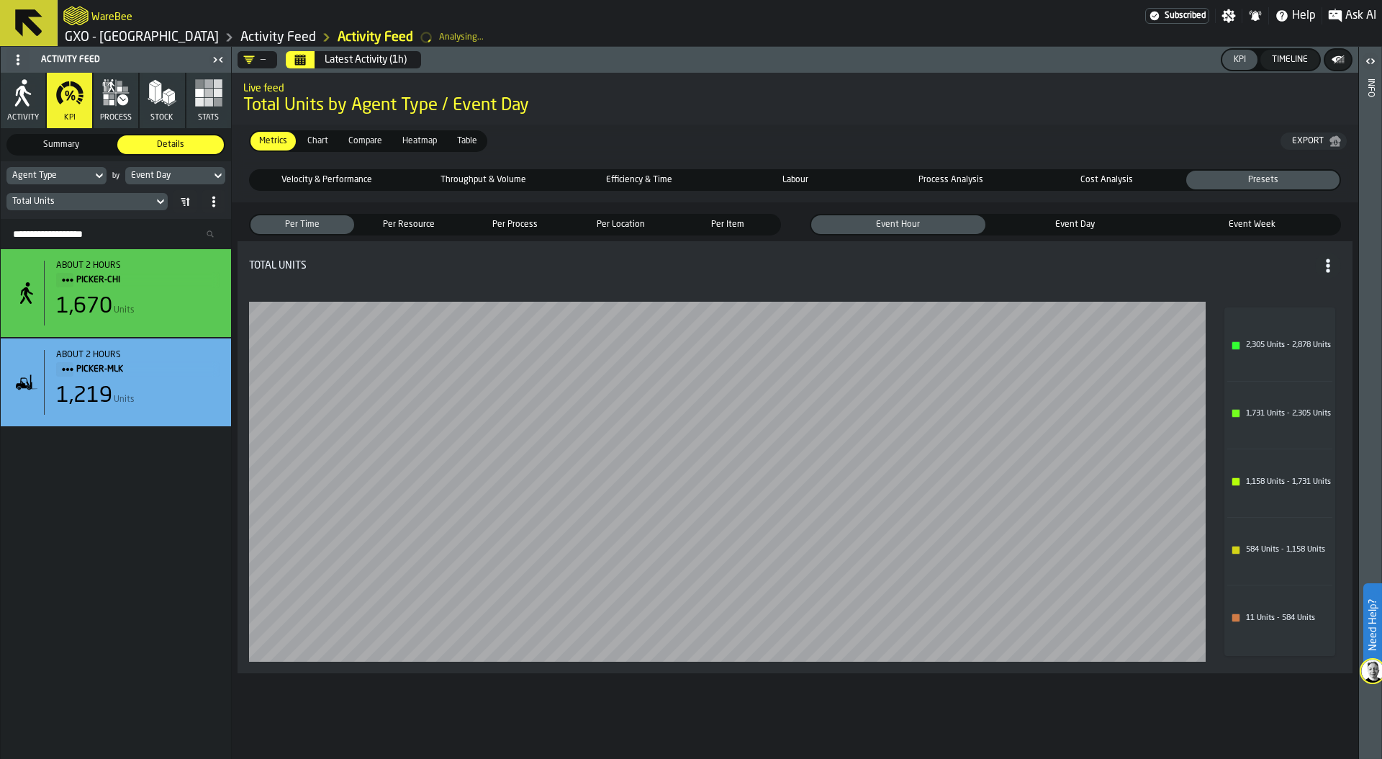
click at [1074, 222] on span "Event Day" at bounding box center [1075, 224] width 168 height 13
click at [397, 222] on span "Per Resource" at bounding box center [409, 224] width 98 height 13
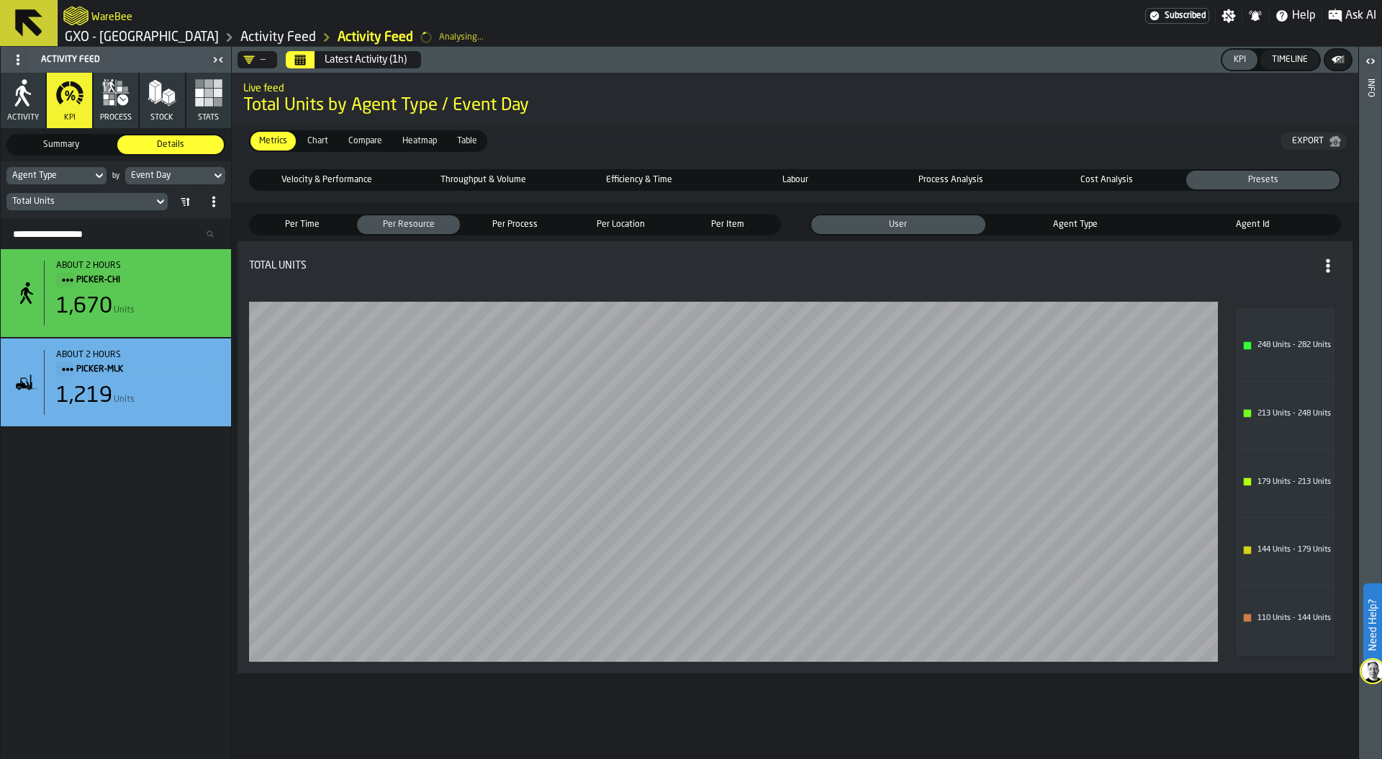
click at [428, 141] on span "Heatmap" at bounding box center [420, 141] width 46 height 13
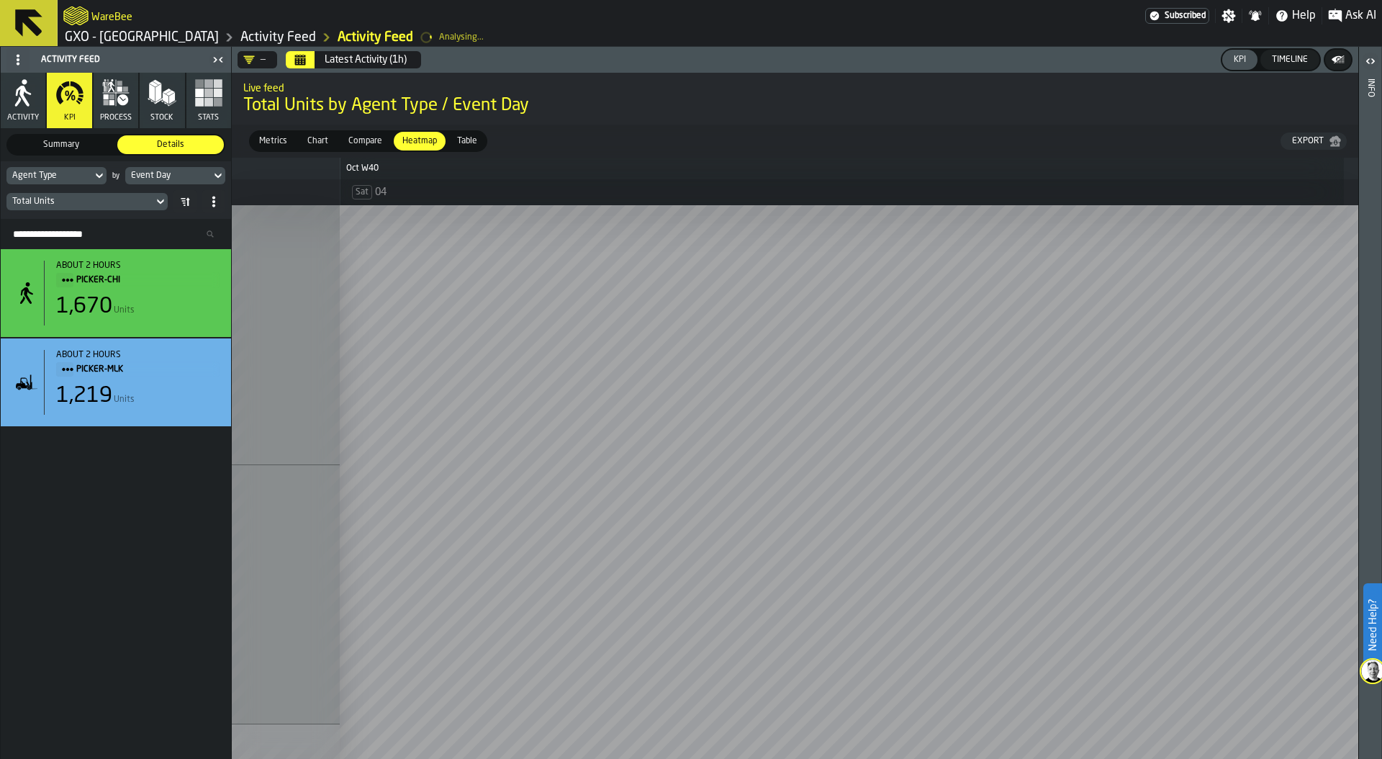
click at [263, 61] on div "—" at bounding box center [254, 60] width 22 height 12
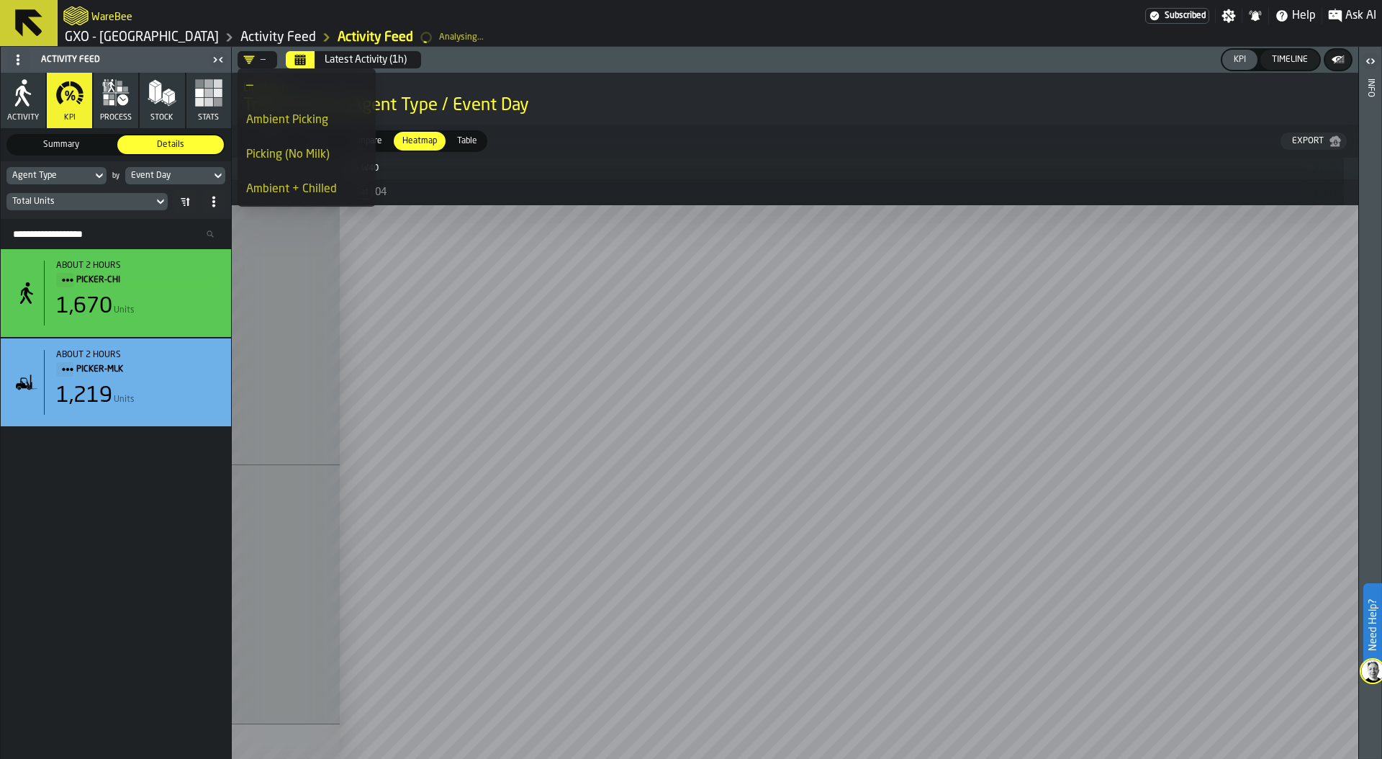
click at [291, 119] on div "Ambient Picking" at bounding box center [306, 120] width 121 height 17
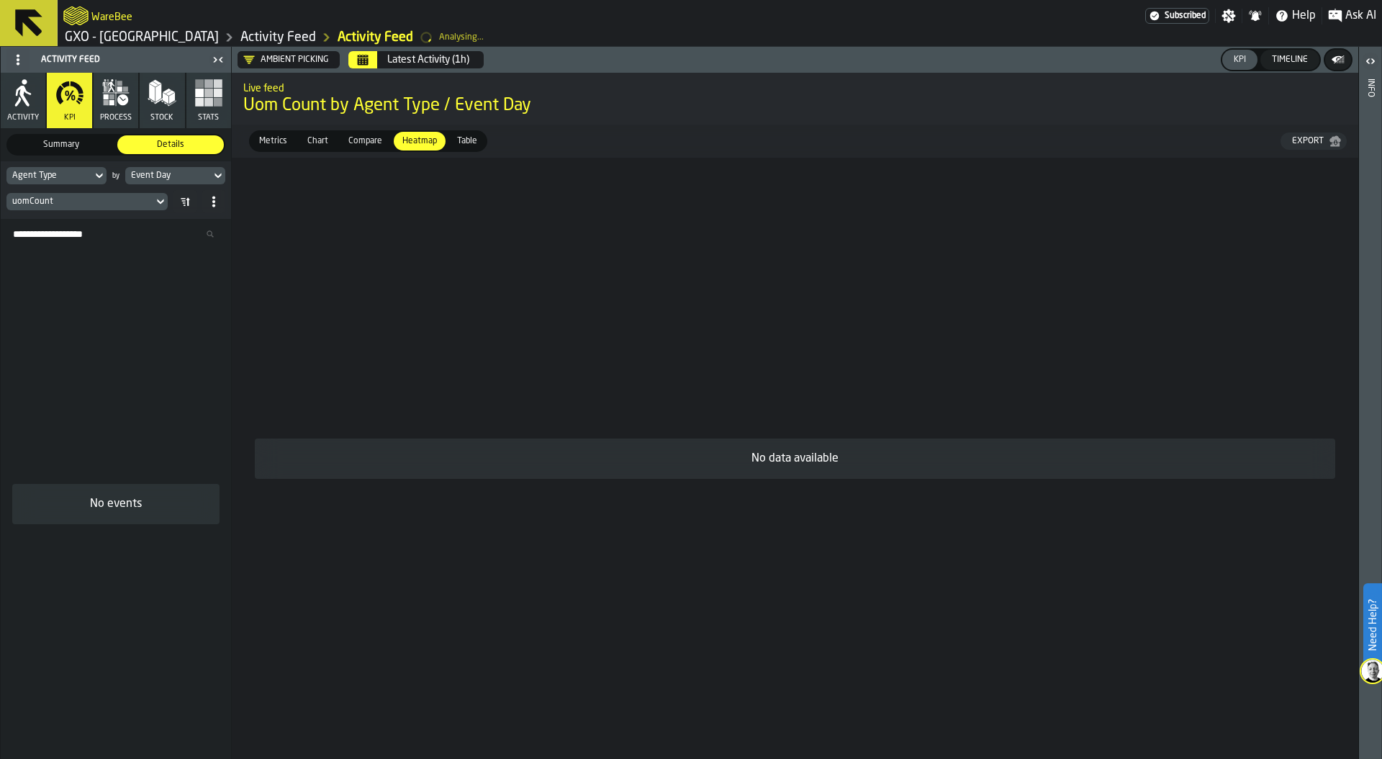
click at [372, 54] on button "Calendar" at bounding box center [362, 59] width 29 height 17
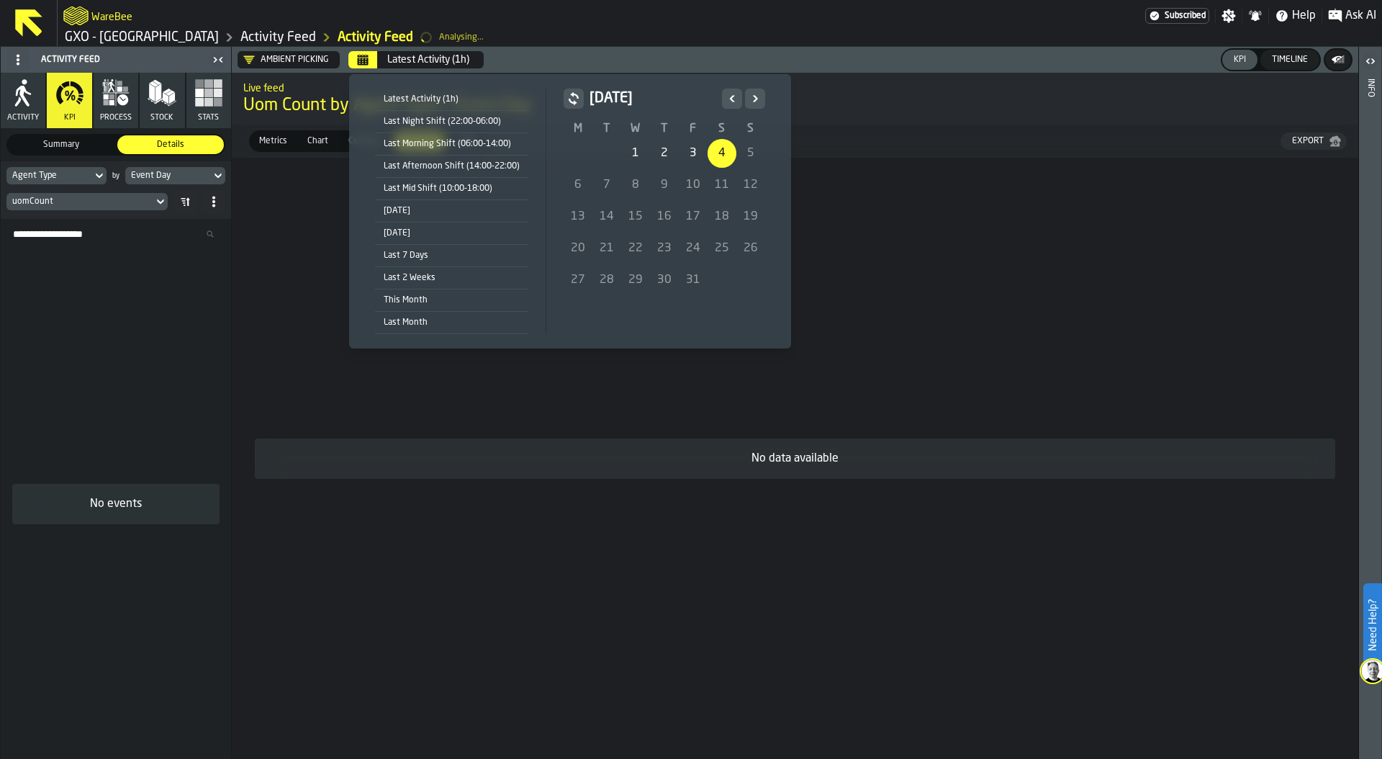
click at [729, 99] on icon "Previous" at bounding box center [732, 98] width 14 height 17
click at [574, 148] on div "1" at bounding box center [578, 153] width 29 height 29
click at [756, 99] on icon "Next" at bounding box center [755, 98] width 14 height 17
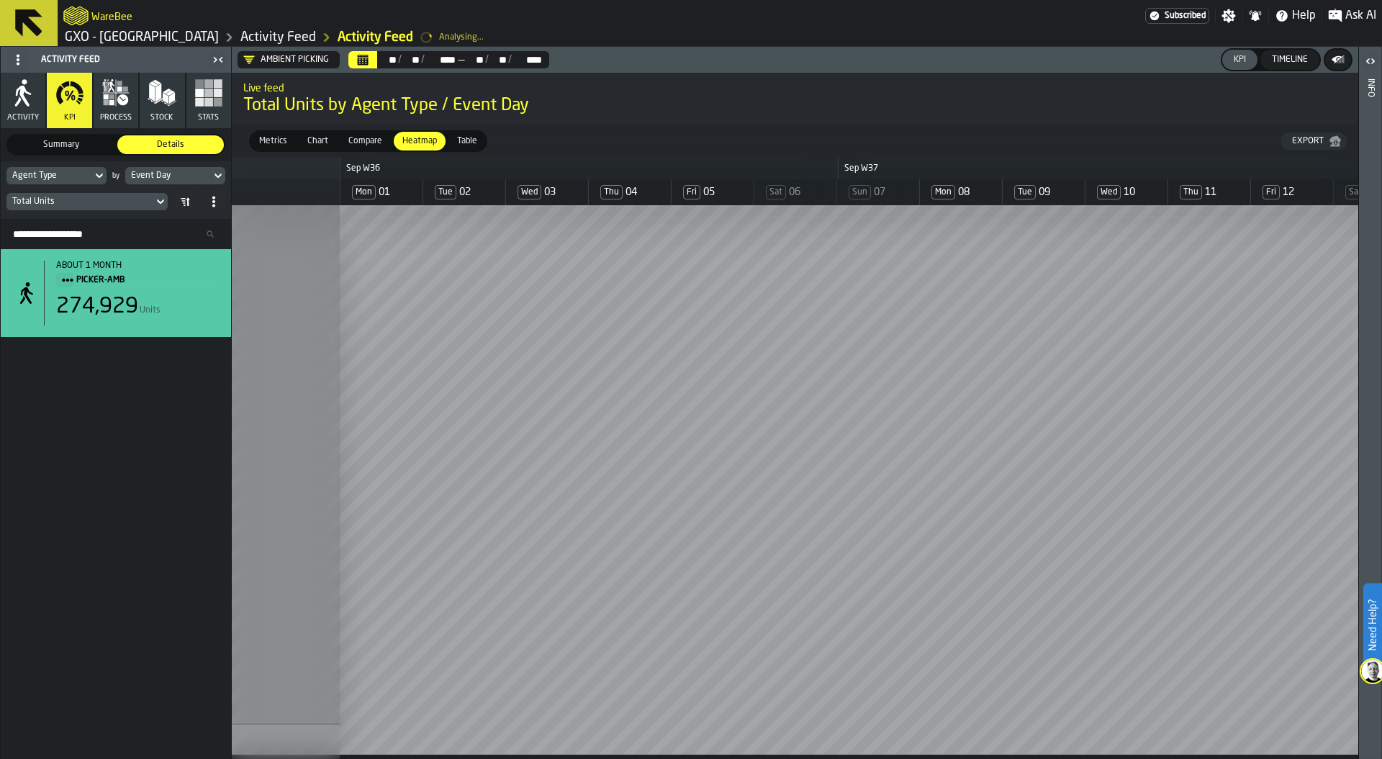
click at [321, 139] on span "Chart" at bounding box center [318, 141] width 32 height 13
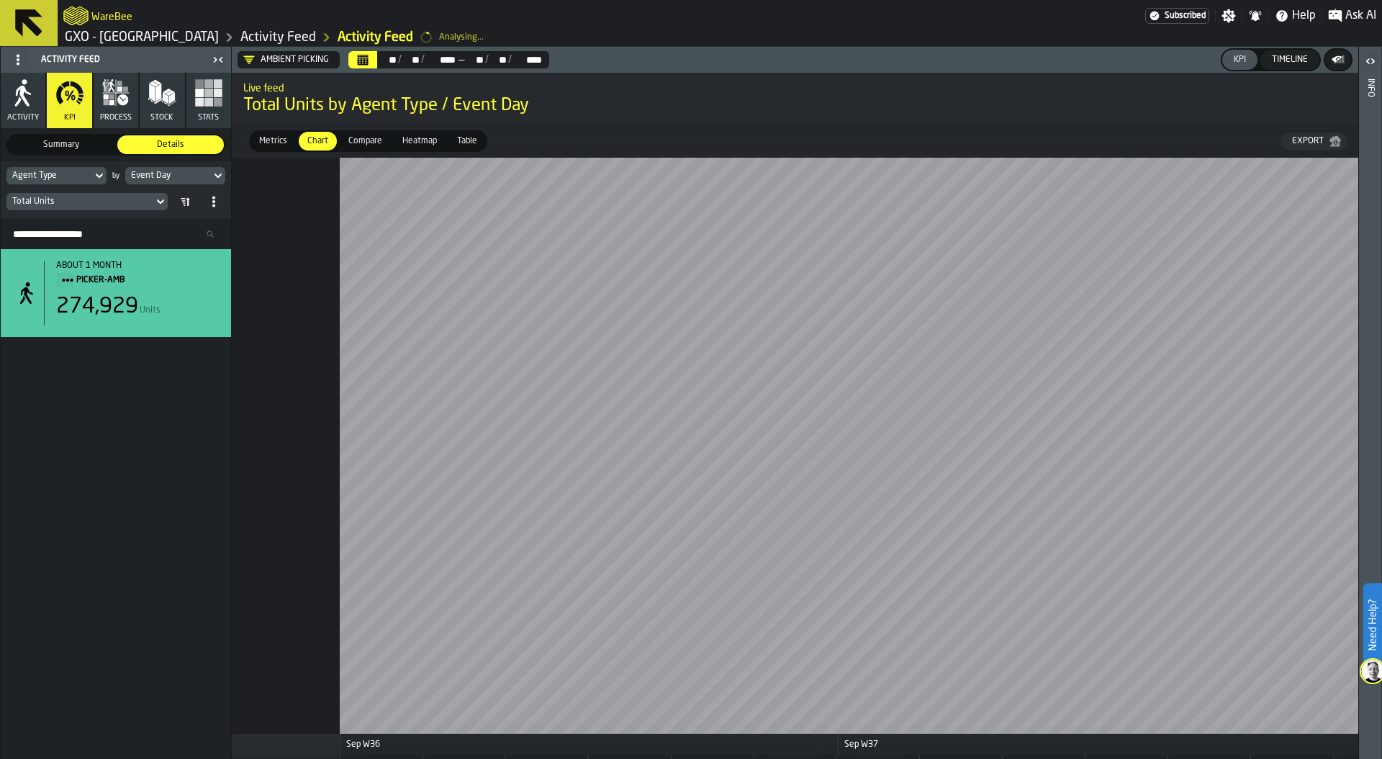
click at [369, 140] on span "Compare" at bounding box center [365, 141] width 45 height 13
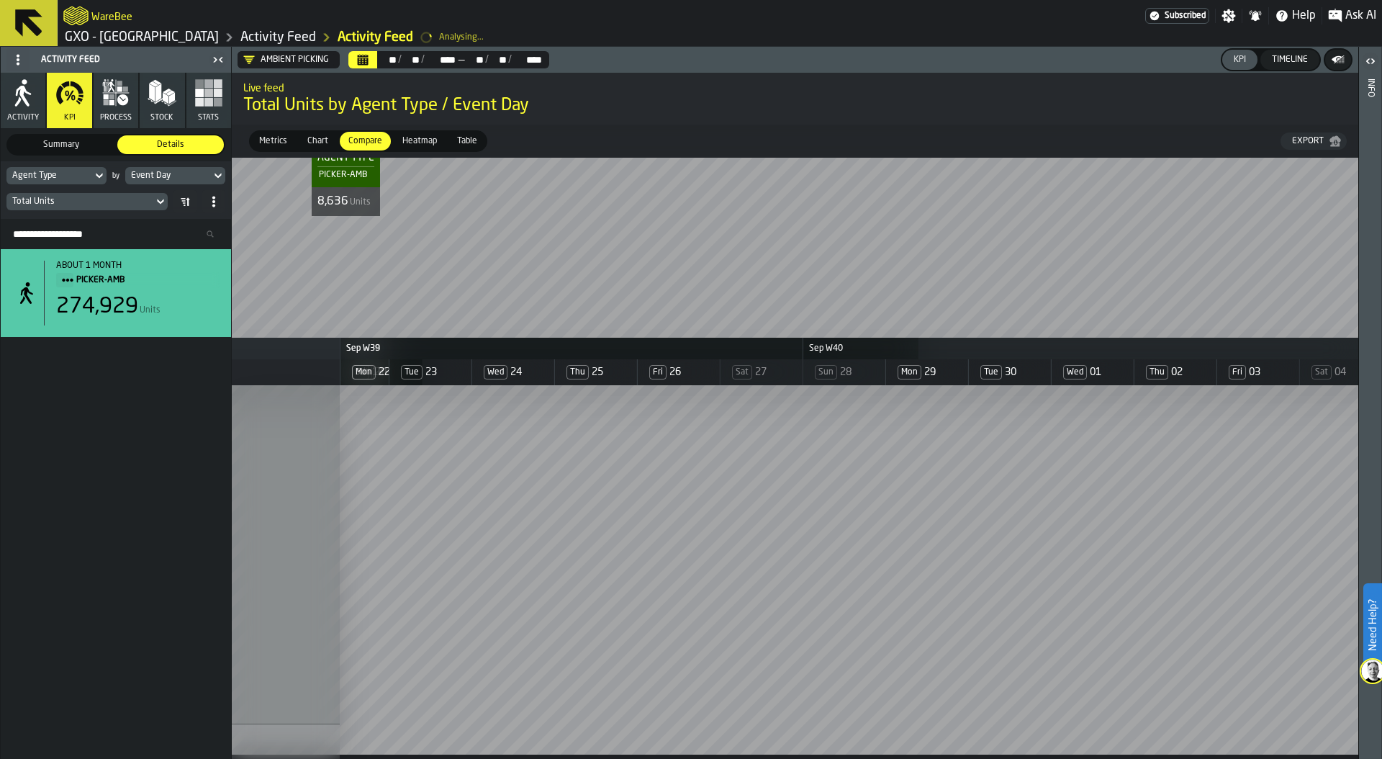
scroll to position [0, 1811]
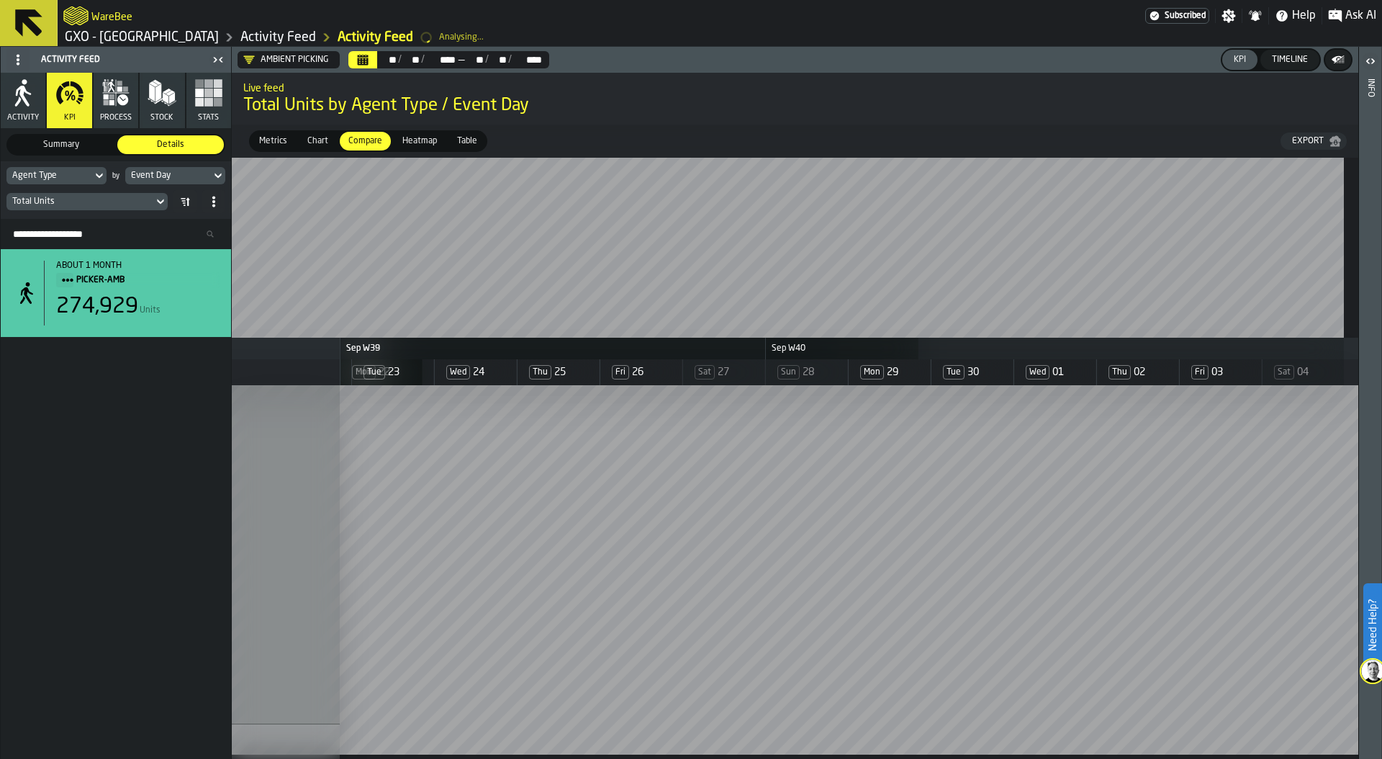
click at [317, 132] on div "Chart" at bounding box center [318, 141] width 38 height 19
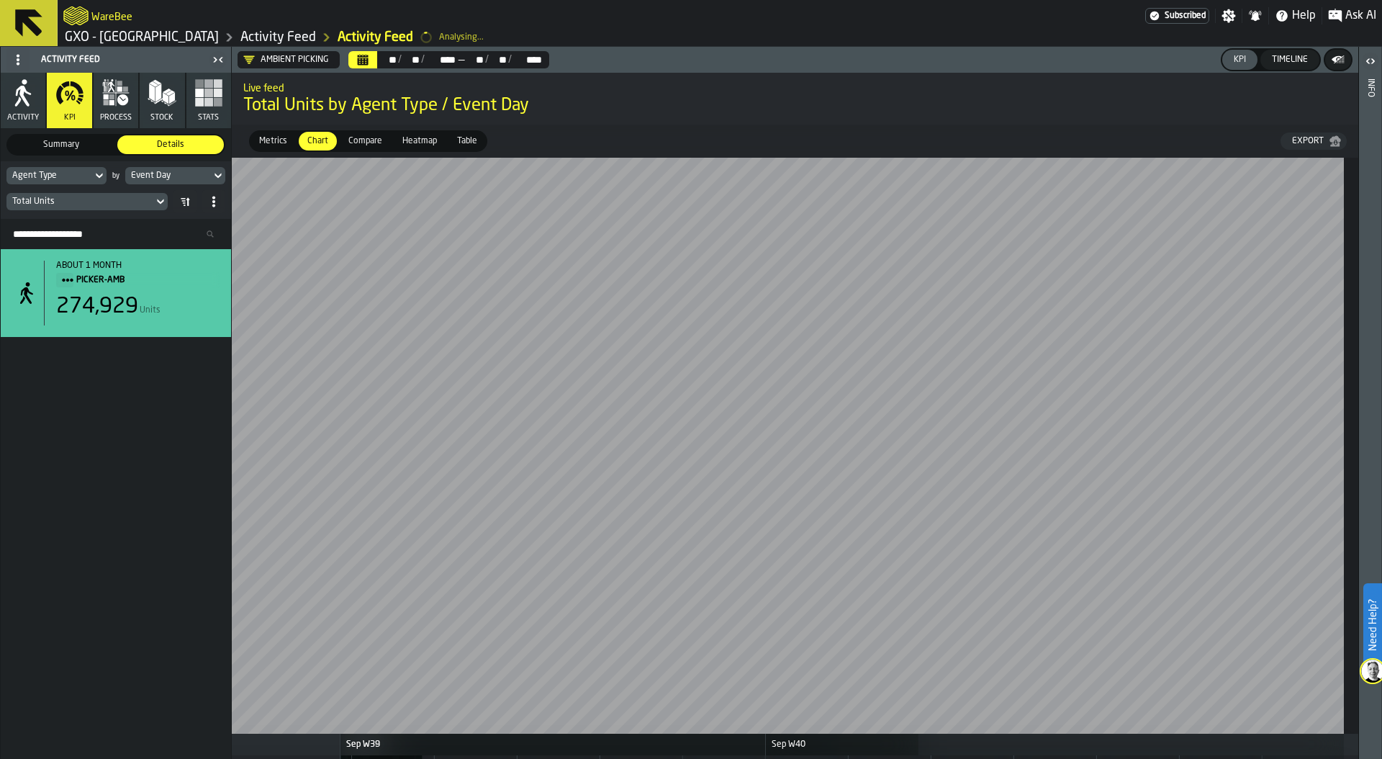
click at [472, 140] on span "Table" at bounding box center [467, 141] width 32 height 13
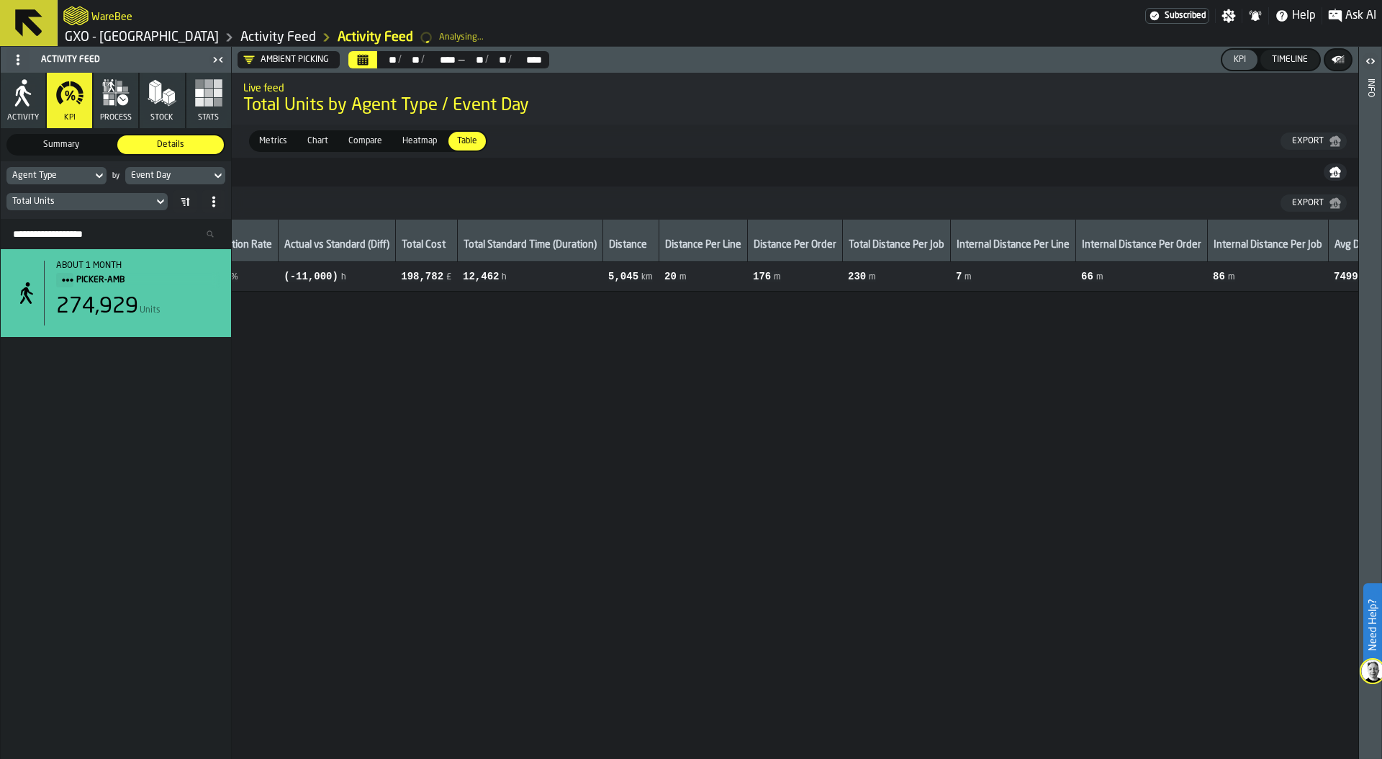
click at [311, 137] on span "Chart" at bounding box center [318, 141] width 32 height 13
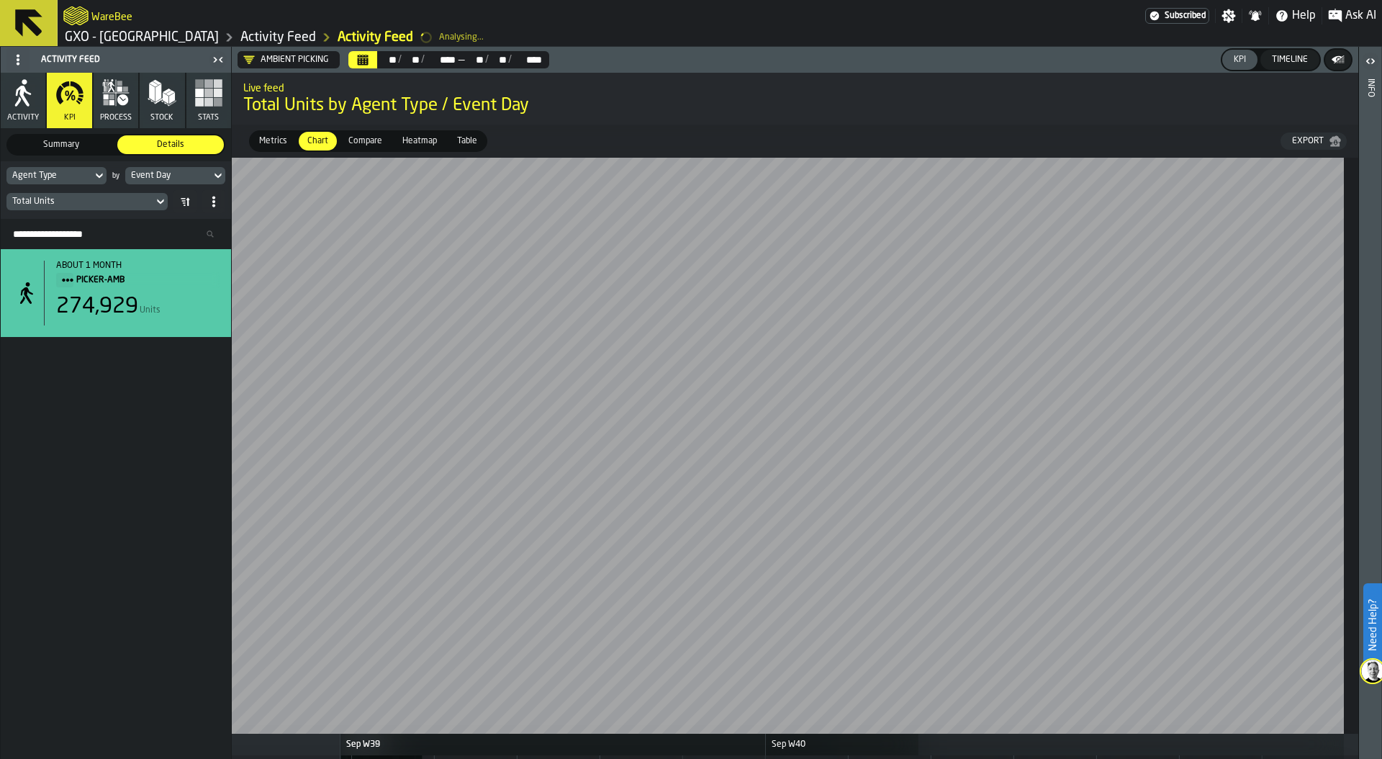
click at [122, 202] on div "Total Units" at bounding box center [79, 202] width 135 height 10
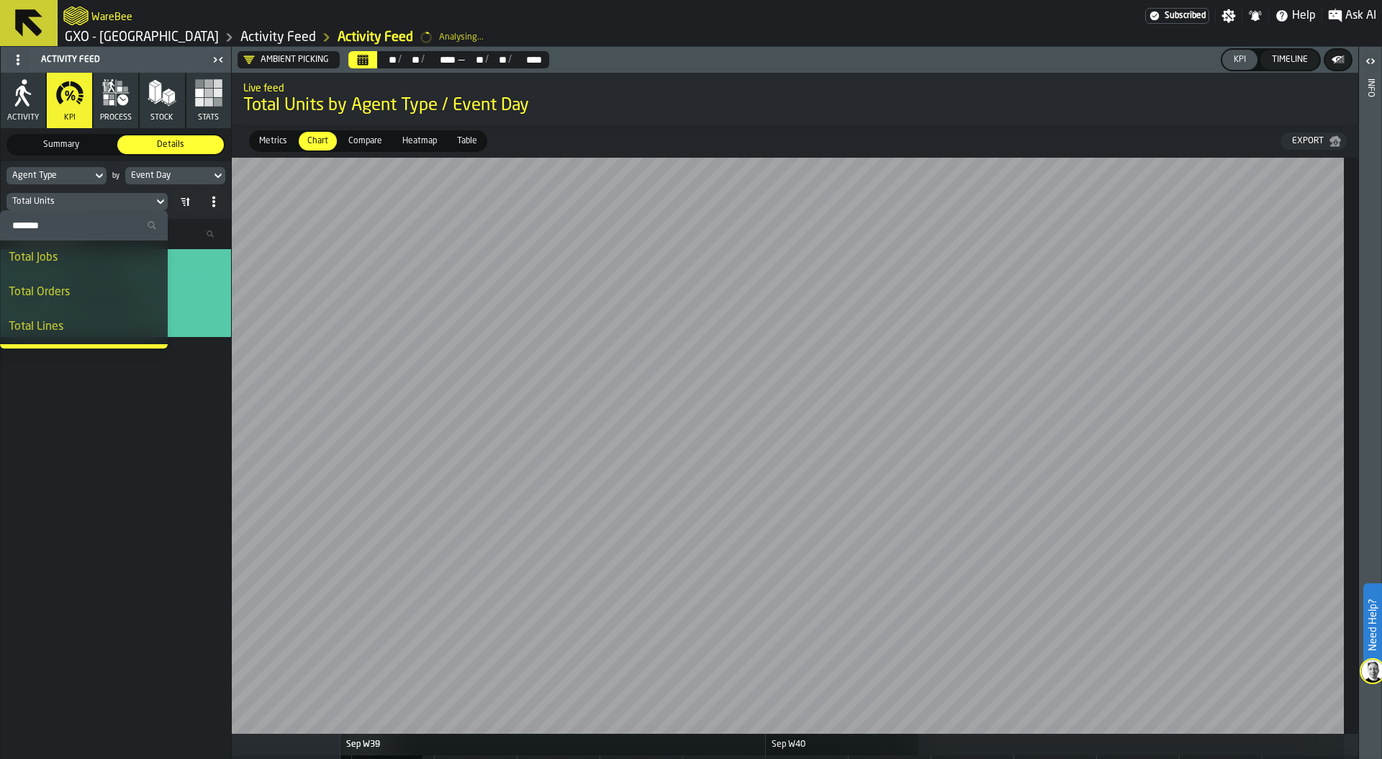
click at [68, 223] on input "Search" at bounding box center [84, 225] width 156 height 19
click at [40, 223] on input "Search" at bounding box center [84, 225] width 156 height 19
type input "****"
click at [74, 330] on div "Lines / hr (Avg. Net)" at bounding box center [94, 326] width 129 height 17
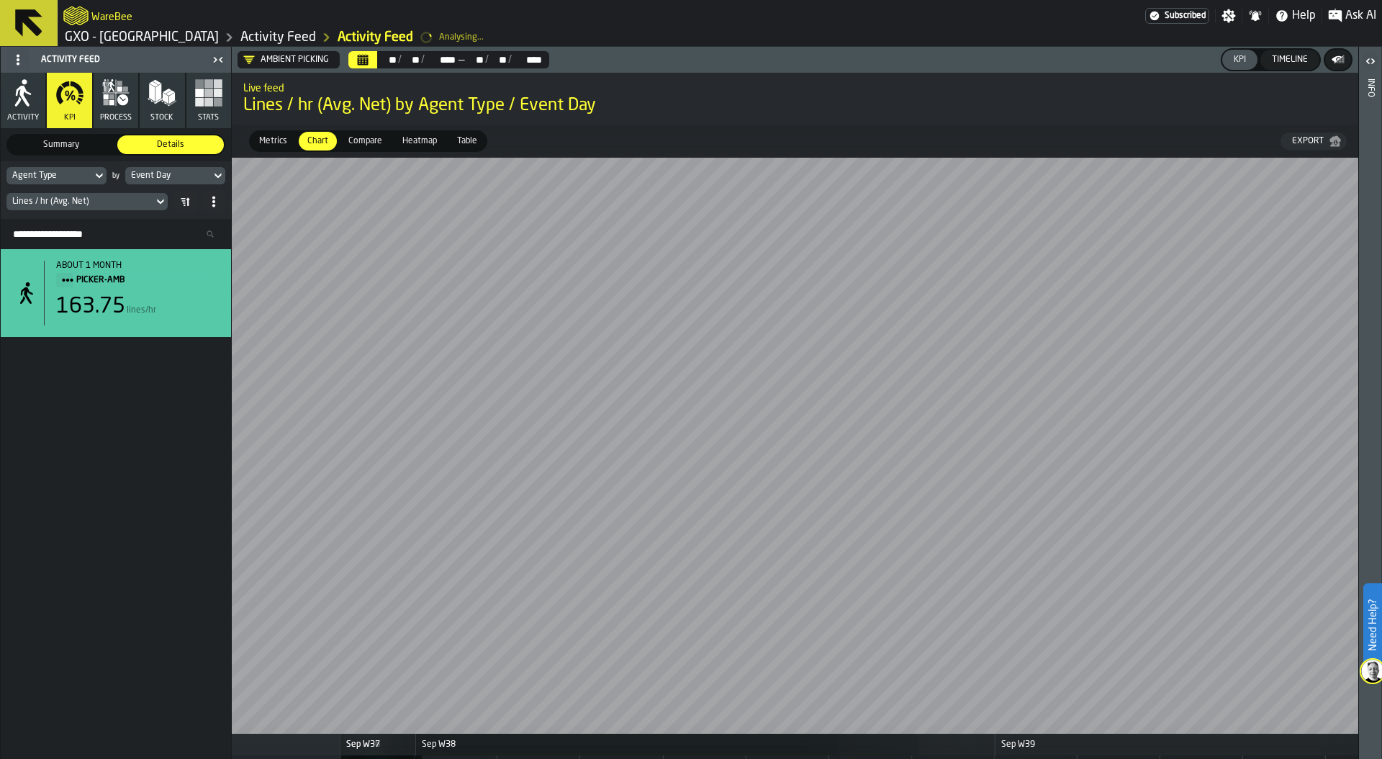
scroll to position [0, 993]
click at [177, 171] on div "Event Day" at bounding box center [168, 176] width 74 height 10
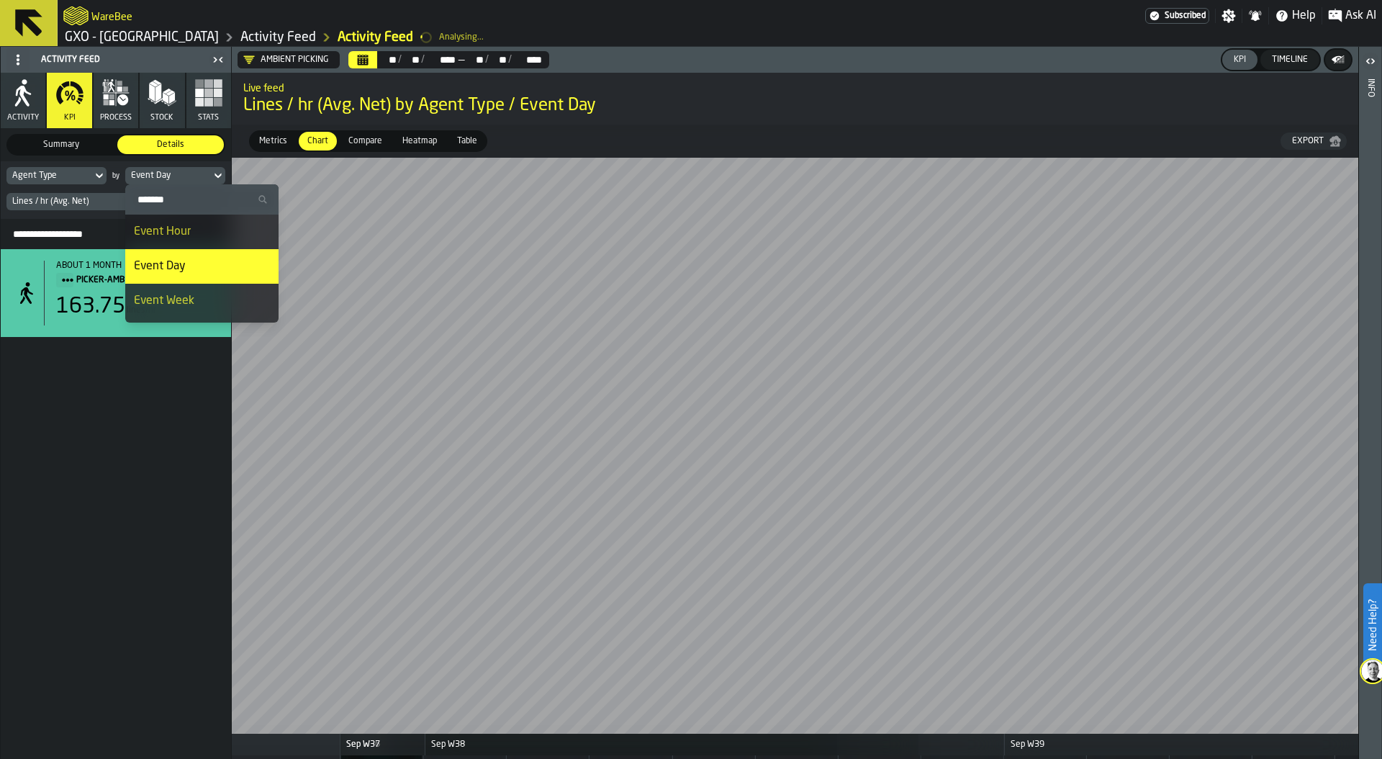
click at [179, 284] on li "Event Week" at bounding box center [201, 301] width 153 height 35
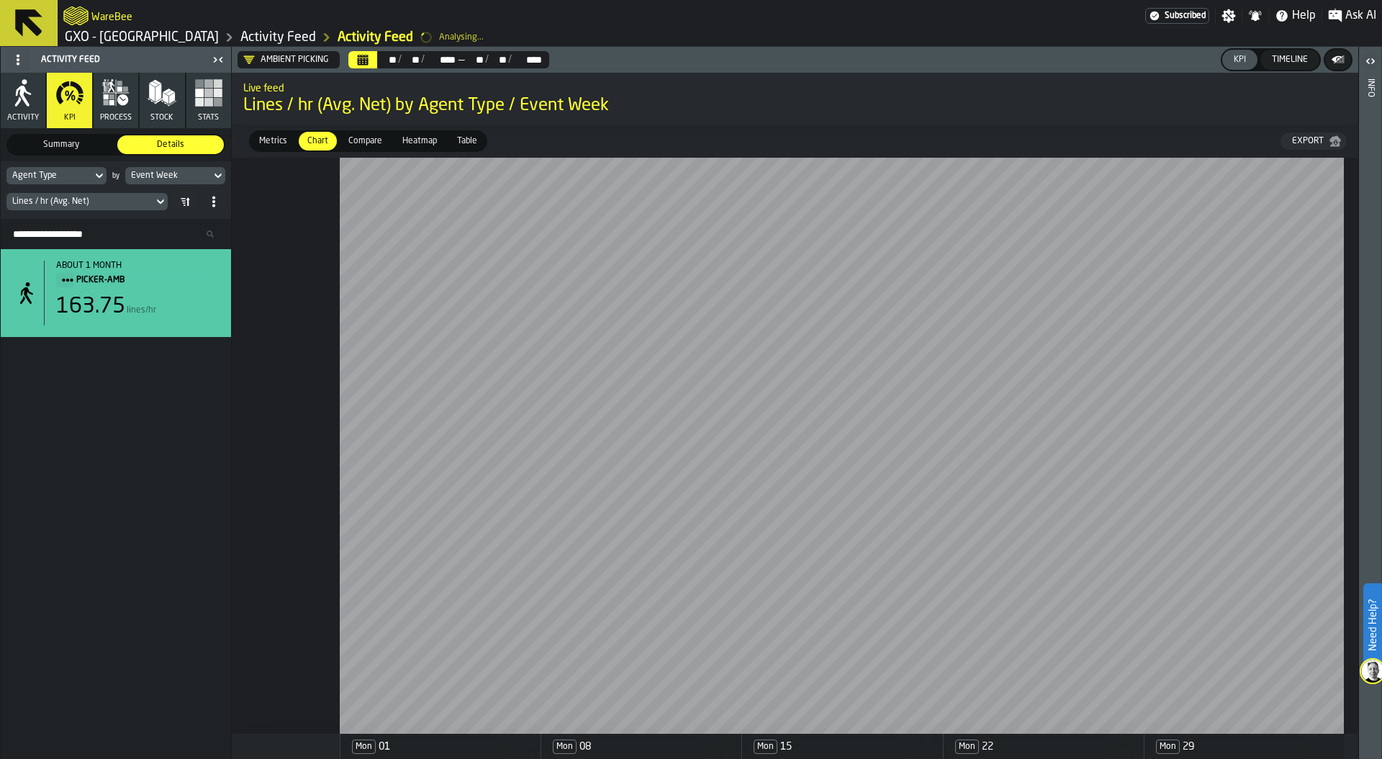
scroll to position [0, 0]
click at [359, 60] on icon "Calendar" at bounding box center [363, 61] width 11 height 7
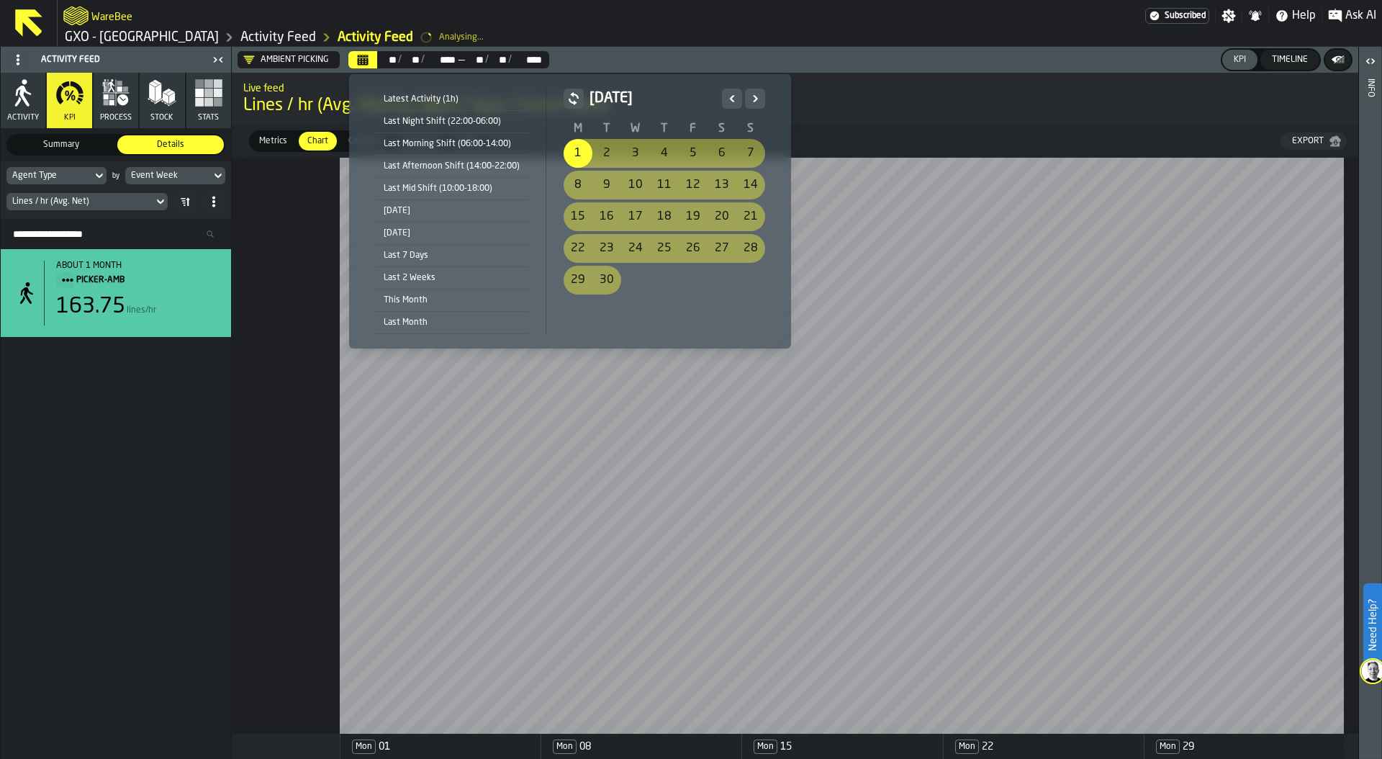
click at [729, 99] on icon "Previous" at bounding box center [731, 98] width 5 height 6
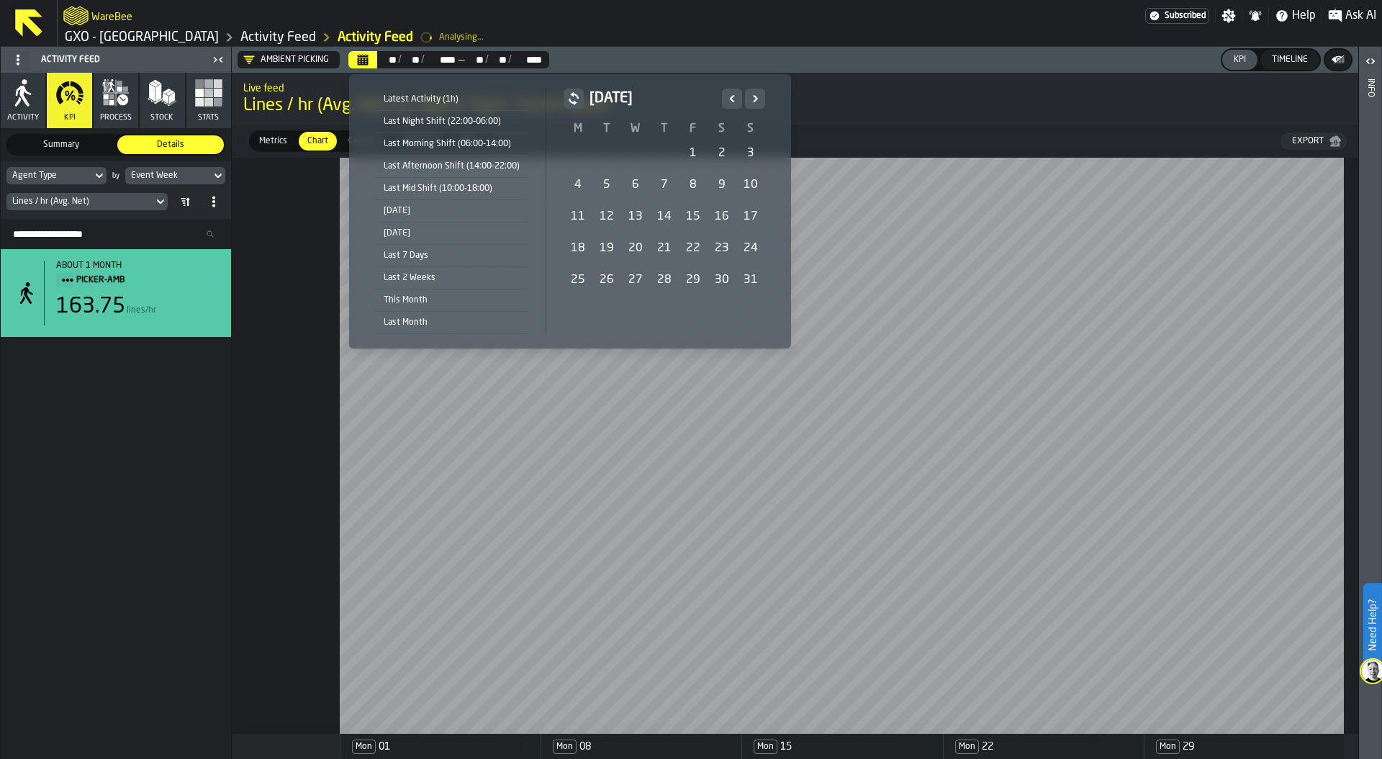
click at [695, 153] on div "1" at bounding box center [693, 153] width 29 height 29
click at [754, 100] on icon "Next" at bounding box center [755, 98] width 14 height 17
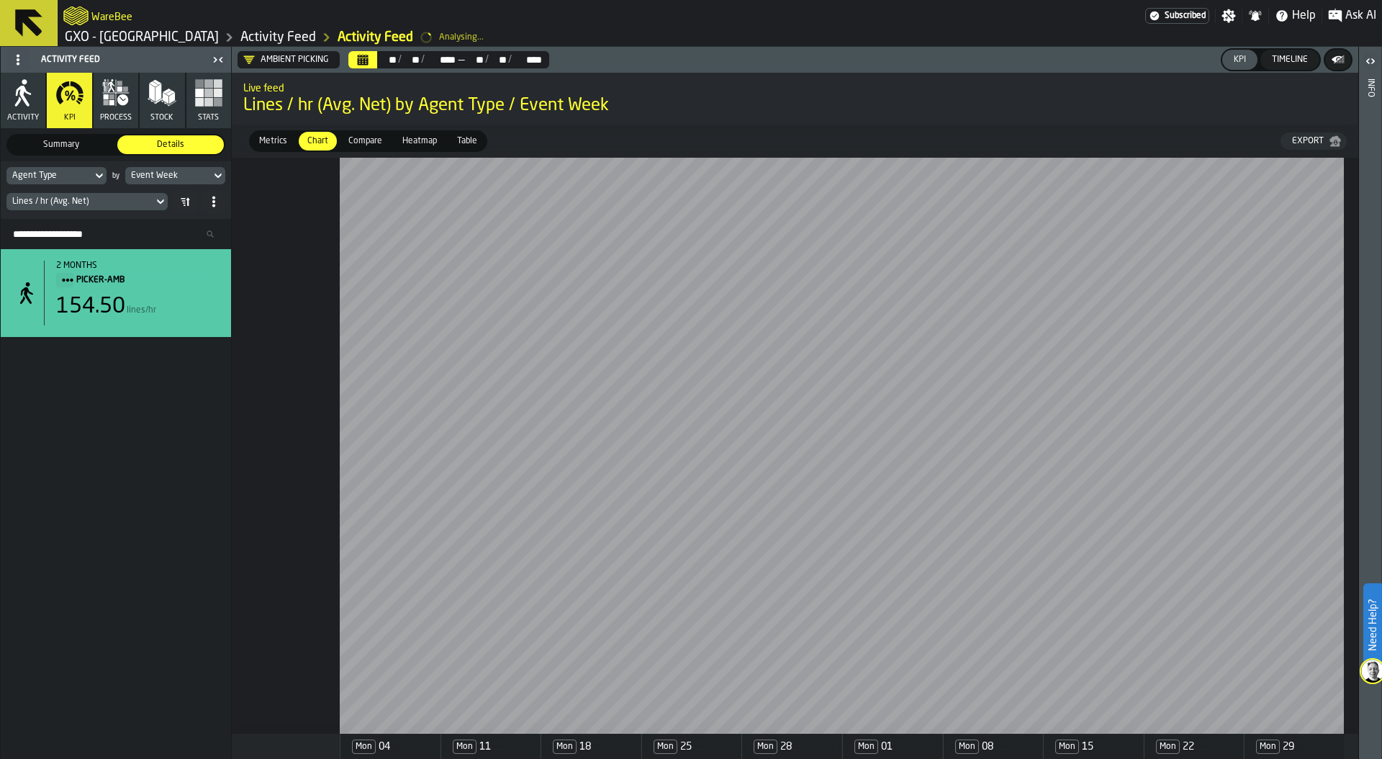
click at [359, 59] on icon "Calendar" at bounding box center [363, 61] width 11 height 7
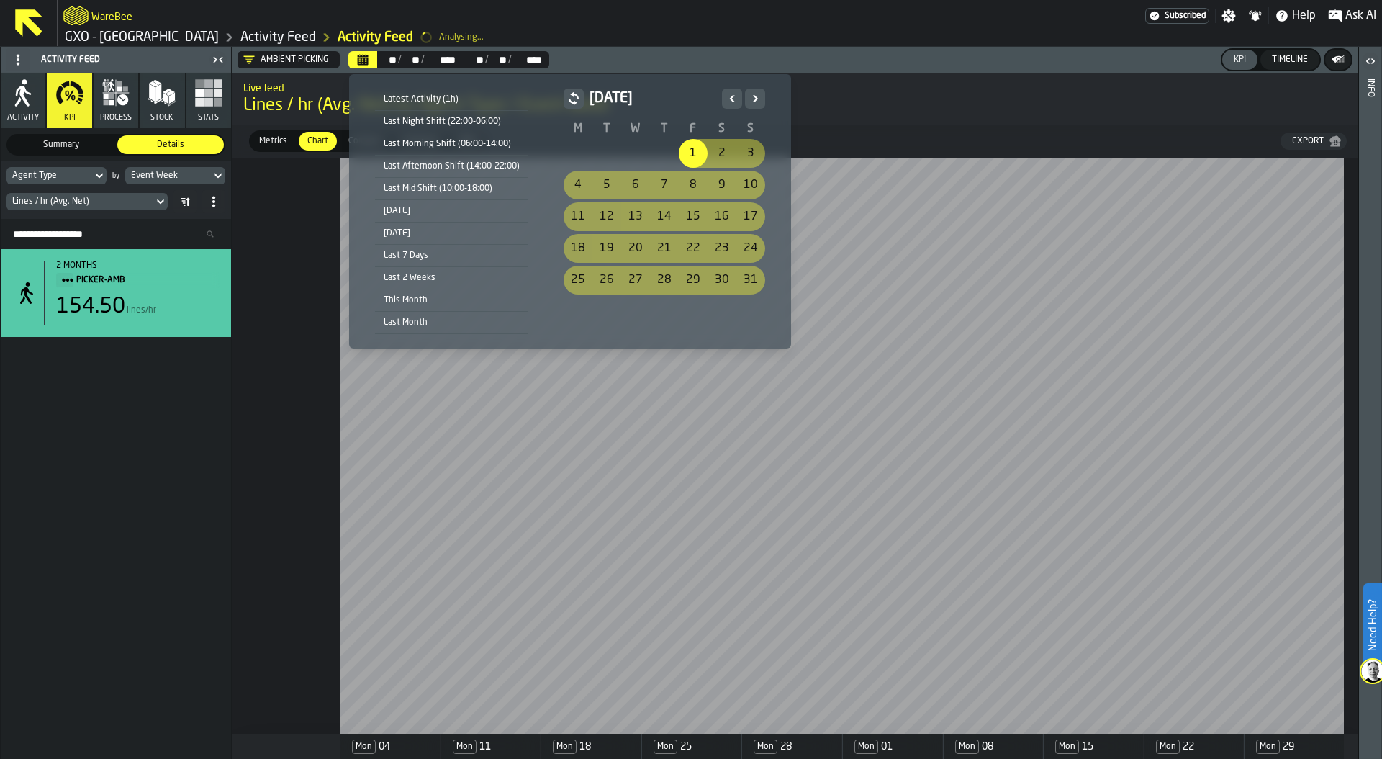
click at [726, 98] on icon "Previous" at bounding box center [732, 98] width 14 height 17
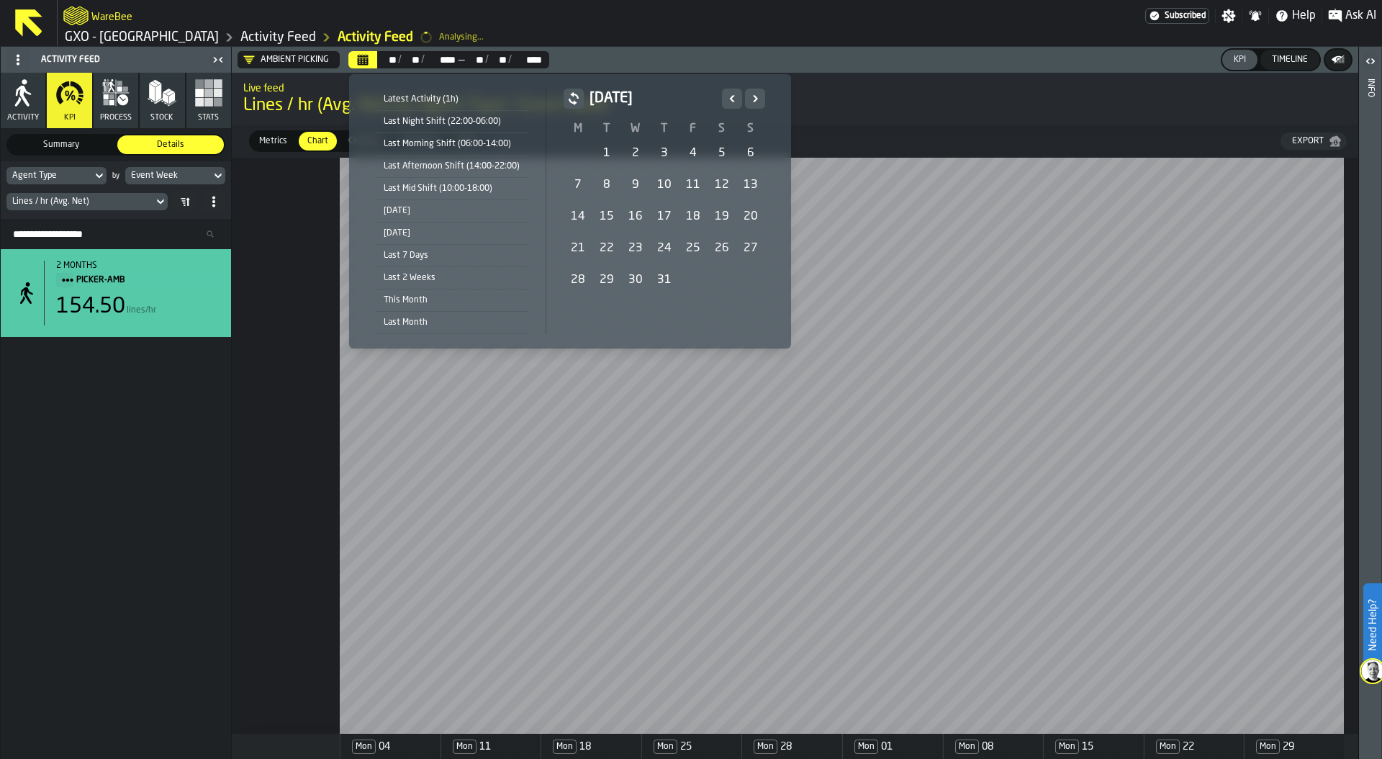
click at [602, 148] on div "1" at bounding box center [606, 153] width 29 height 29
click at [754, 96] on icon "Next" at bounding box center [755, 98] width 14 height 17
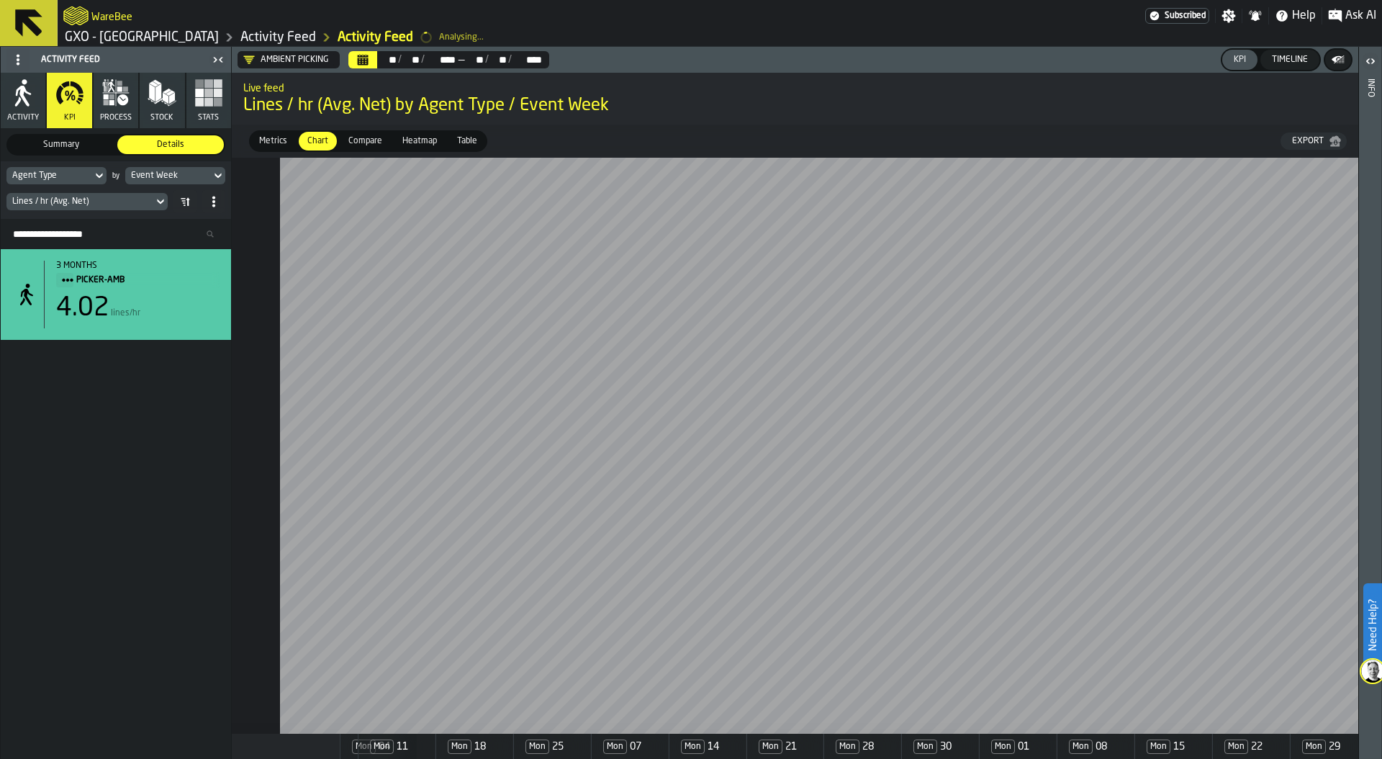
scroll to position [0, 83]
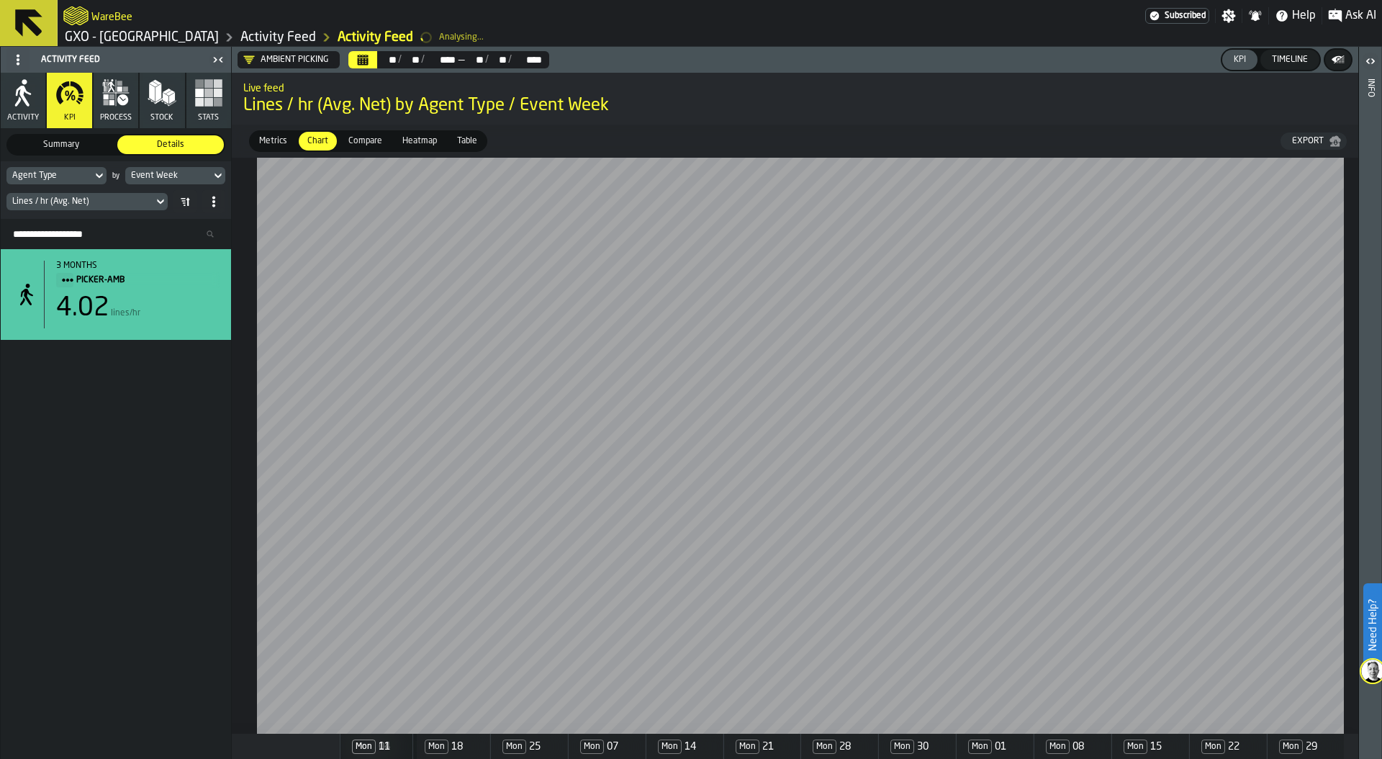
click at [179, 173] on div "Event Week" at bounding box center [168, 176] width 74 height 10
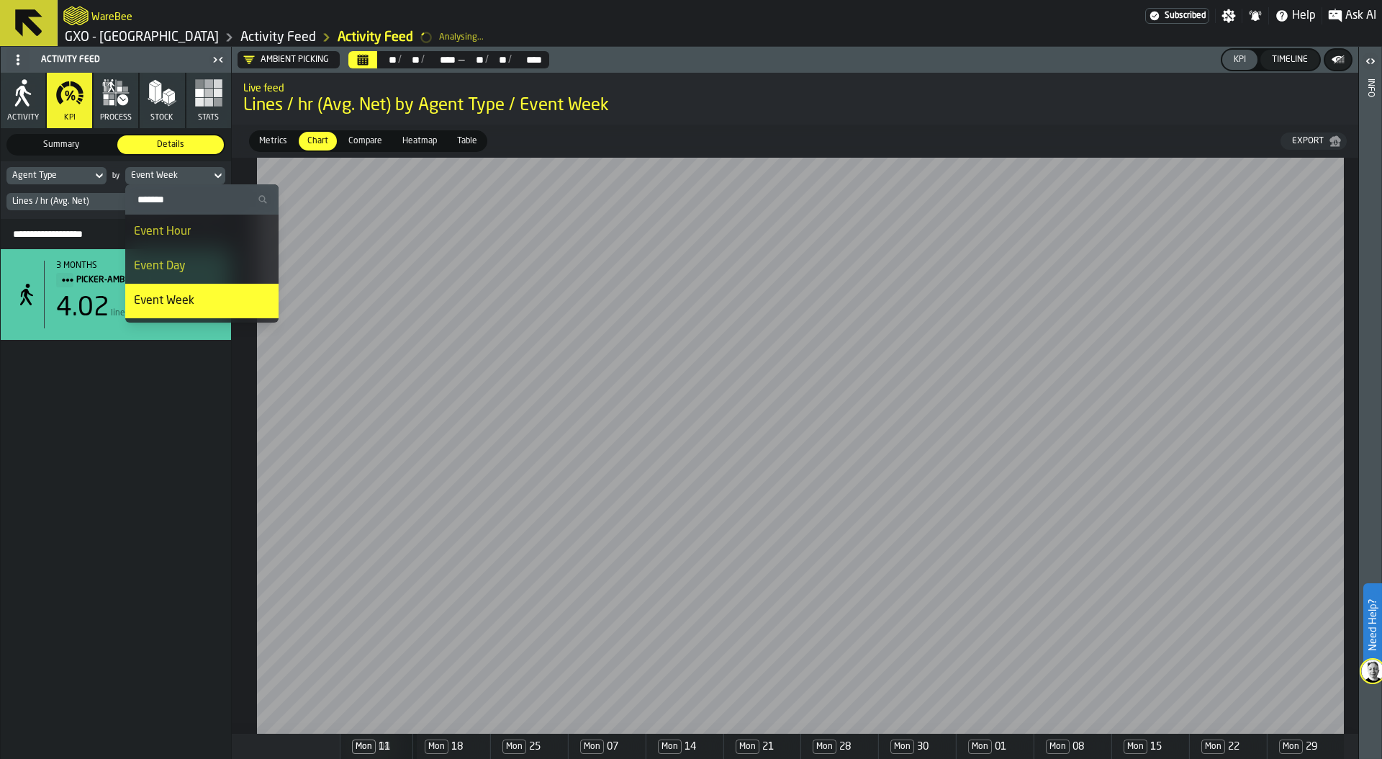
click at [188, 265] on div "Event Day" at bounding box center [202, 266] width 136 height 17
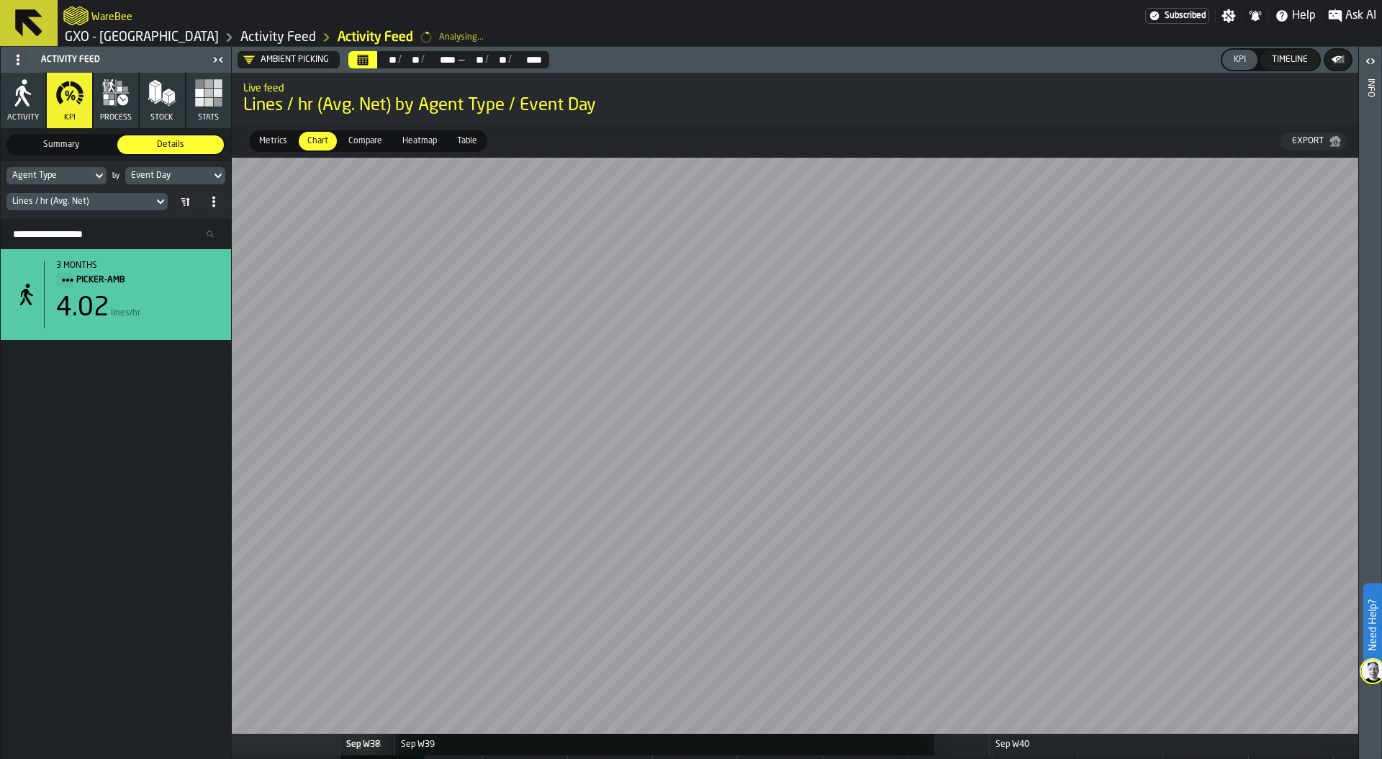
scroll to position [0, 6994]
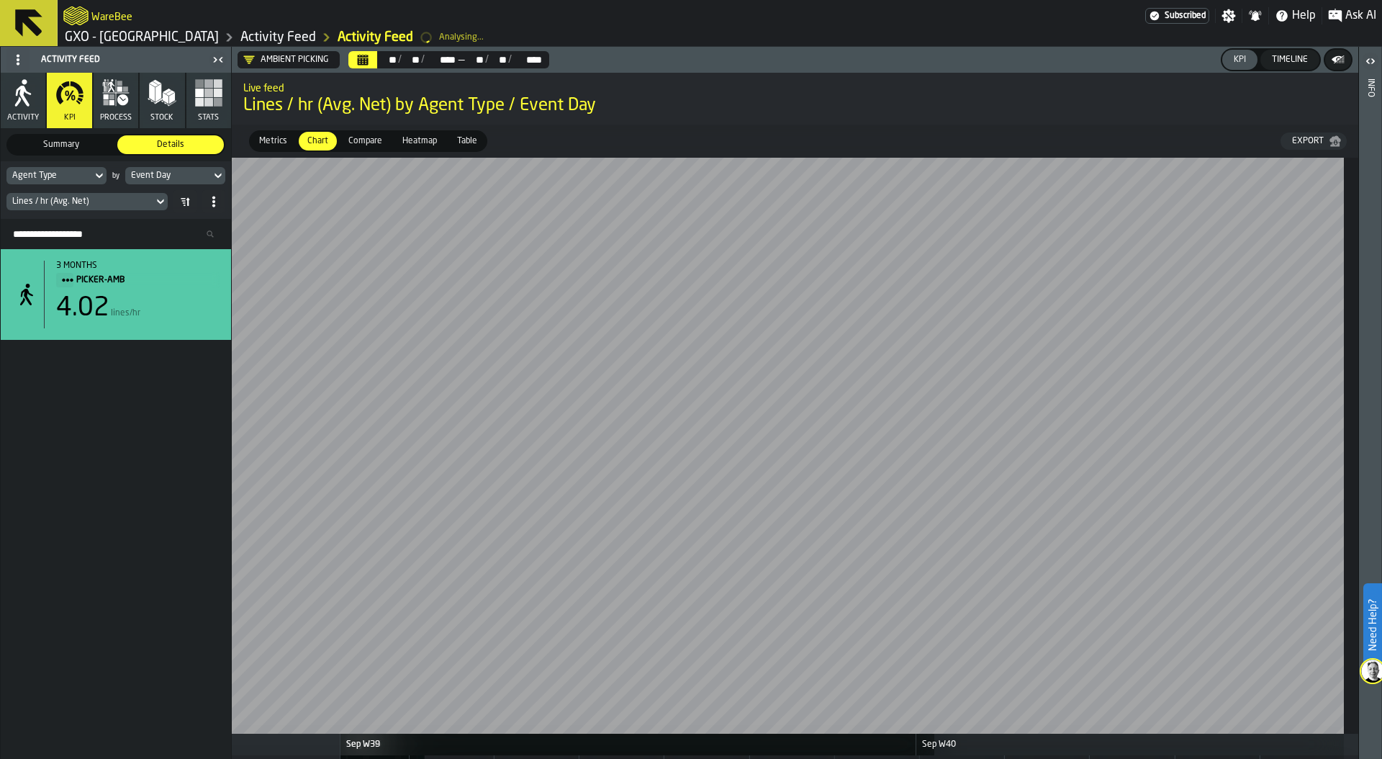
click at [107, 199] on div "Lines / hr (Avg. Net)" at bounding box center [79, 202] width 135 height 10
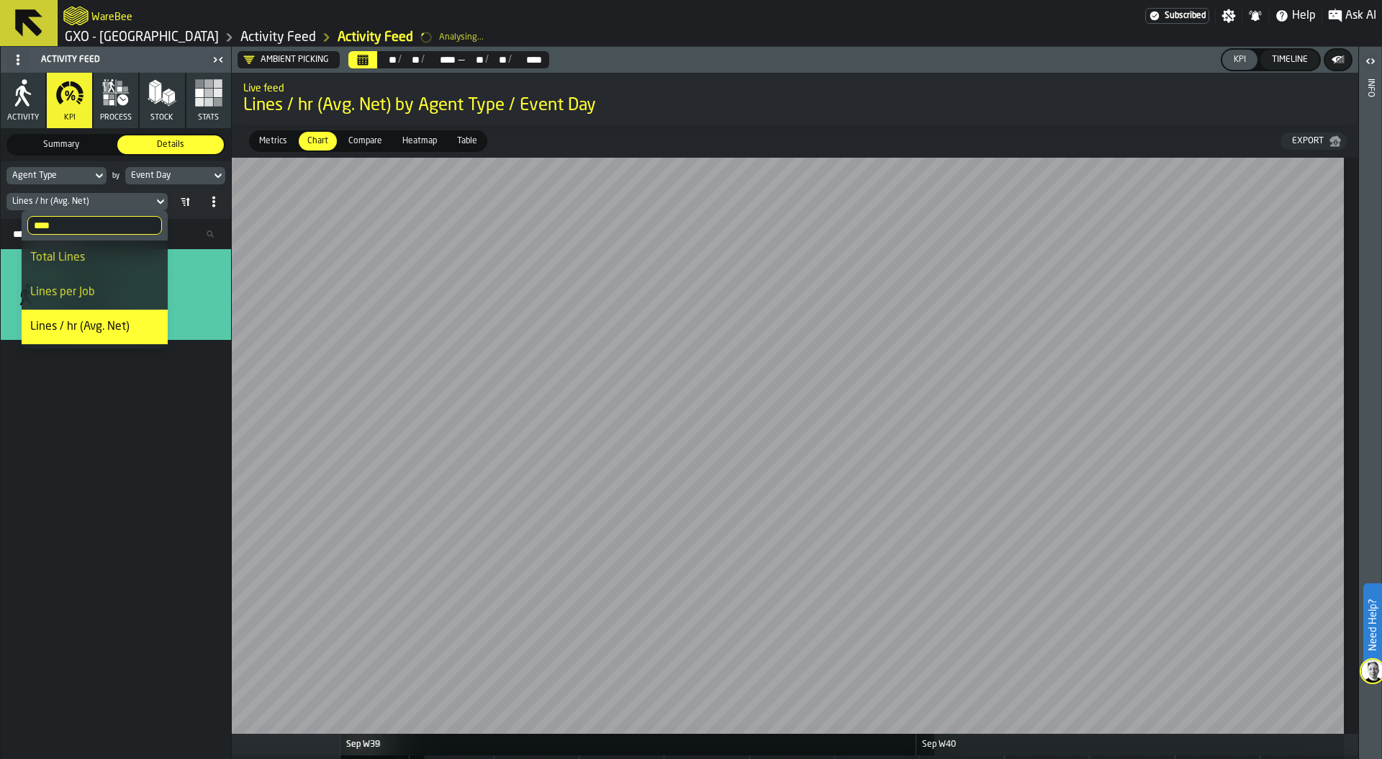
drag, startPoint x: 54, startPoint y: 227, endPoint x: 0, endPoint y: 227, distance: 54.0
click at [0, 227] on body "Need Help? WareBee Subscribed Settings Notifications Help Ask AI GXO - Costa - …" at bounding box center [691, 379] width 1382 height 759
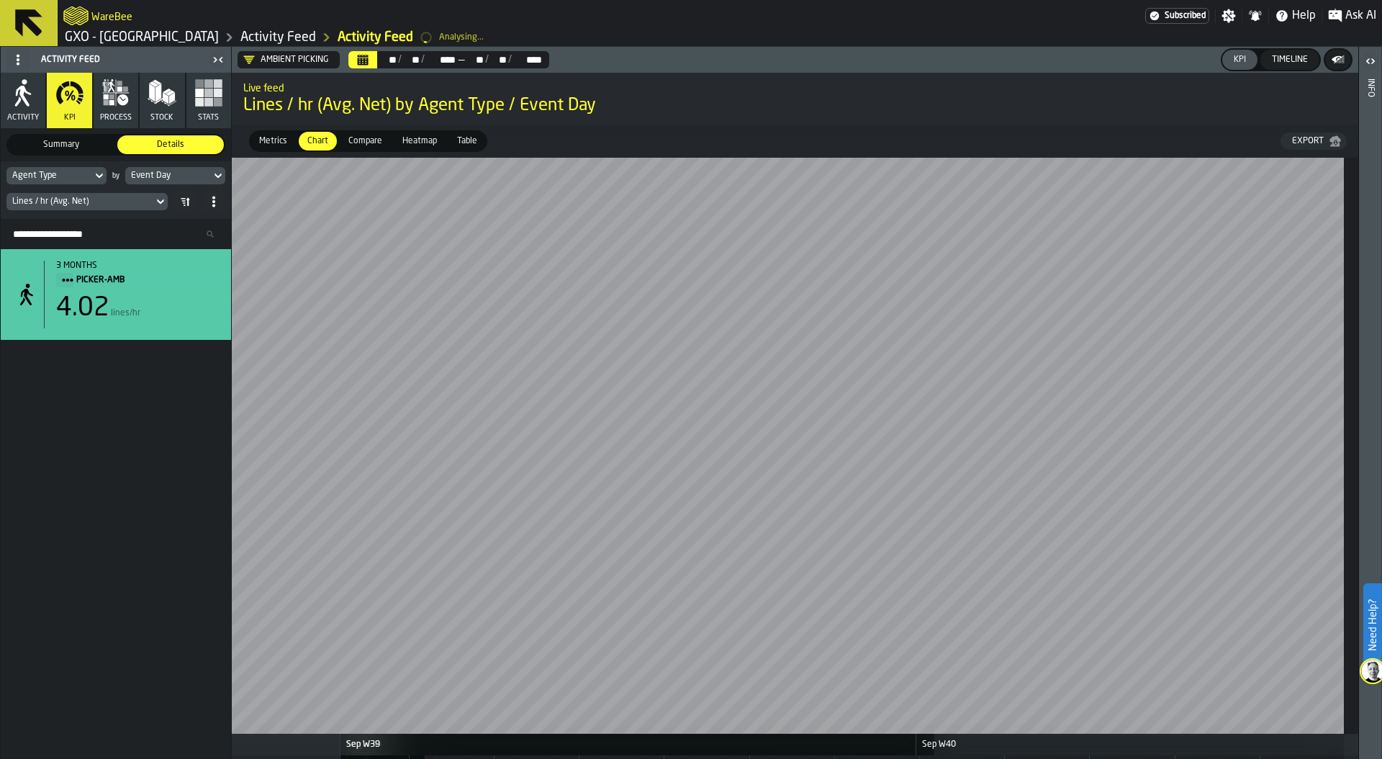
click at [83, 199] on div "Lines / hr (Avg. Net)" at bounding box center [79, 202] width 135 height 10
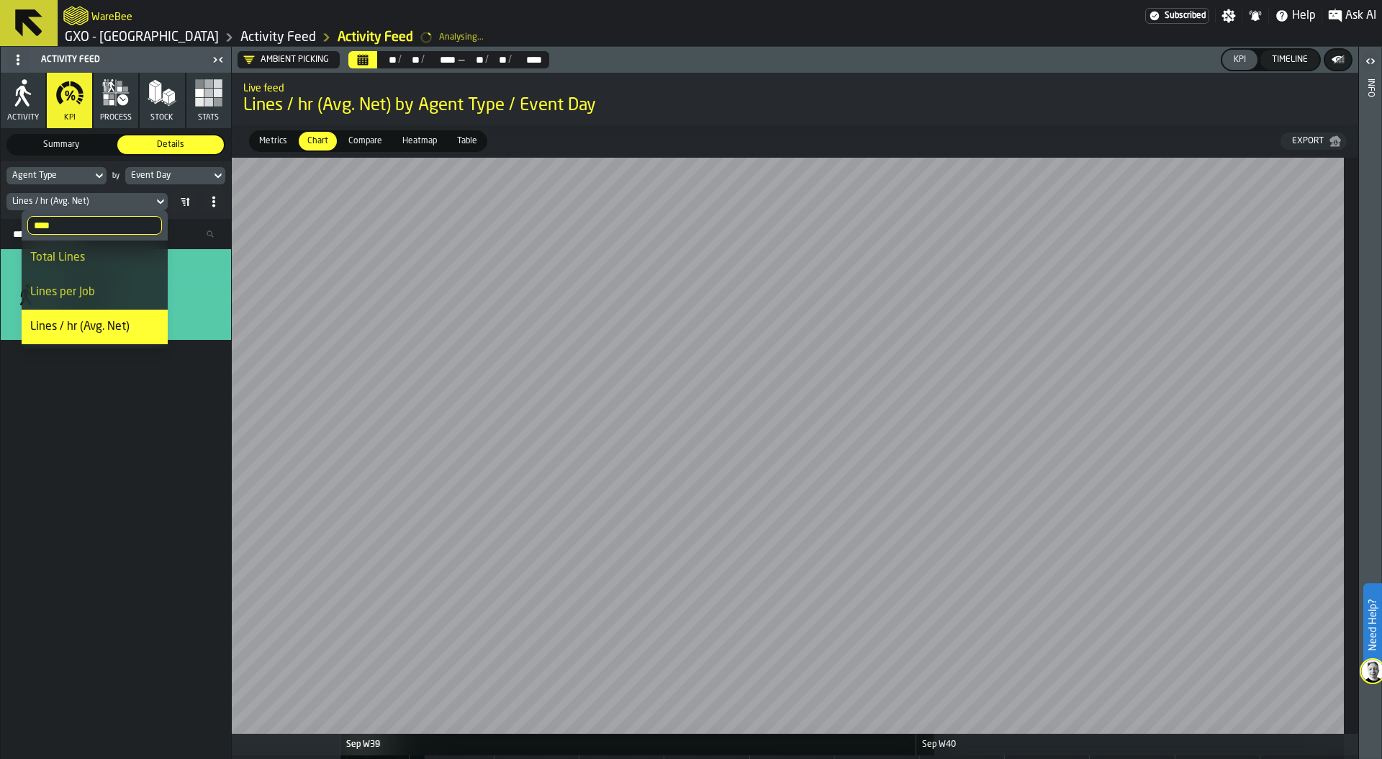
click at [73, 222] on input "****" at bounding box center [94, 225] width 135 height 19
type input "*"
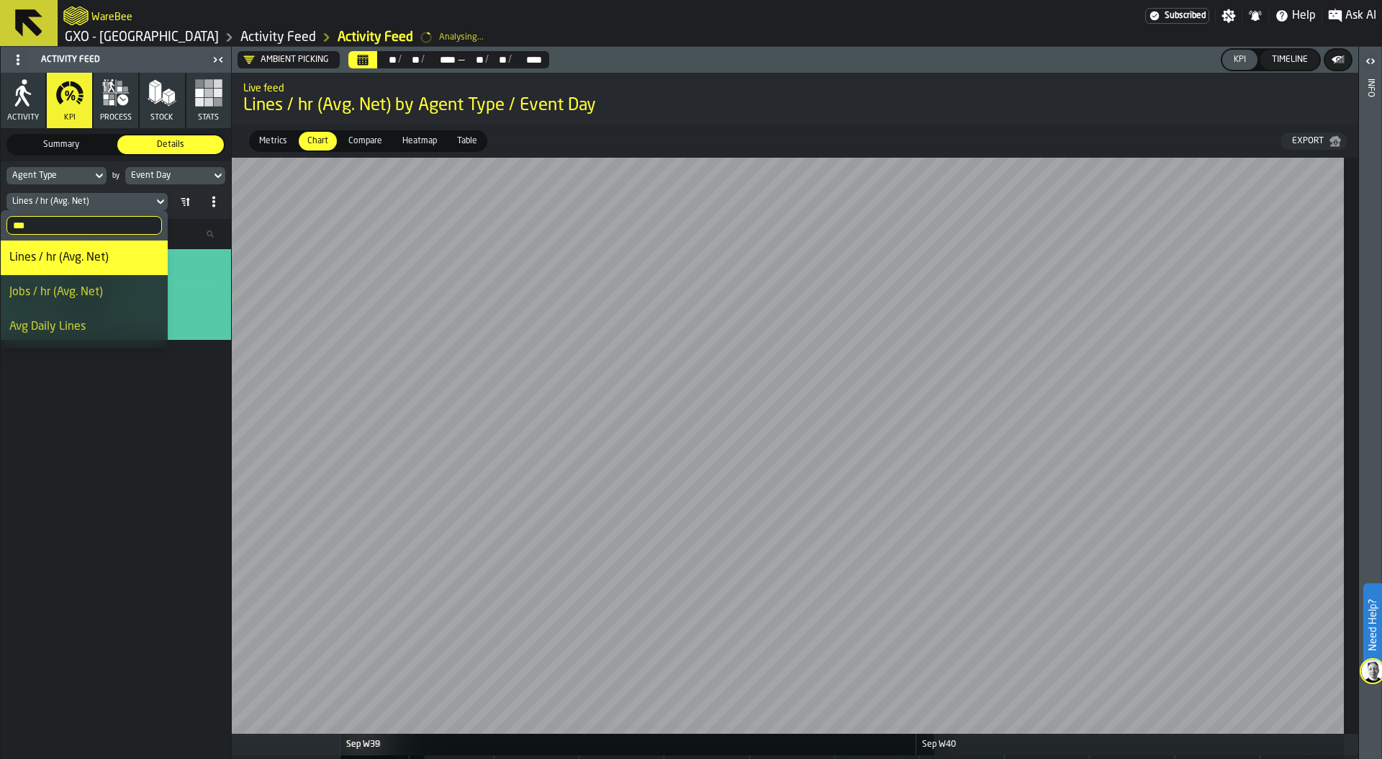
type input "***"
click at [59, 325] on div "Avg Daily Lines" at bounding box center [84, 326] width 150 height 17
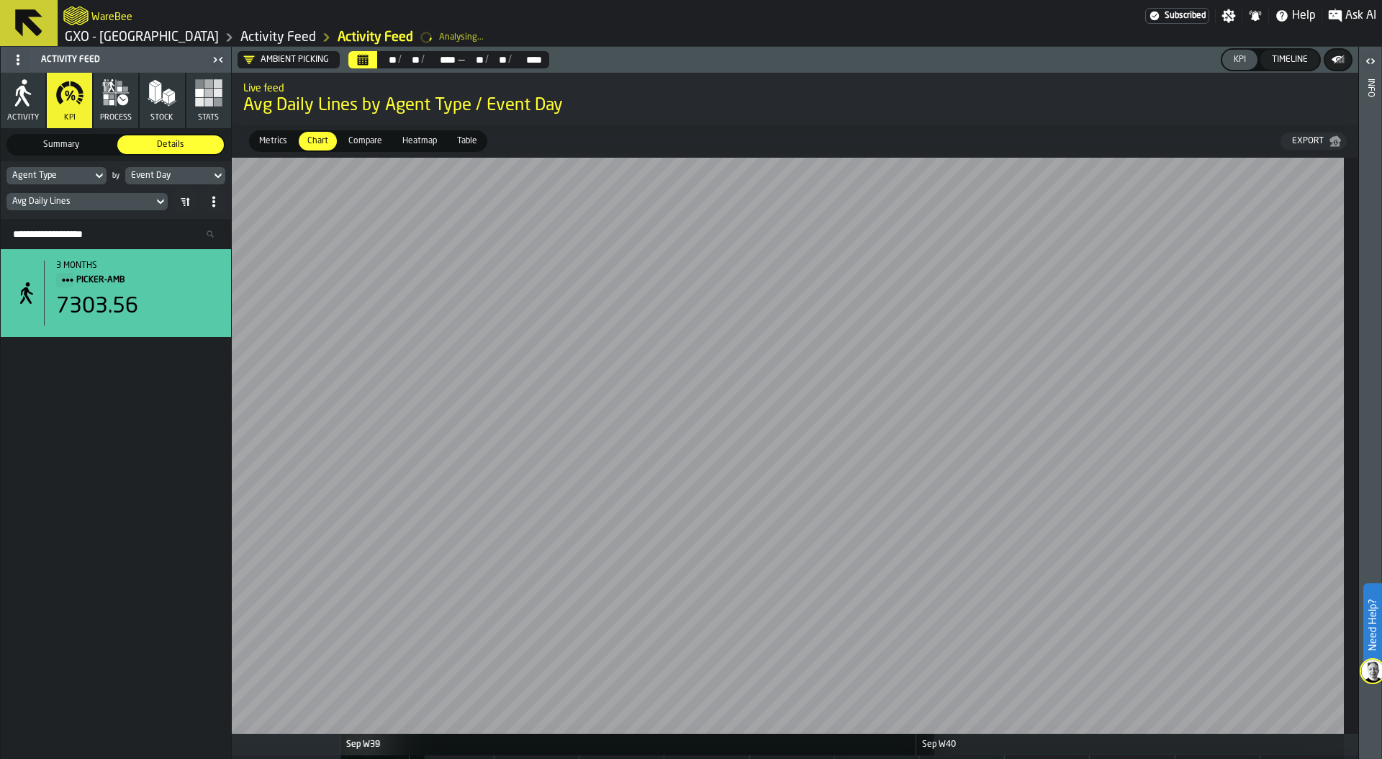
click at [62, 200] on div "Avg Daily Lines" at bounding box center [79, 202] width 135 height 10
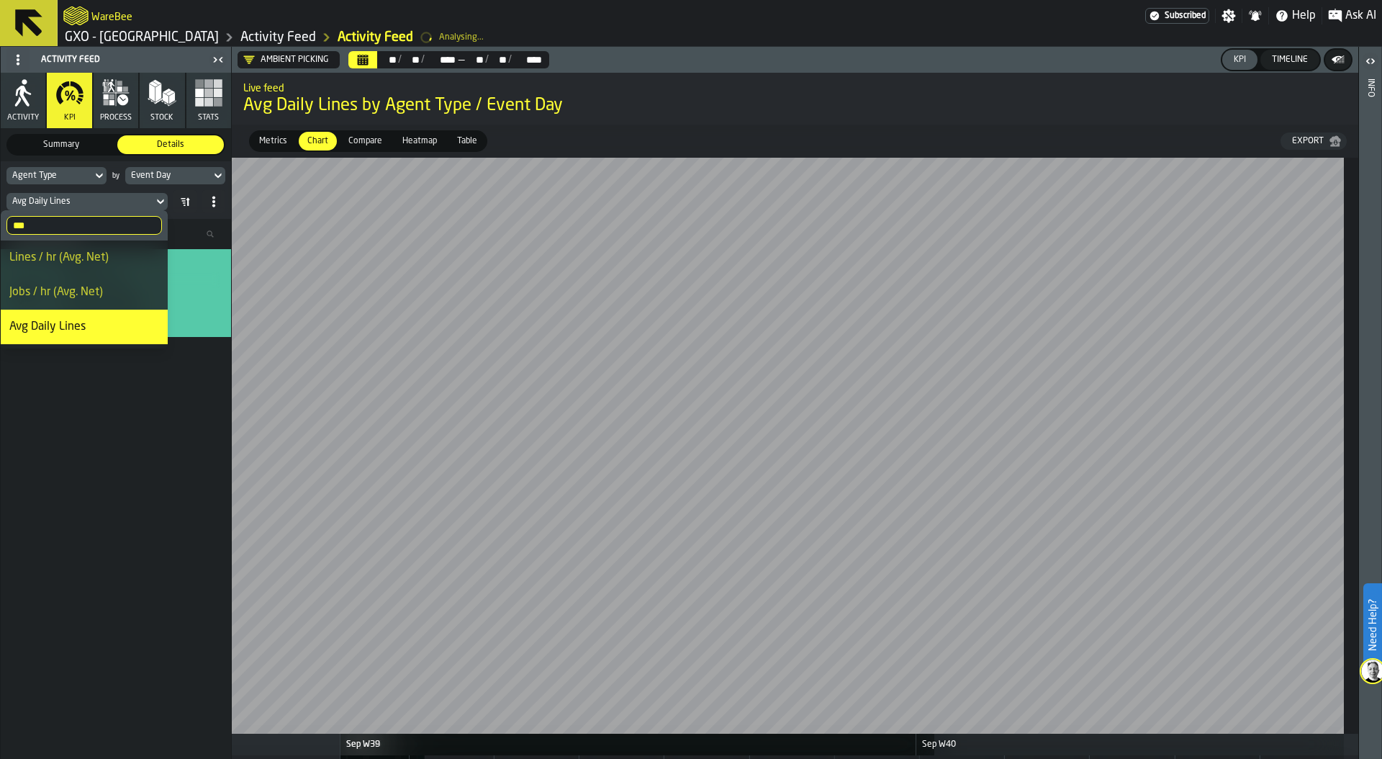
drag, startPoint x: 50, startPoint y: 226, endPoint x: 0, endPoint y: 223, distance: 49.8
click at [1, 223] on label "*** avg" at bounding box center [84, 225] width 167 height 30
click at [6, 223] on input "***" at bounding box center [84, 225] width 156 height 19
type input "*******"
click at [87, 299] on div "Distance Per Line" at bounding box center [91, 292] width 135 height 17
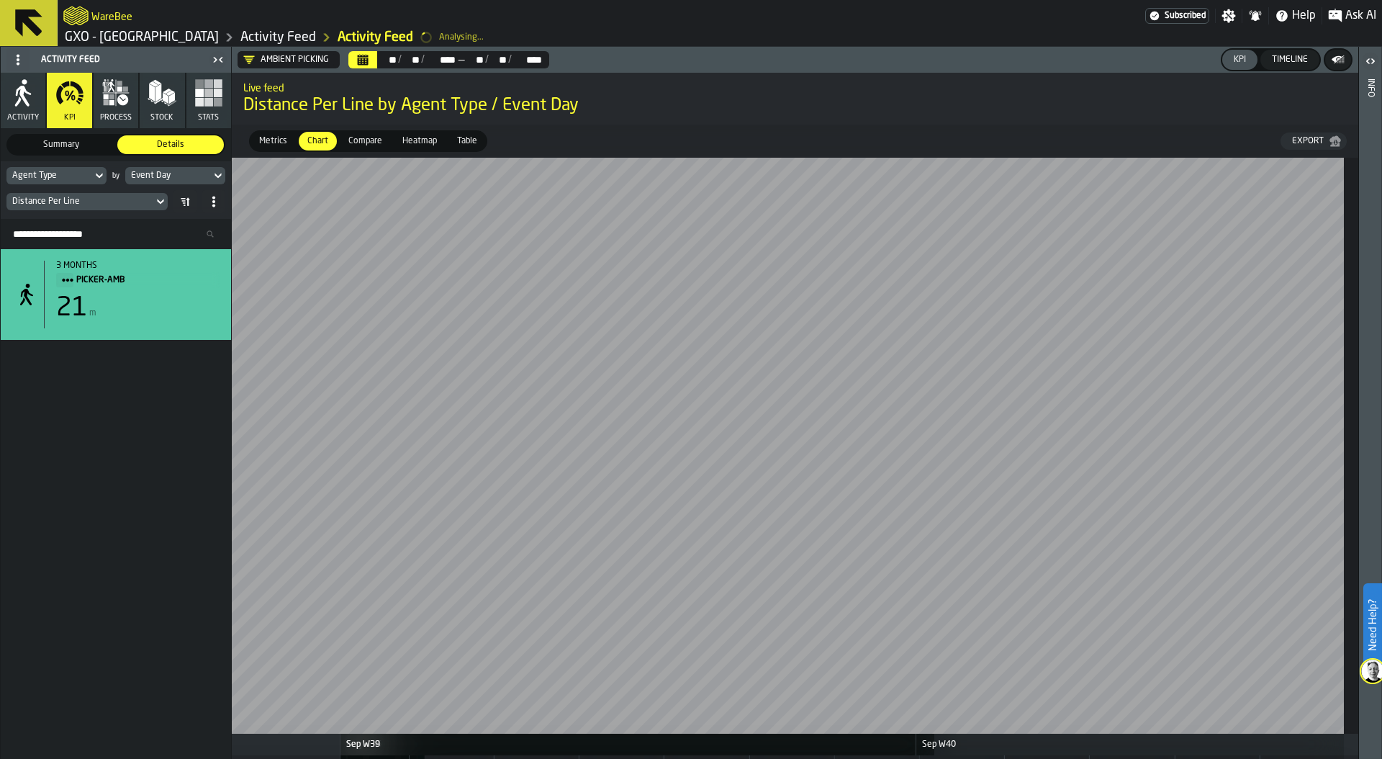
click at [988, 75] on div "Live feed Distance Per Line by Agent Type / Event Day" at bounding box center [795, 98] width 1127 height 60
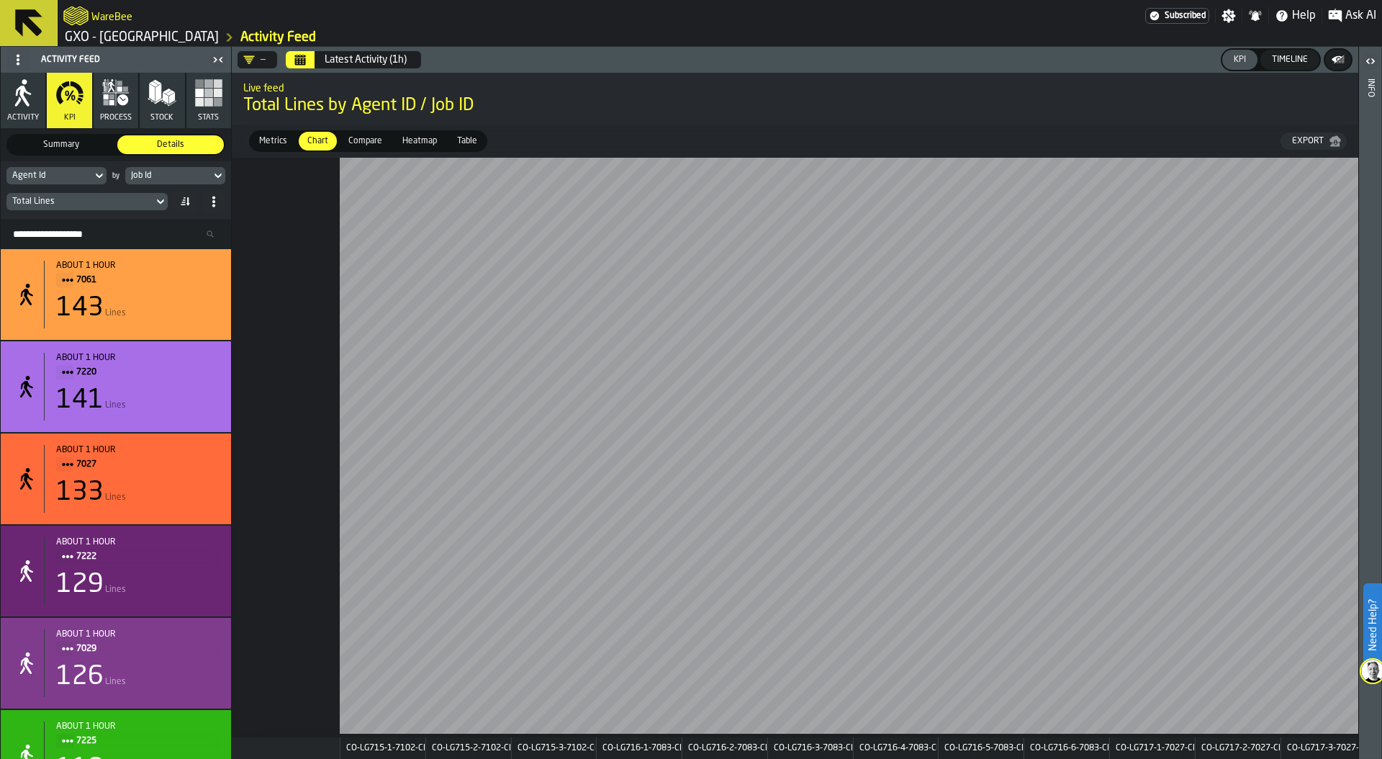
click at [217, 100] on rect "button" at bounding box center [218, 102] width 9 height 9
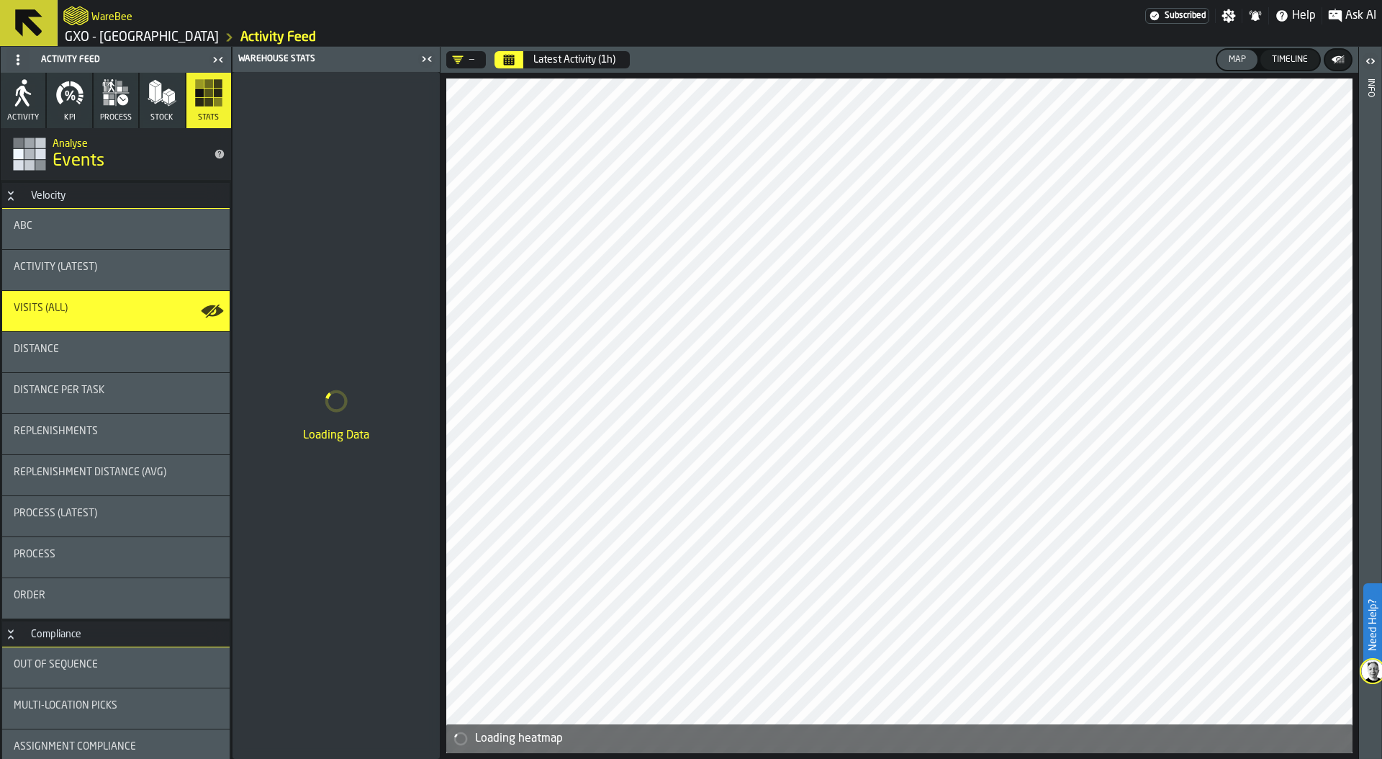
click at [515, 66] on button "Calendar" at bounding box center [509, 59] width 29 height 17
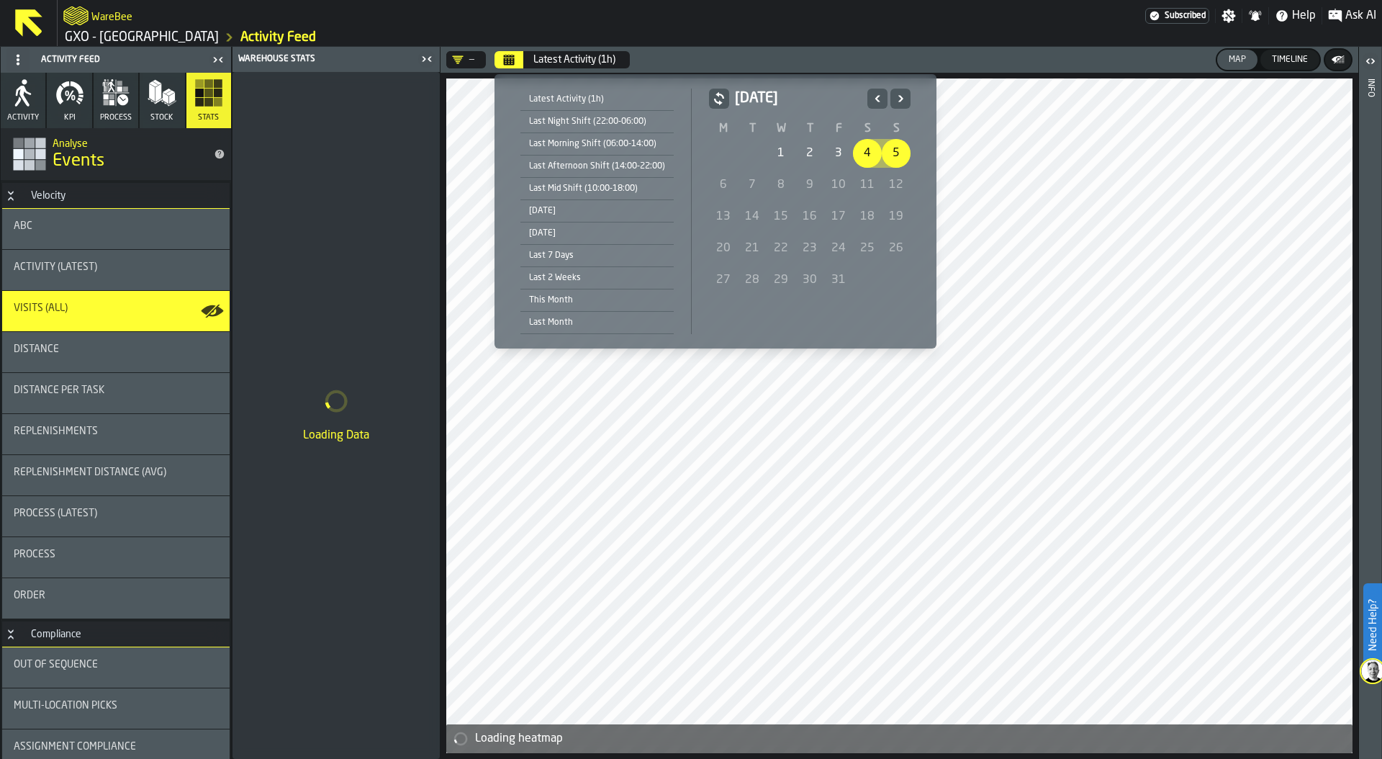
click at [875, 96] on icon "Previous" at bounding box center [877, 98] width 5 height 6
click at [718, 146] on div "1" at bounding box center [723, 153] width 29 height 29
click at [896, 94] on icon "Next" at bounding box center [900, 98] width 14 height 17
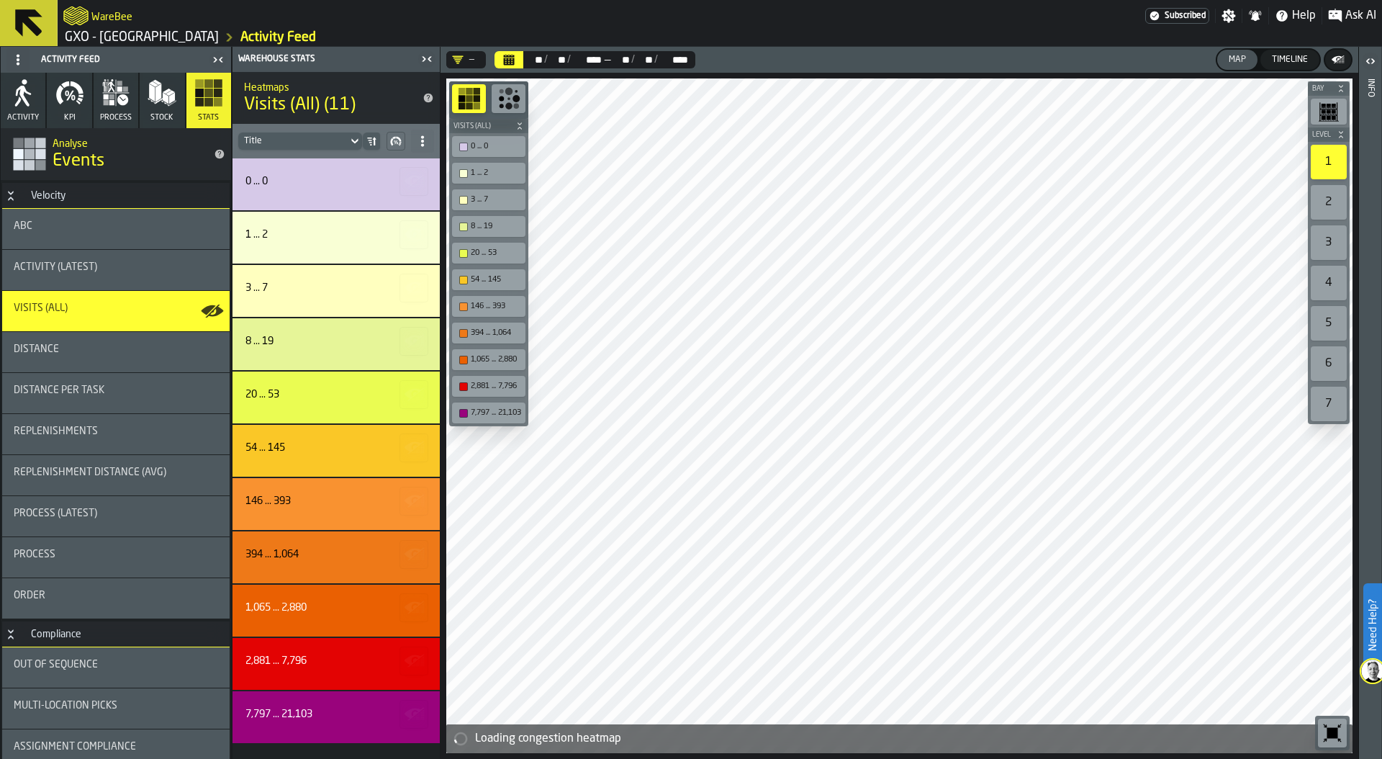
click at [510, 60] on icon "Calendar" at bounding box center [509, 61] width 11 height 7
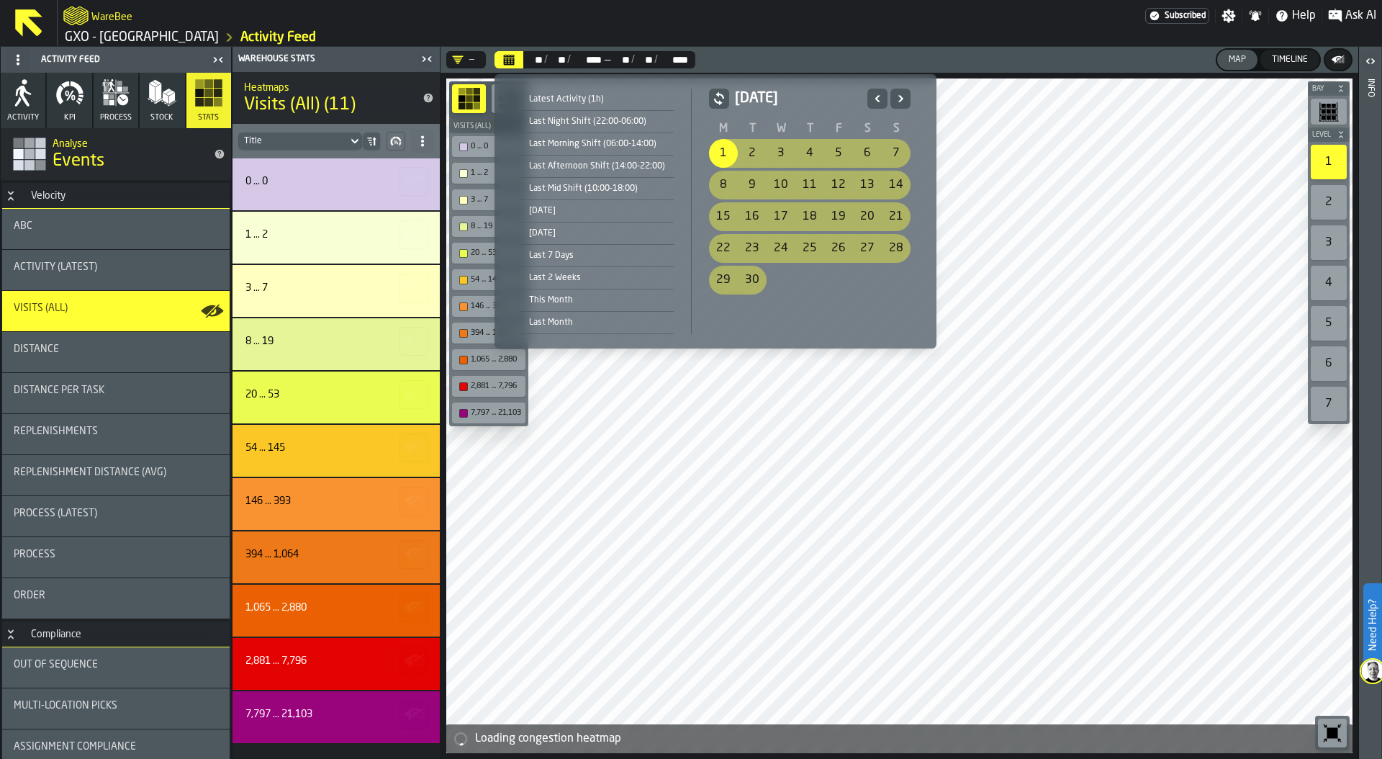
click at [715, 216] on div "15" at bounding box center [723, 216] width 29 height 29
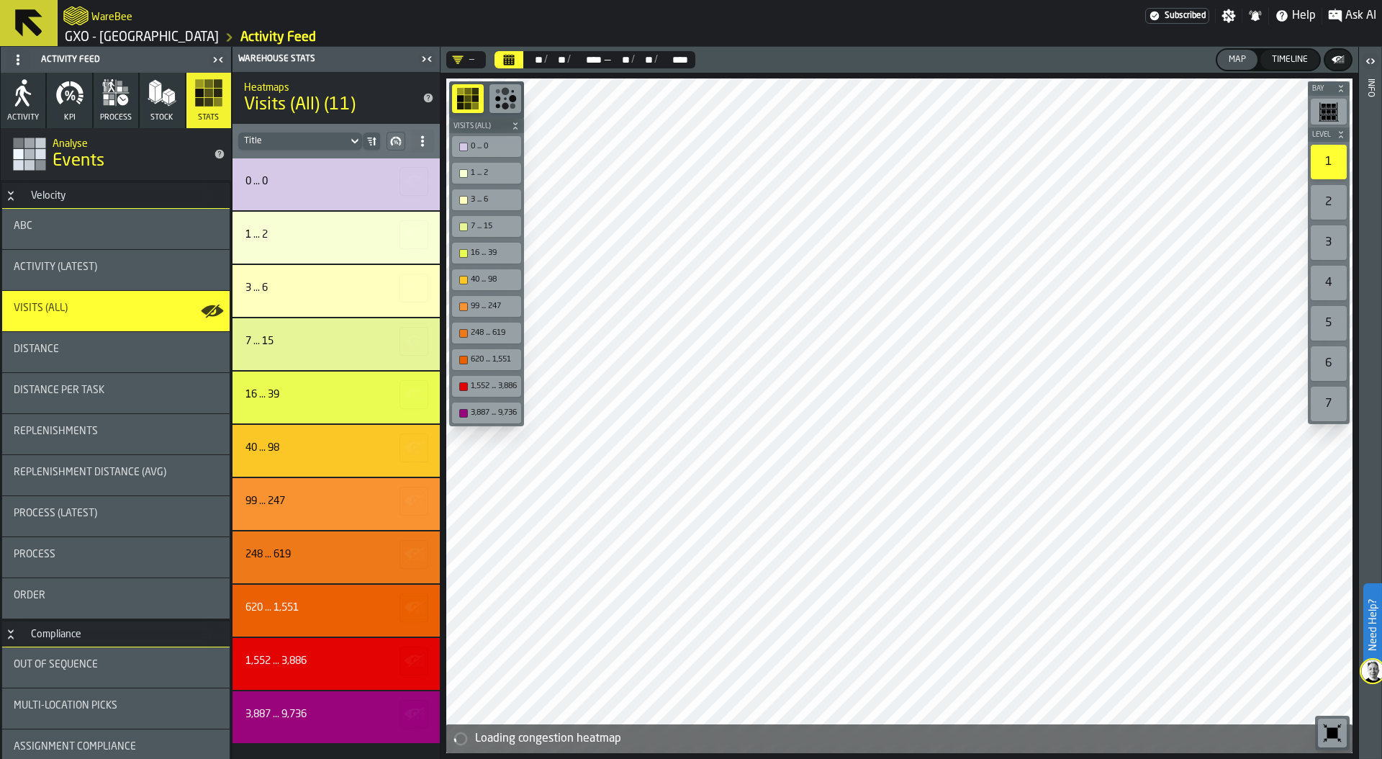
click at [508, 56] on icon "Calendar" at bounding box center [509, 56] width 11 height 2
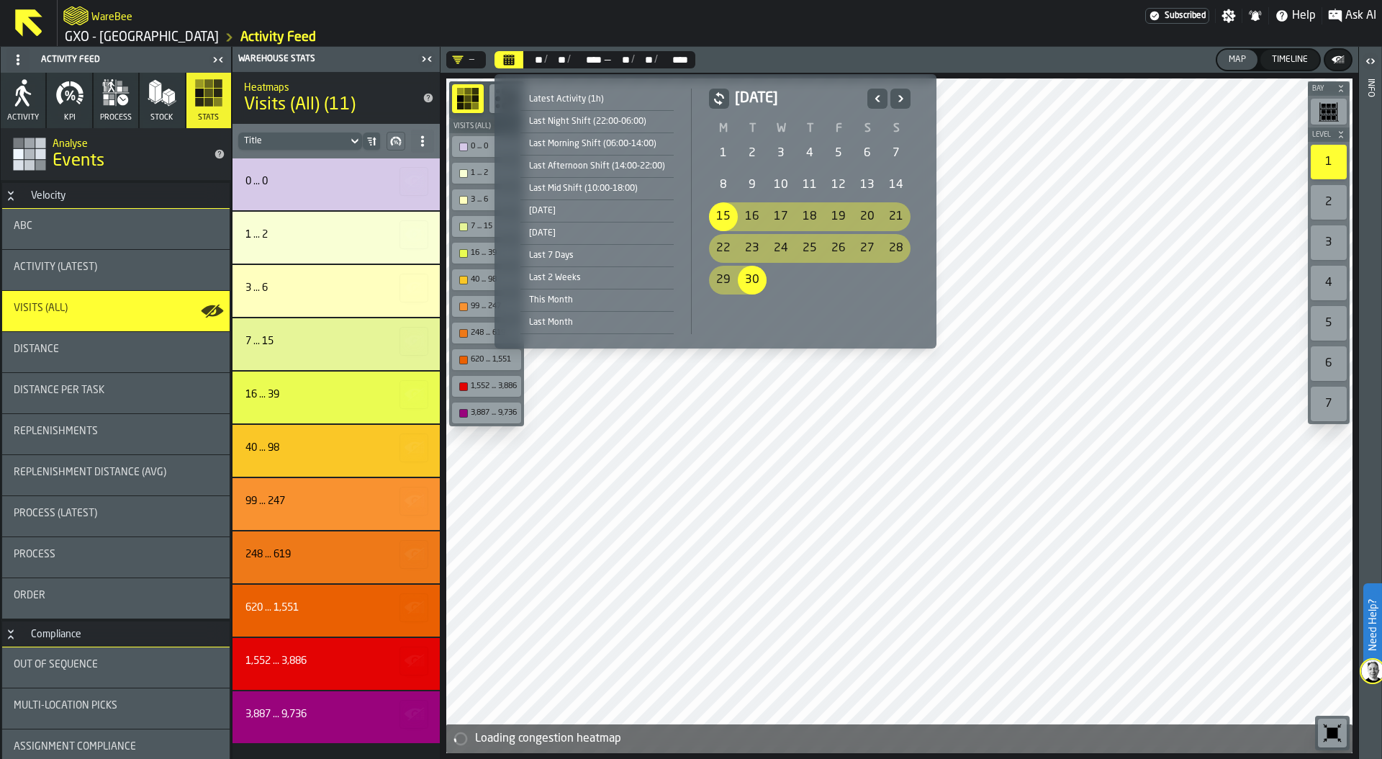
click at [900, 94] on icon "Next" at bounding box center [900, 98] width 14 height 17
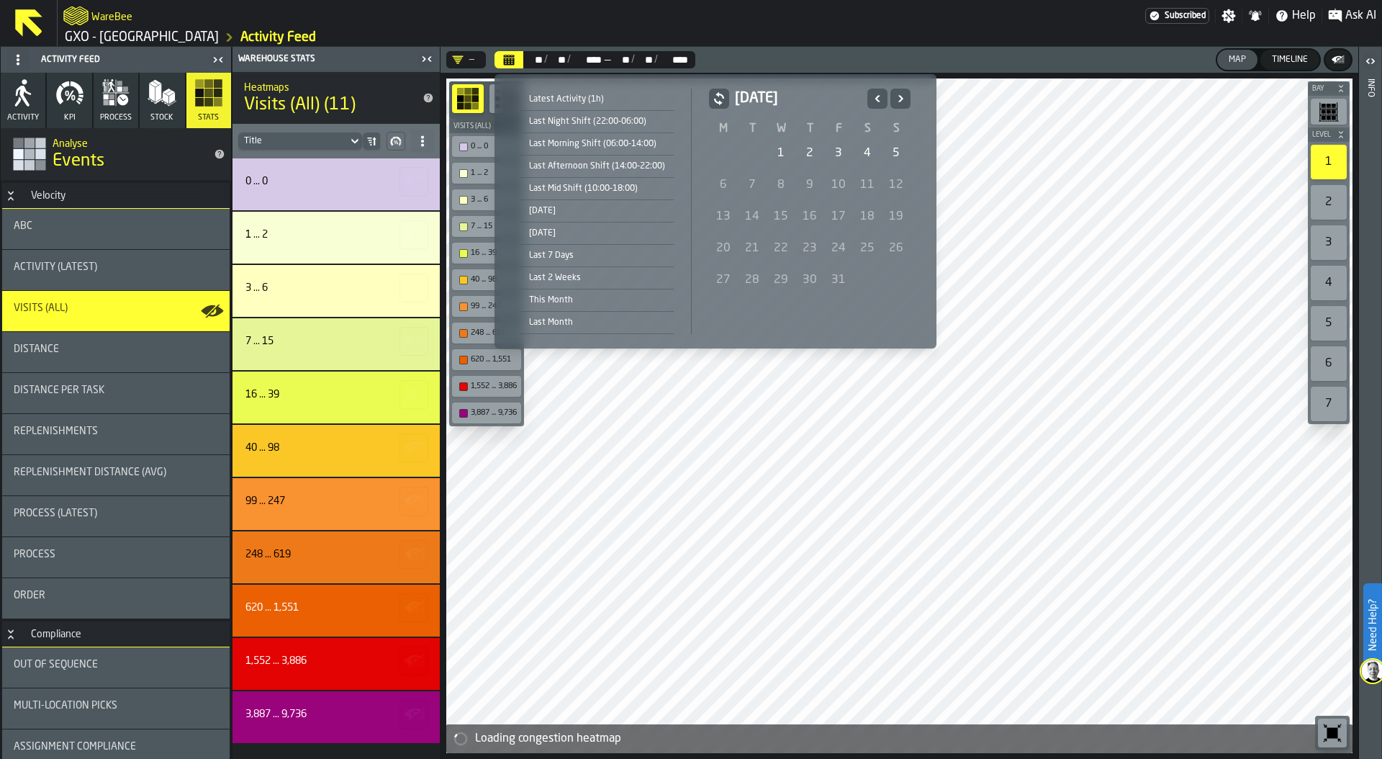
click at [776, 155] on div "1" at bounding box center [781, 153] width 29 height 29
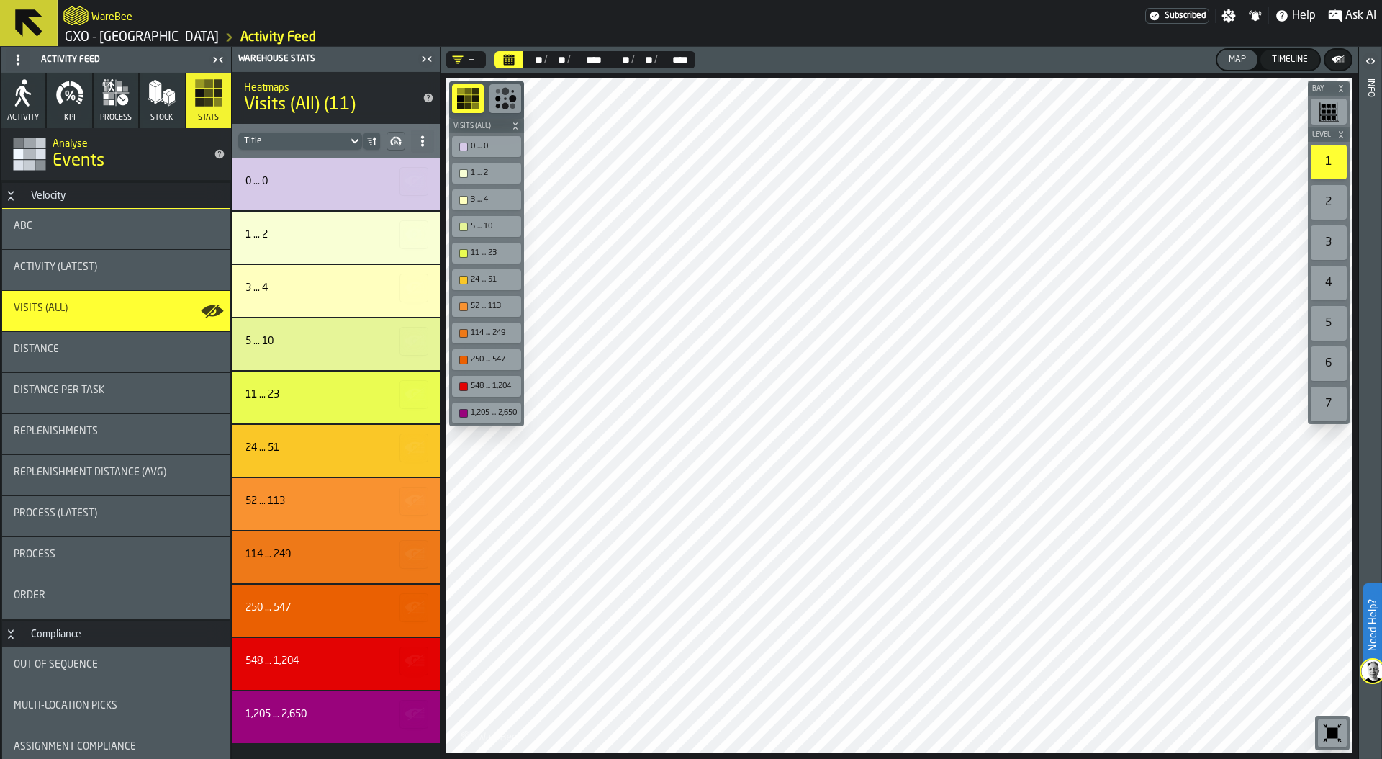
click at [184, 38] on link "GXO - [GEOGRAPHIC_DATA]" at bounding box center [142, 38] width 154 height 16
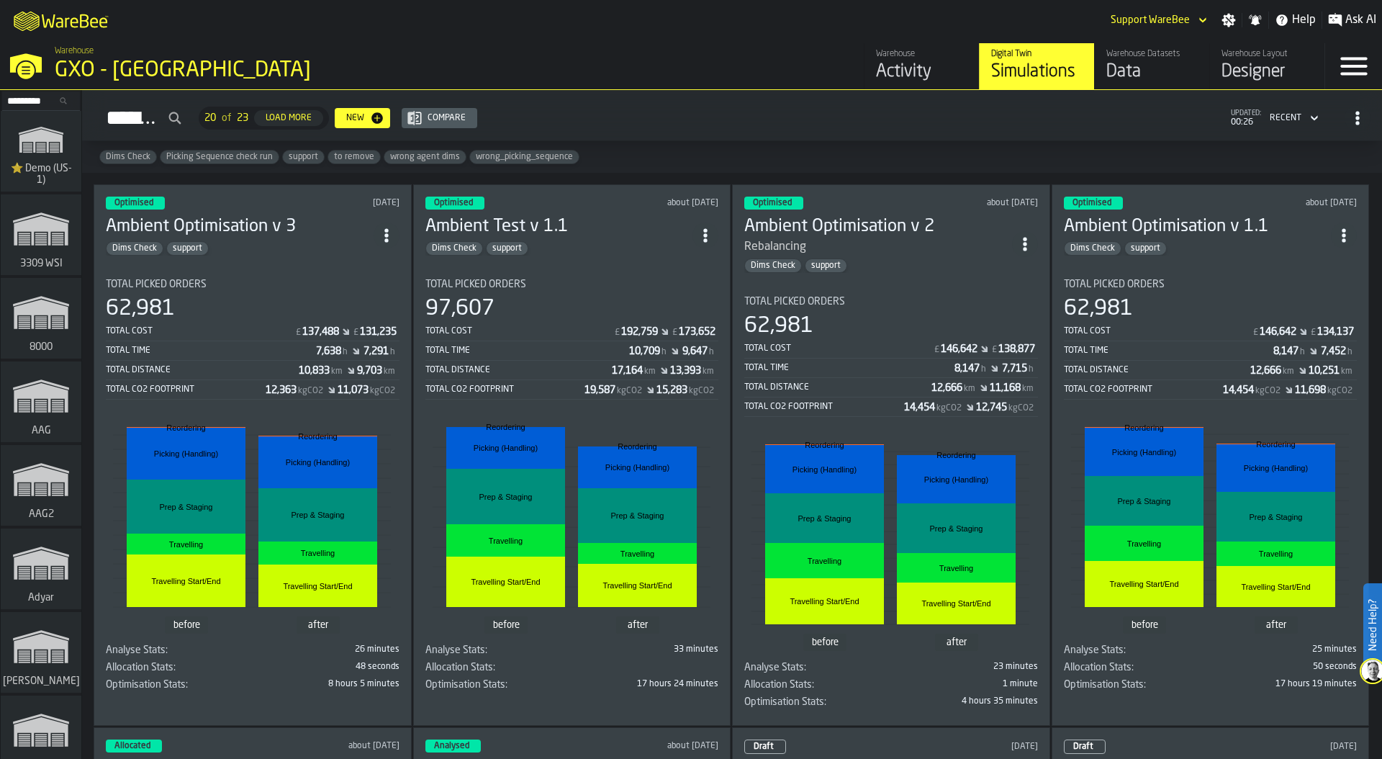
click at [574, 335] on div "Total Cost £ 192,759 £ 173,652" at bounding box center [572, 332] width 294 height 18
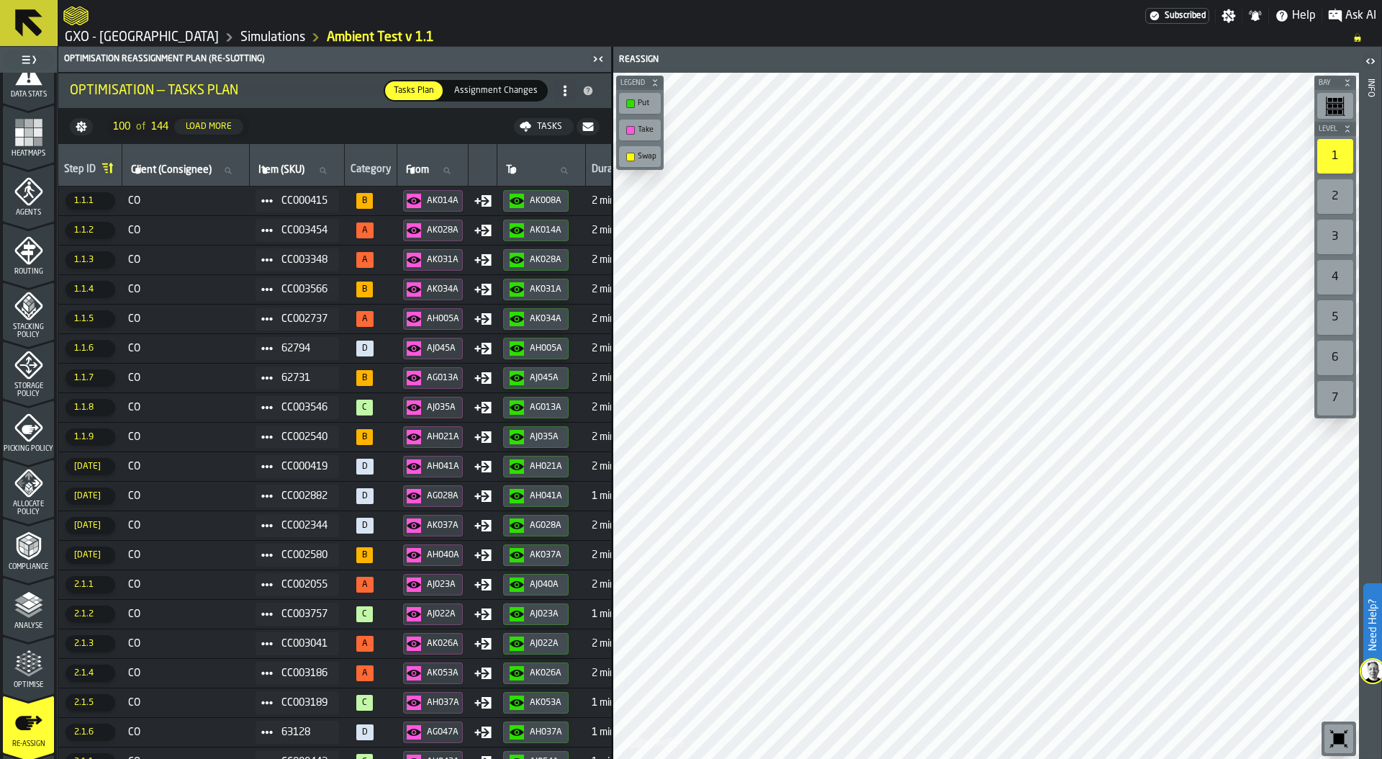
scroll to position [378, 0]
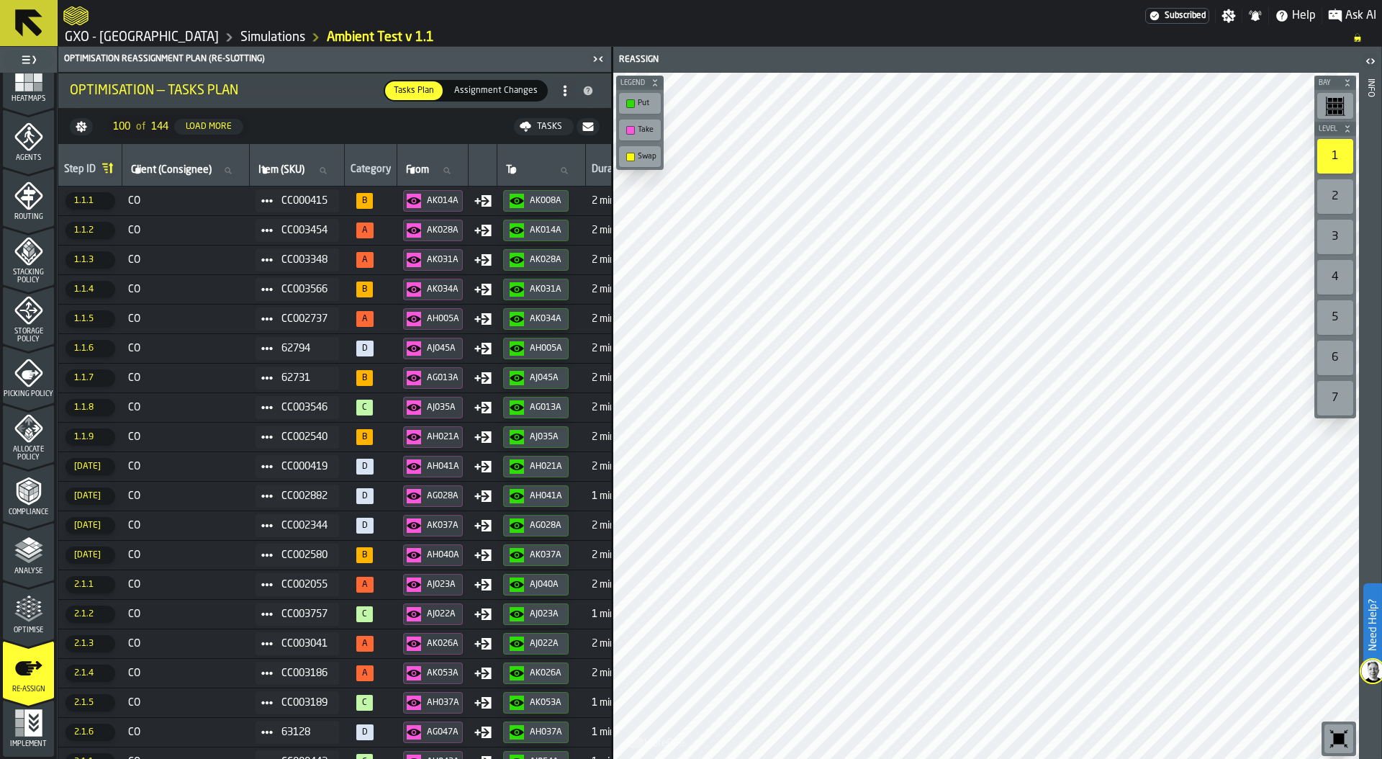
click at [32, 624] on div "Optimise" at bounding box center [28, 615] width 51 height 40
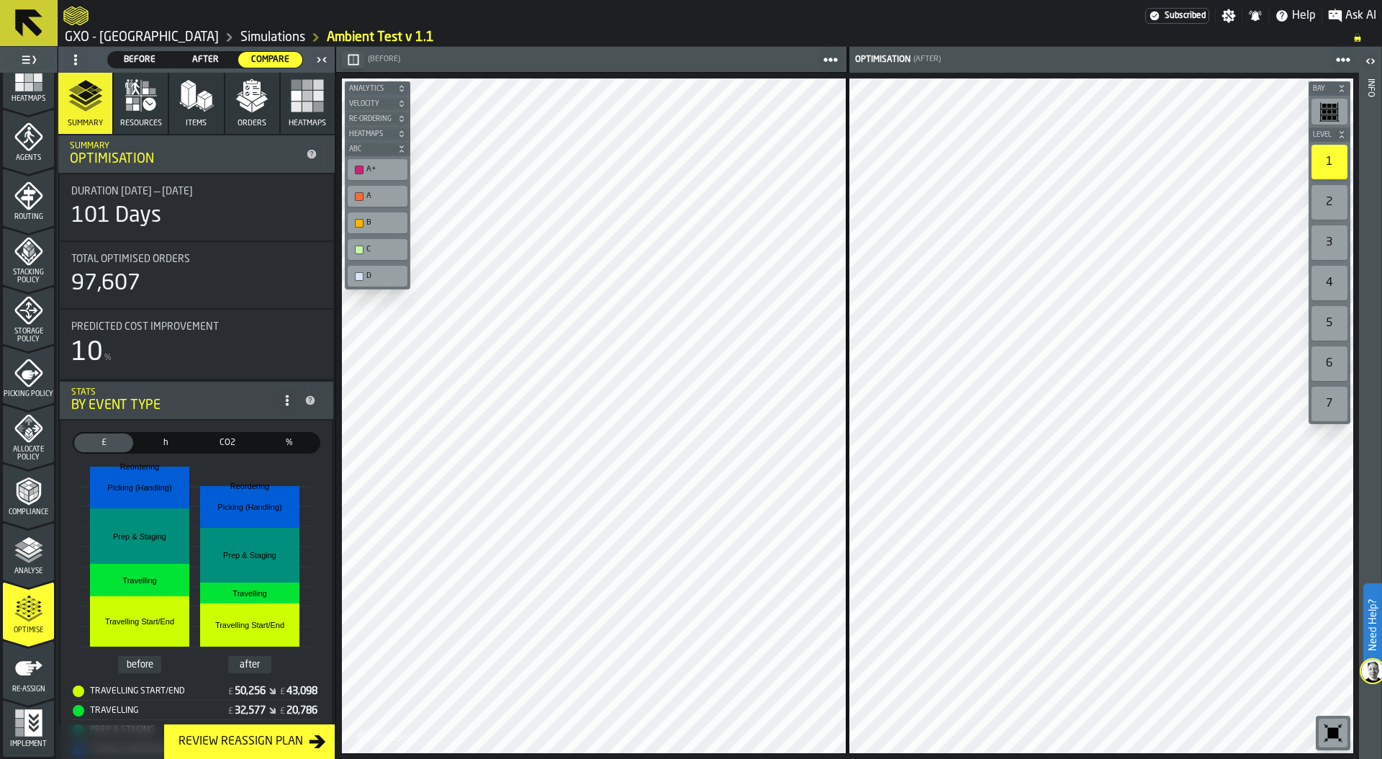
click at [240, 35] on link "Simulations" at bounding box center [272, 38] width 65 height 16
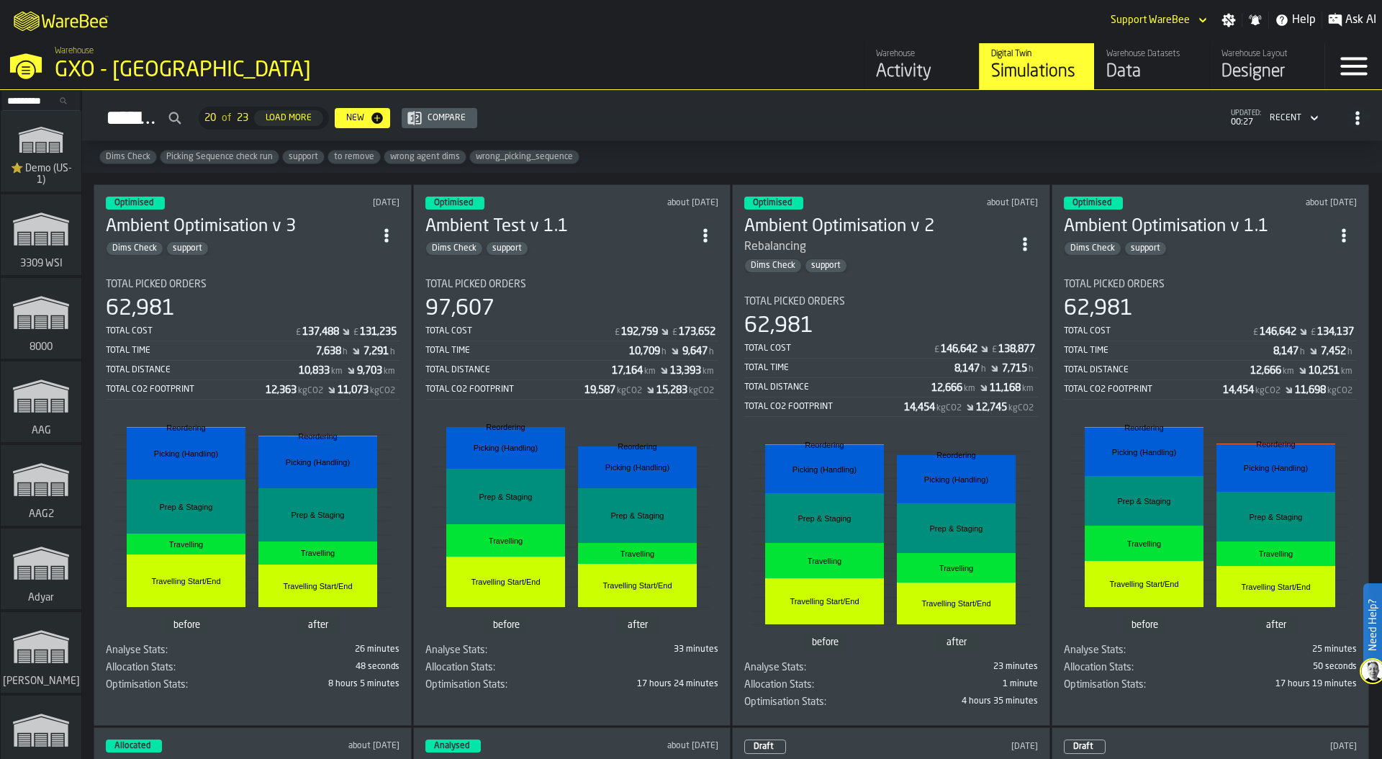
click at [271, 376] on div "Total Distance 10,833 km 9,703 km" at bounding box center [253, 371] width 294 height 18
